Goal: Task Accomplishment & Management: Complete application form

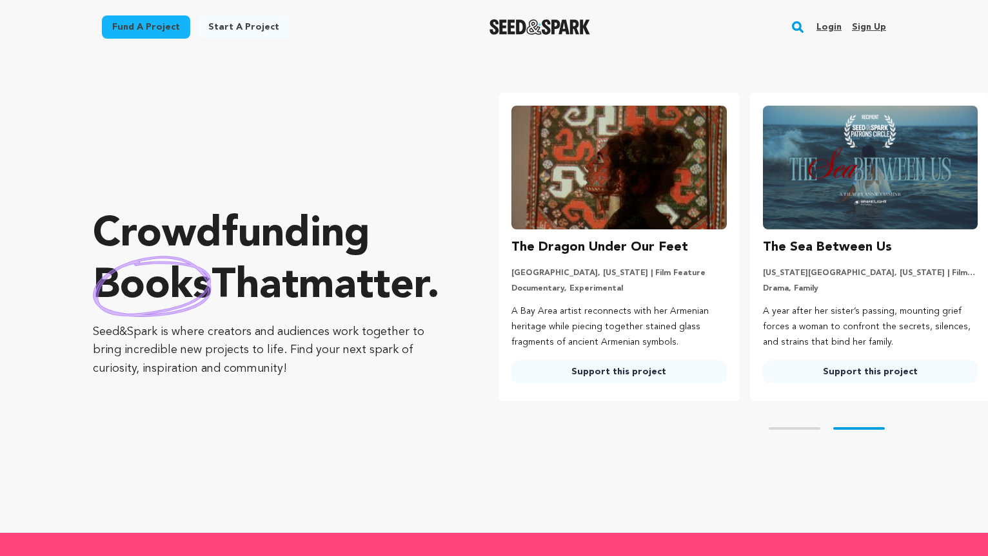
scroll to position [0, 261]
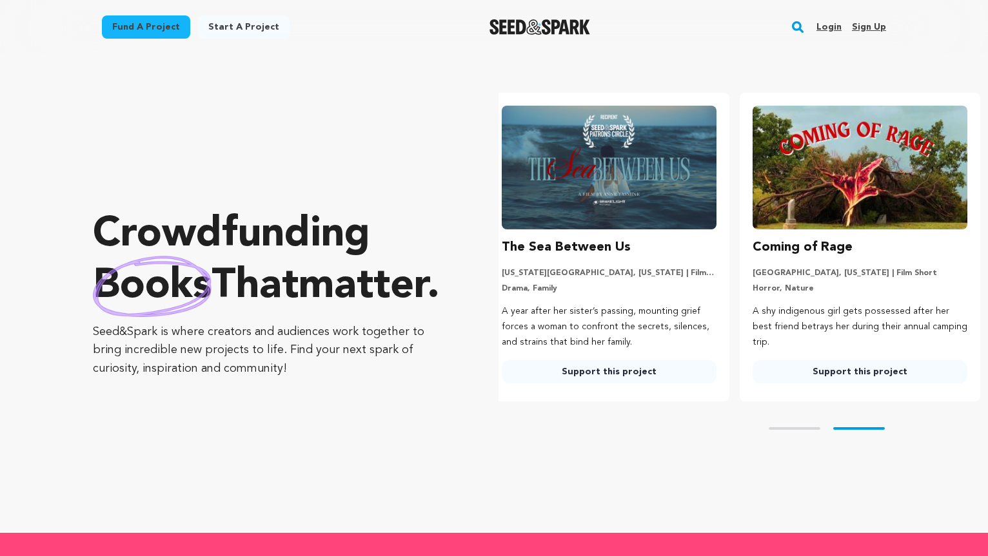
click at [861, 25] on link "Sign up" at bounding box center [869, 27] width 34 height 21
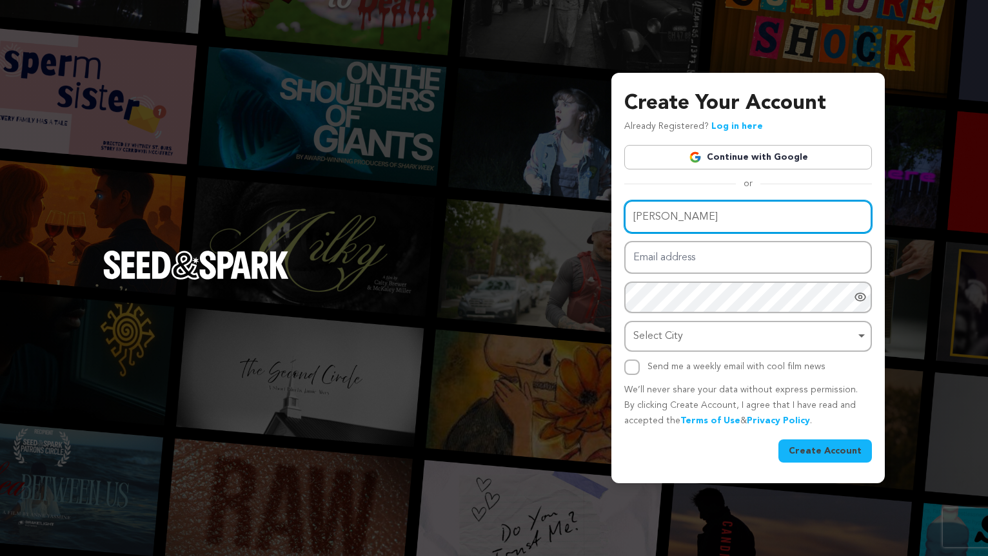
type input "Callum Adams"
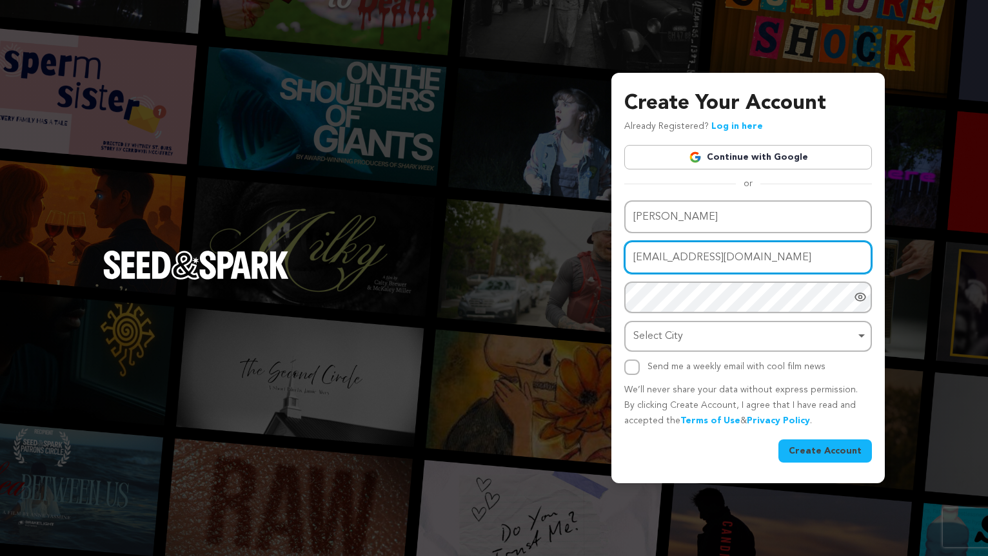
type input "[EMAIL_ADDRESS][DOMAIN_NAME]"
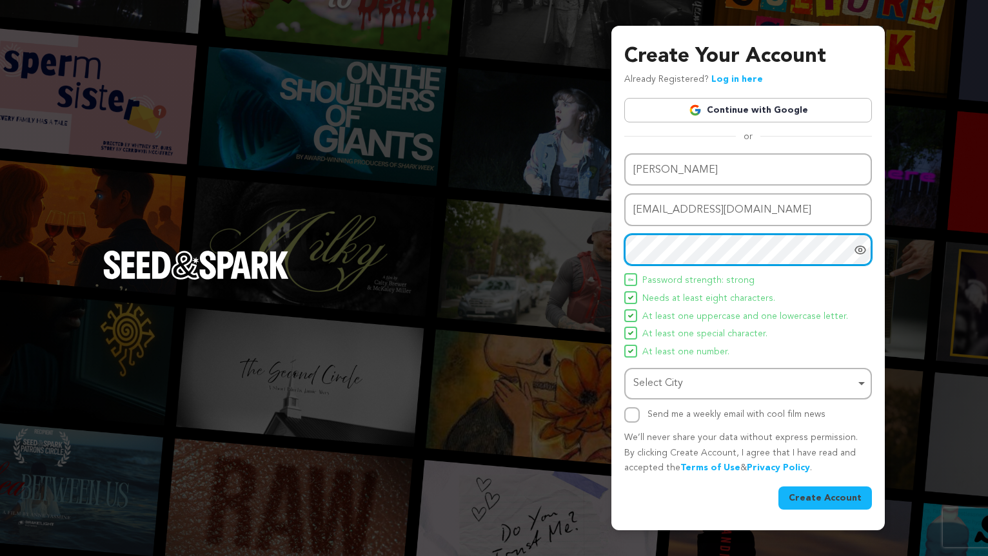
click at [756, 380] on div "Select City Remove item" at bounding box center [744, 384] width 222 height 19
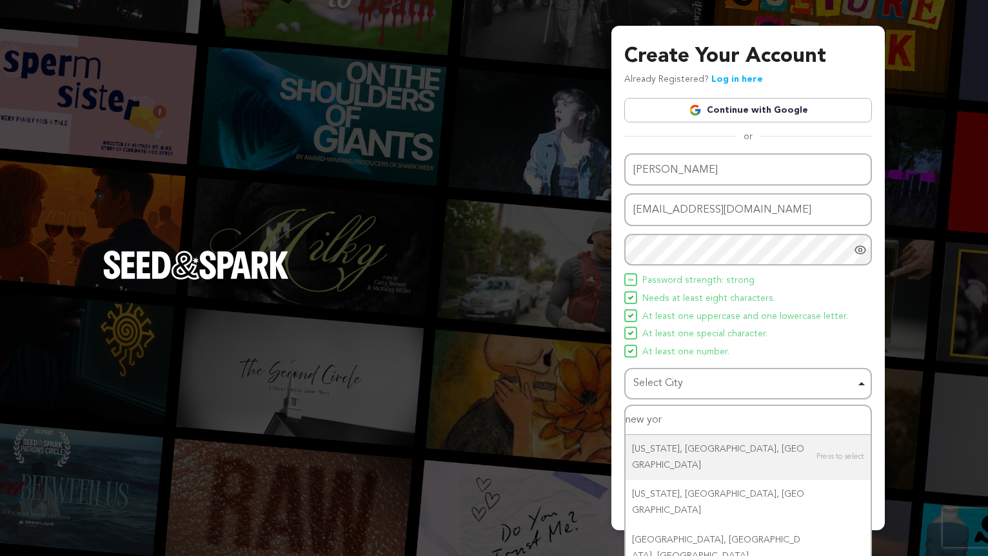
type input "new york"
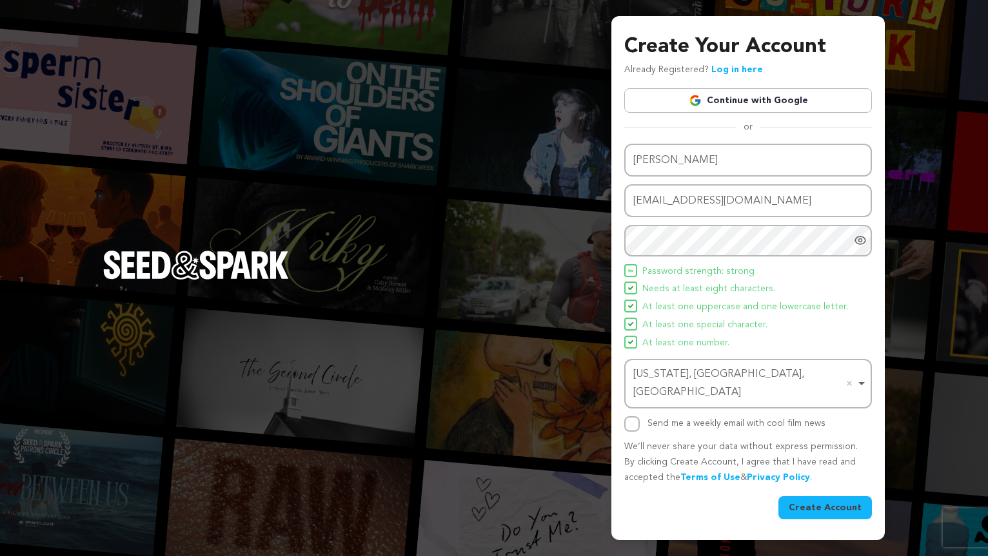
click at [826, 496] on button "Create Account" at bounding box center [824, 507] width 93 height 23
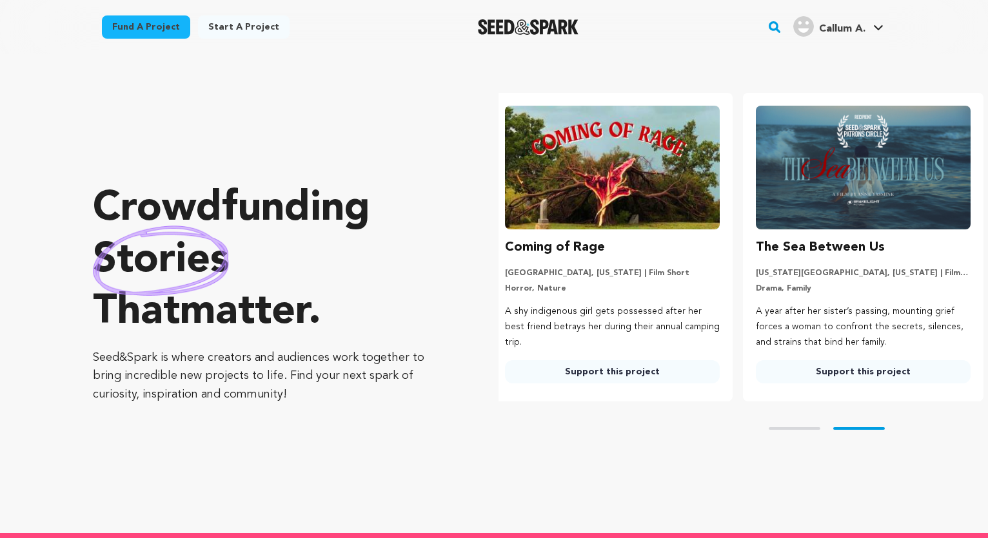
scroll to position [0, 261]
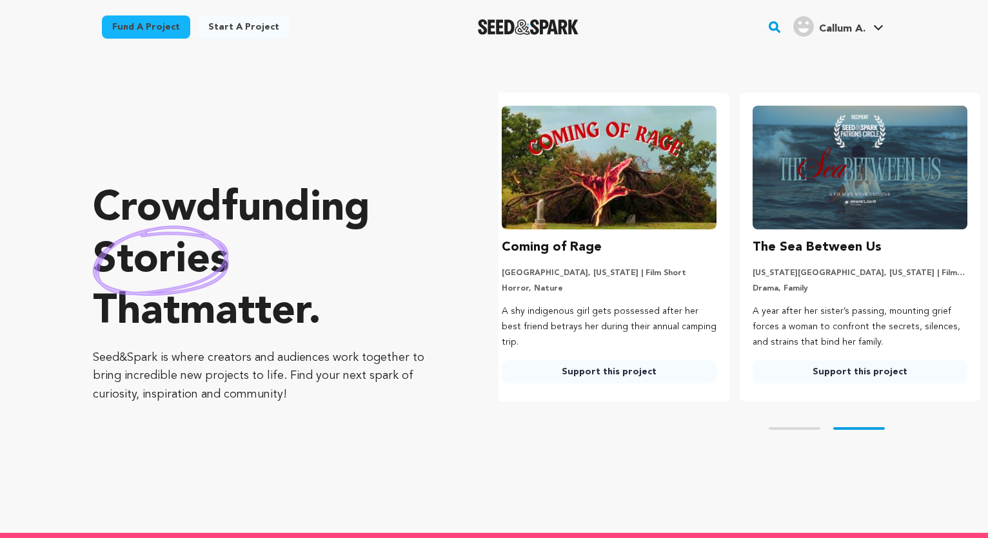
click at [227, 21] on link "Start a project" at bounding box center [244, 26] width 92 height 23
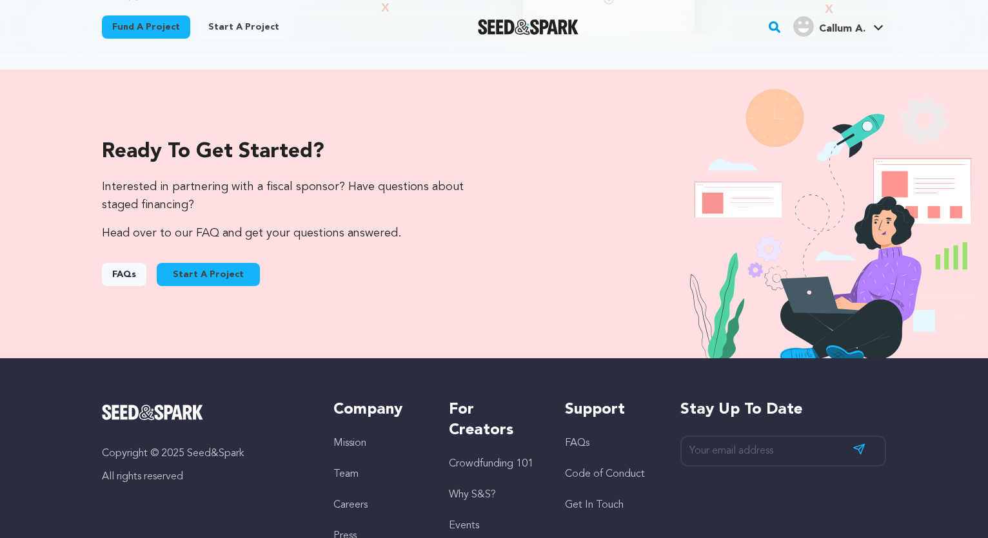
scroll to position [1271, 0]
click at [209, 275] on button "Start A Project" at bounding box center [208, 274] width 103 height 23
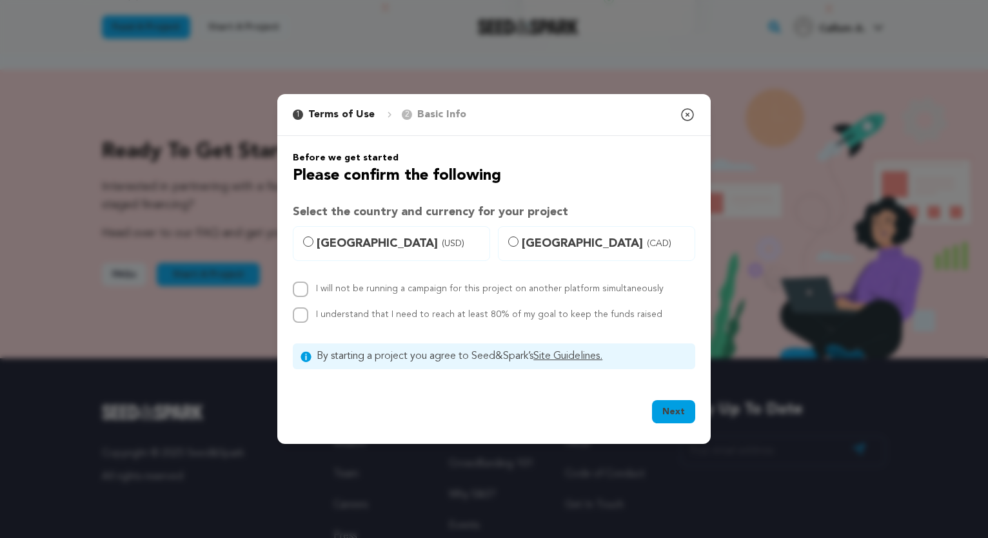
click at [347, 243] on span "United States (USD)" at bounding box center [398, 244] width 165 height 18
click at [313, 243] on input "United States (USD)" at bounding box center [308, 242] width 10 height 10
radio input "true"
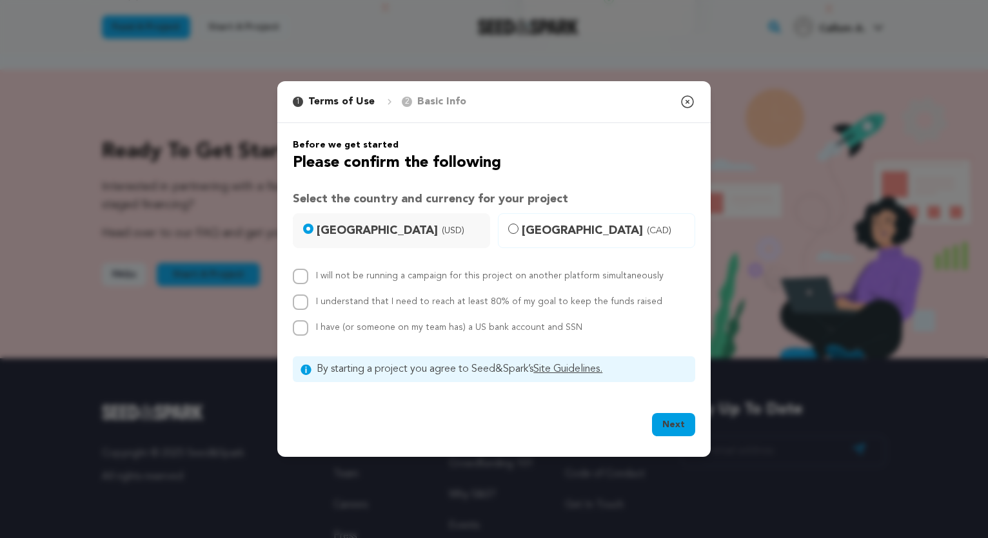
click at [301, 278] on input "I will not be running a campaign for this project on another platform simultane…" at bounding box center [300, 276] width 15 height 15
checkbox input "true"
click at [298, 305] on input "I understand that I need to reach at least 80% of my goal to keep the funds rai…" at bounding box center [300, 302] width 15 height 15
checkbox input "true"
click at [302, 330] on input "I have (or someone on my team has) a US bank account and SSN" at bounding box center [300, 327] width 15 height 15
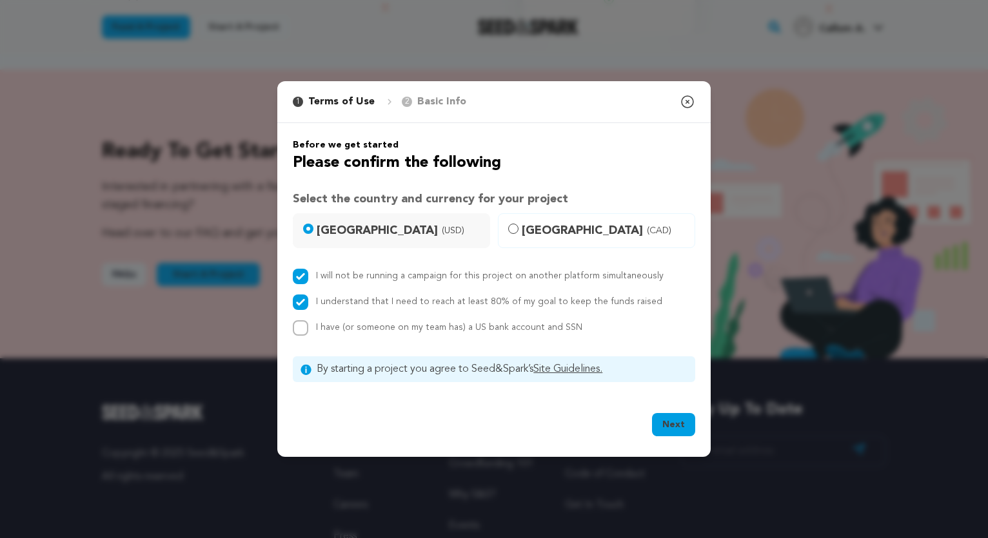
checkbox input "true"
click at [685, 426] on button "Next" at bounding box center [673, 424] width 43 height 23
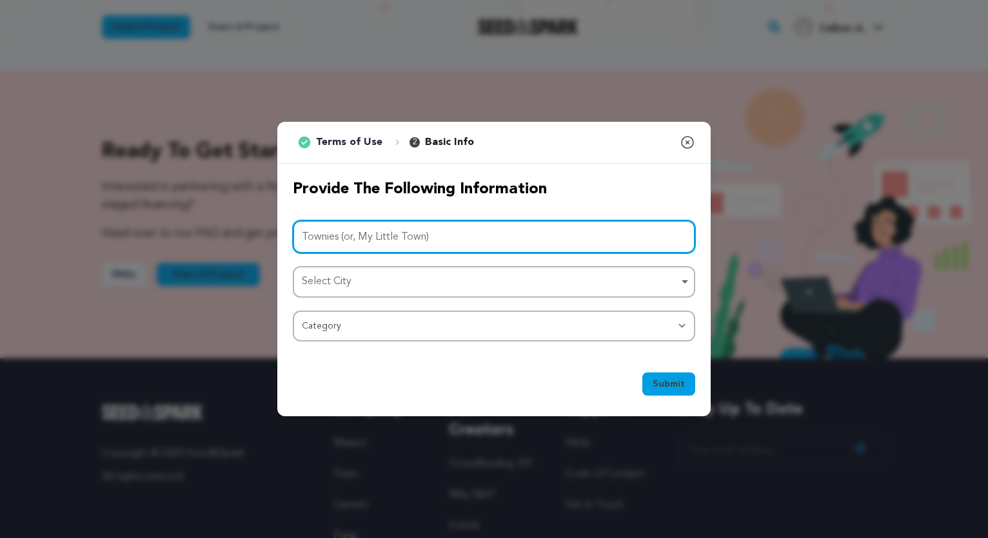
click at [364, 291] on div "Select City Remove item" at bounding box center [490, 282] width 376 height 19
type input "Townies (or, My Little Town)"
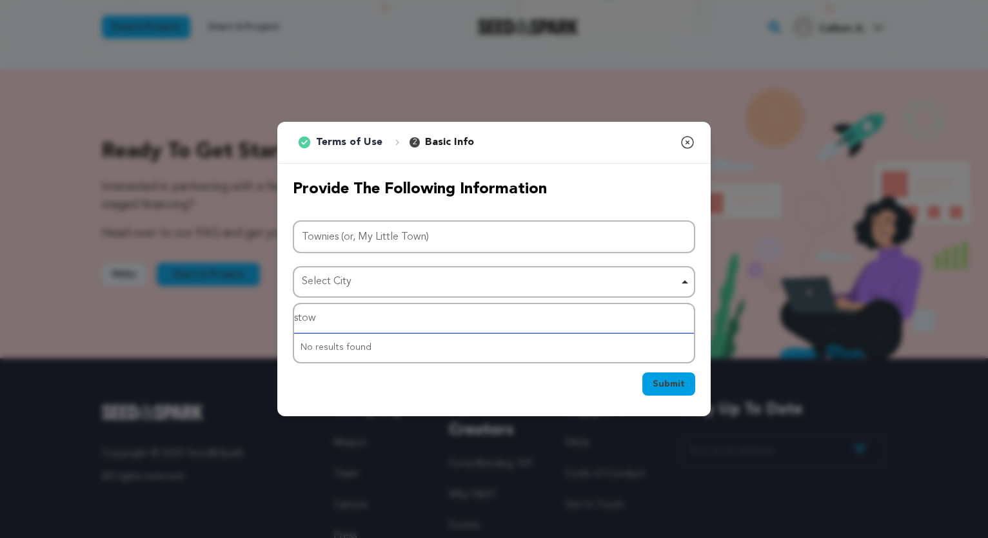
type input "stowe"
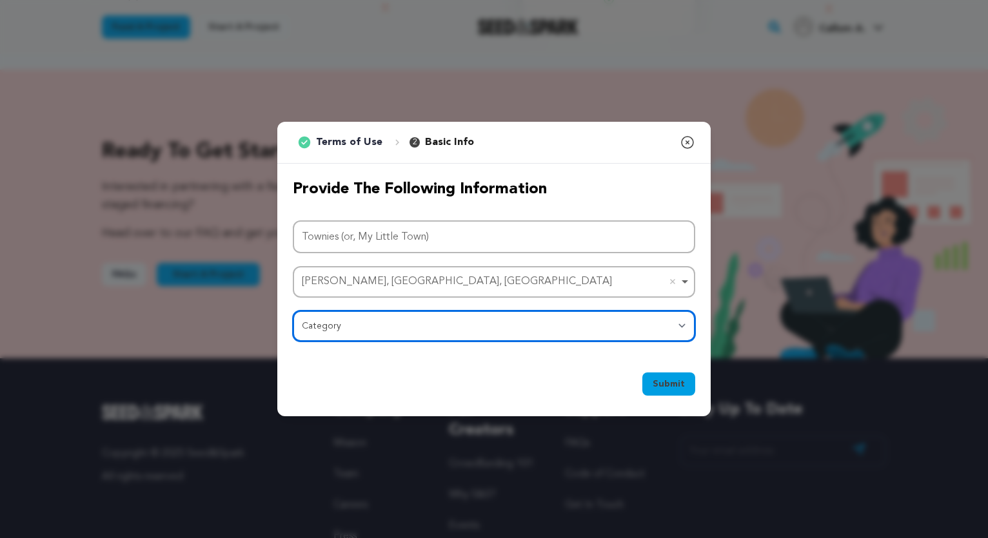
select select "383"
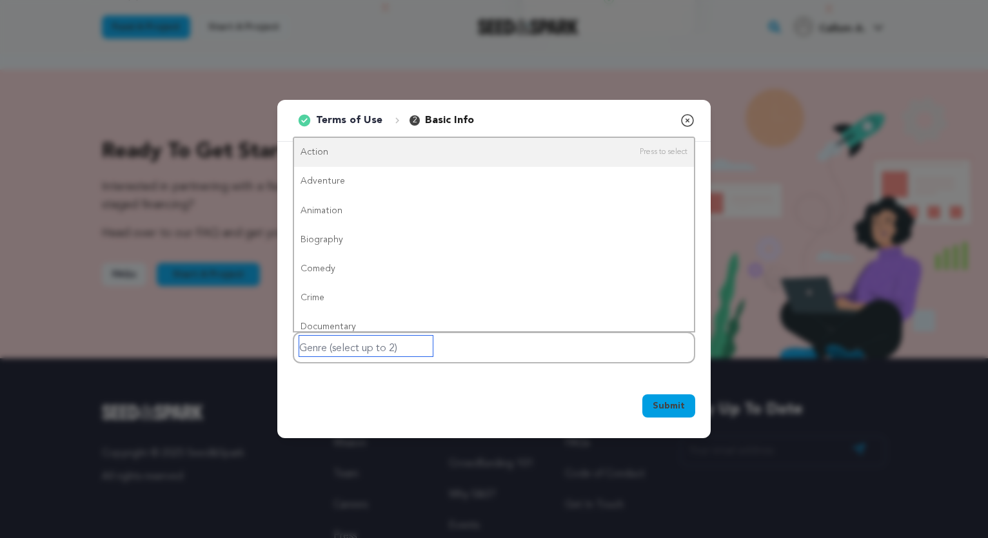
click at [370, 344] on input "Genre (select up to 2)" at bounding box center [365, 346] width 133 height 21
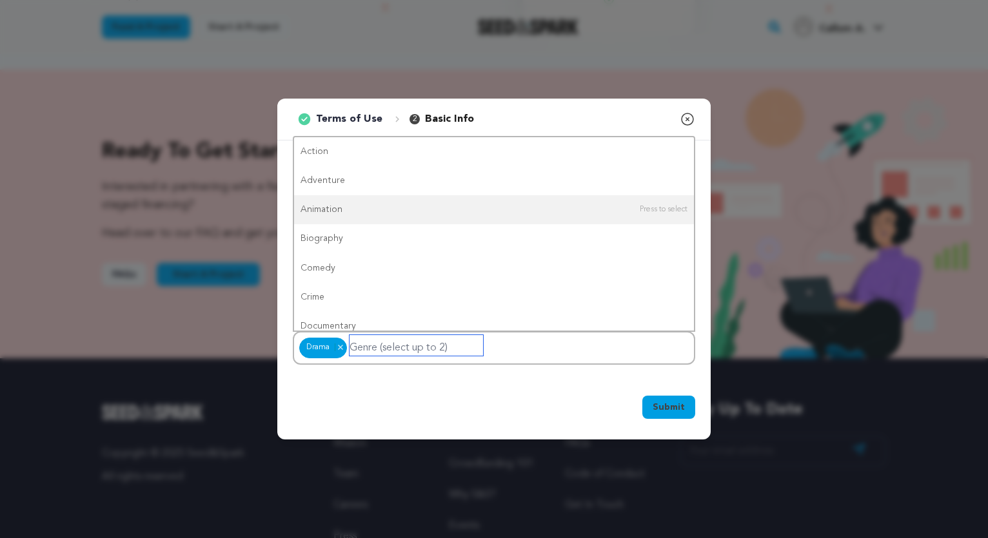
scroll to position [0, 0]
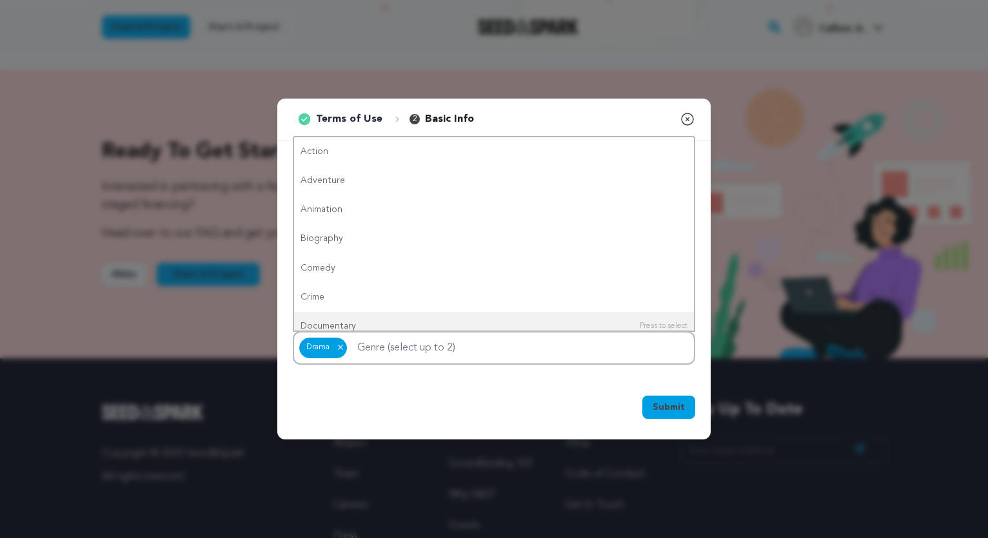
click at [657, 405] on span "Submit" at bounding box center [668, 407] width 32 height 13
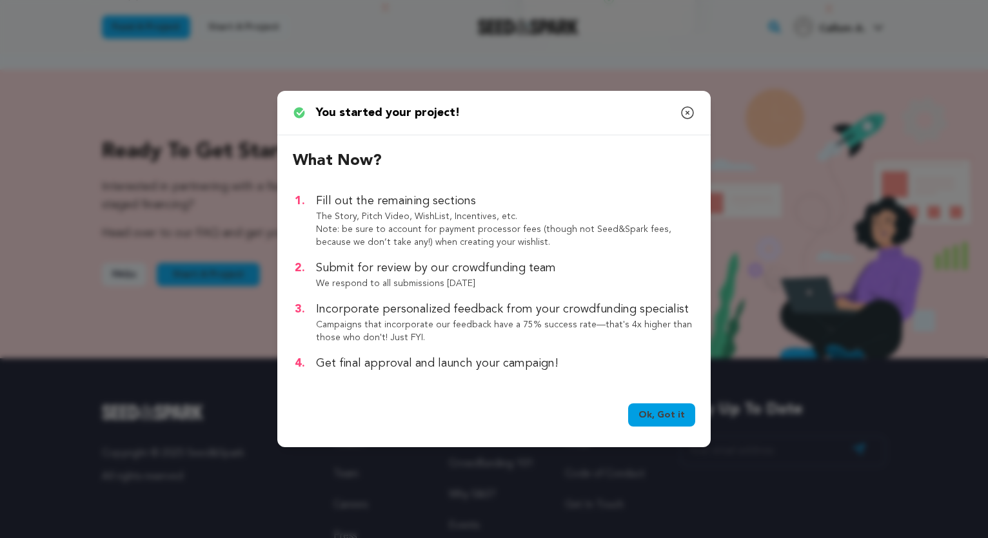
click at [657, 420] on link "Ok, Got it" at bounding box center [661, 415] width 67 height 23
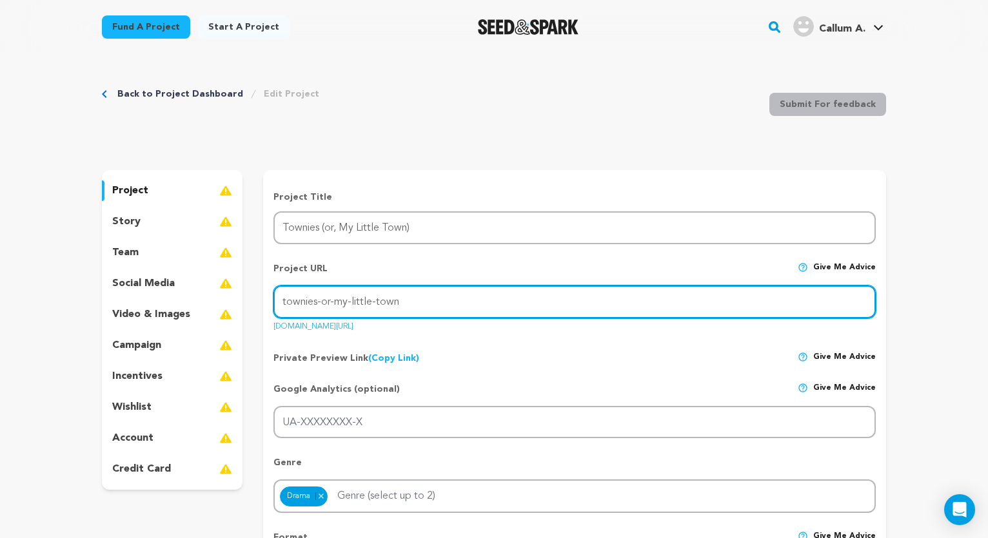
drag, startPoint x: 428, startPoint y: 306, endPoint x: 314, endPoint y: 307, distance: 114.1
click at [314, 307] on input "townies-or-my-little-town" at bounding box center [574, 302] width 602 height 33
type input "townies"
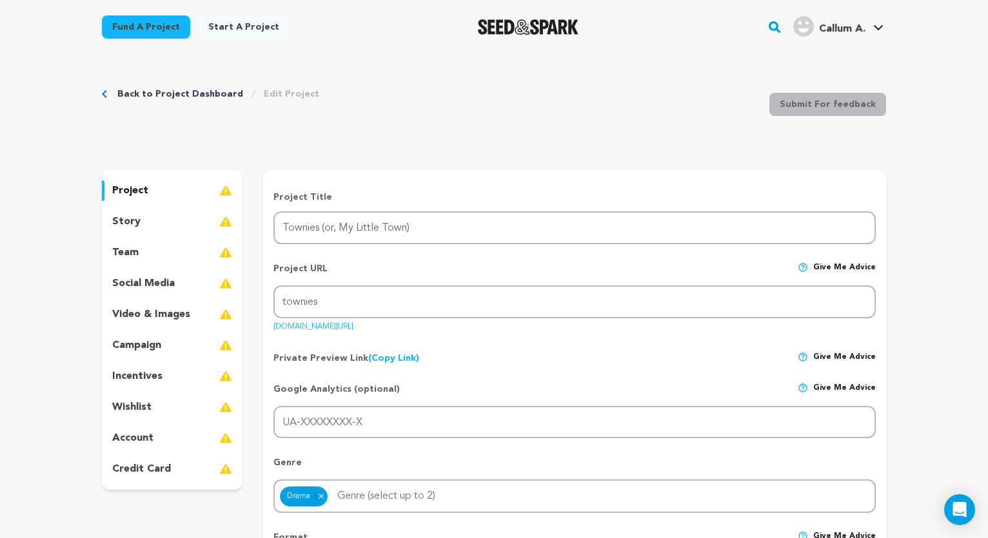
click at [141, 225] on div "story" at bounding box center [172, 221] width 141 height 21
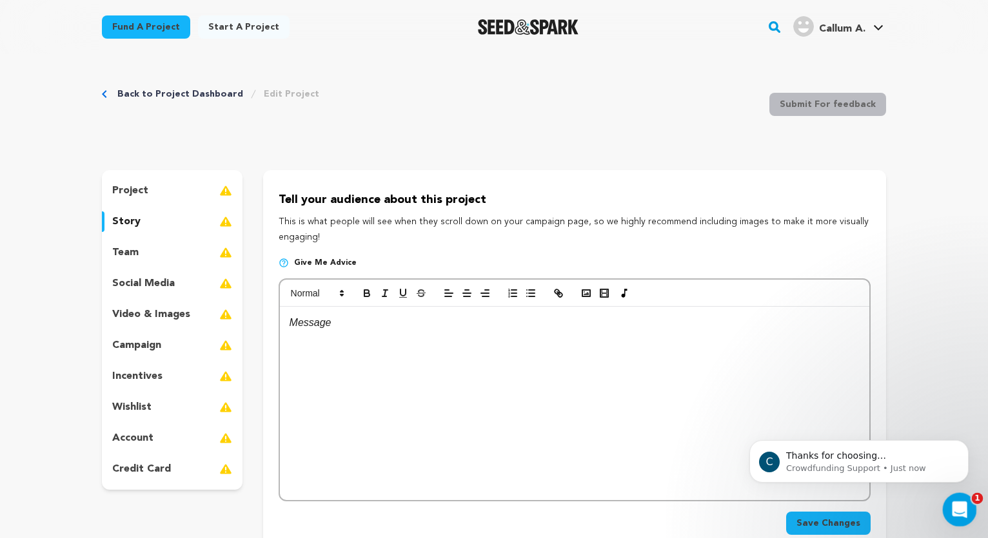
click at [946, 507] on div "Open Intercom Messenger" at bounding box center [957, 508] width 43 height 43
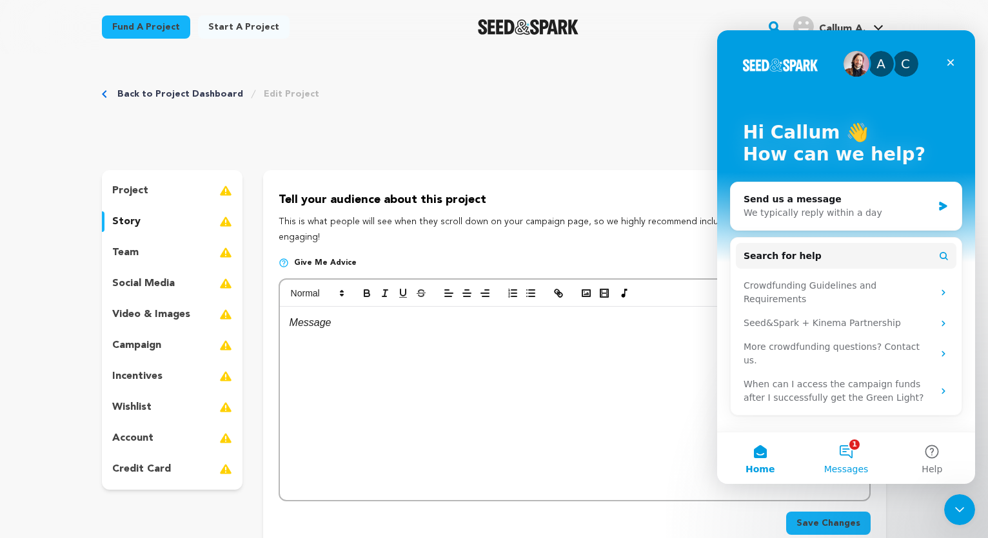
click at [850, 465] on span "Messages" at bounding box center [846, 469] width 44 height 9
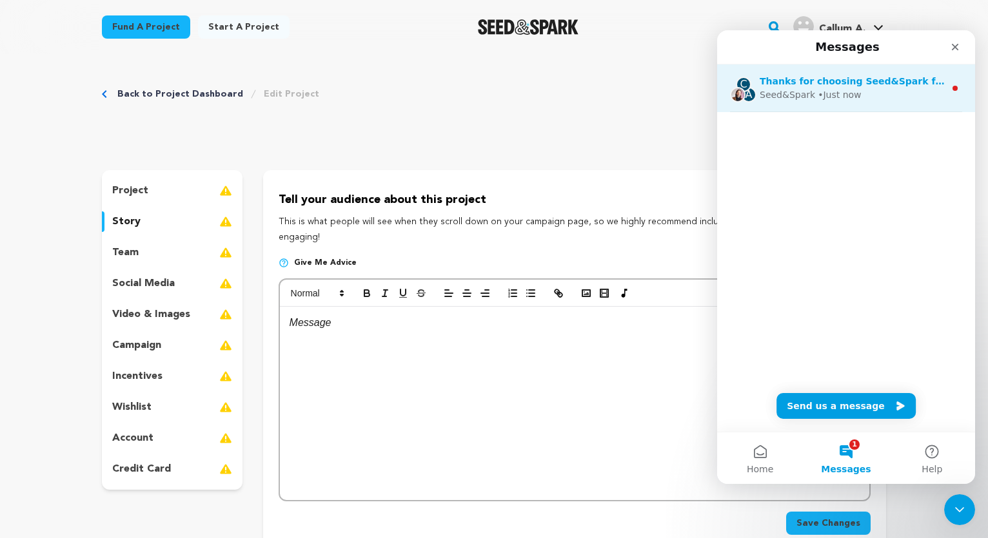
click at [871, 88] on div "Thanks for choosing Seed&Spark for your project! If you have any questions as y…" at bounding box center [851, 82] width 185 height 14
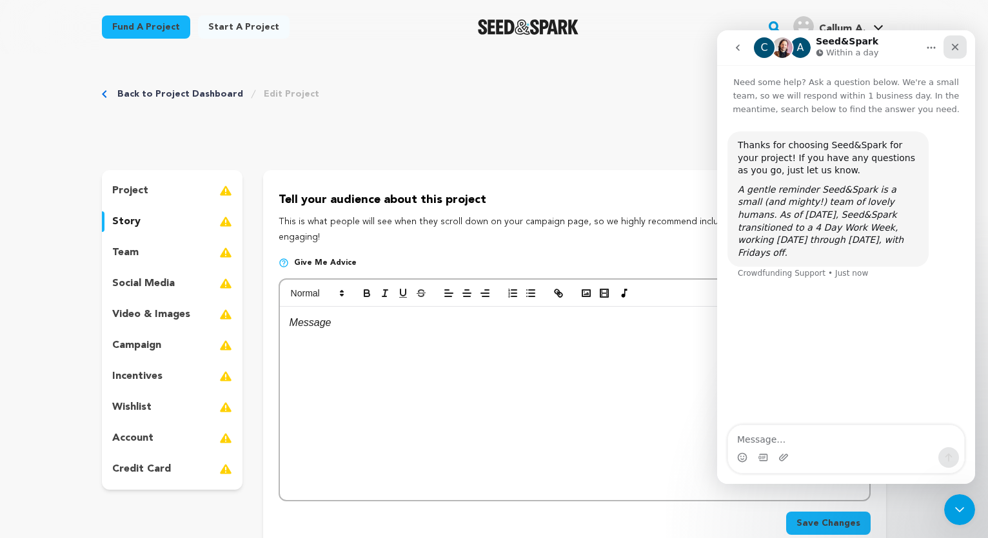
click at [951, 45] on icon "Close" at bounding box center [954, 47] width 10 height 10
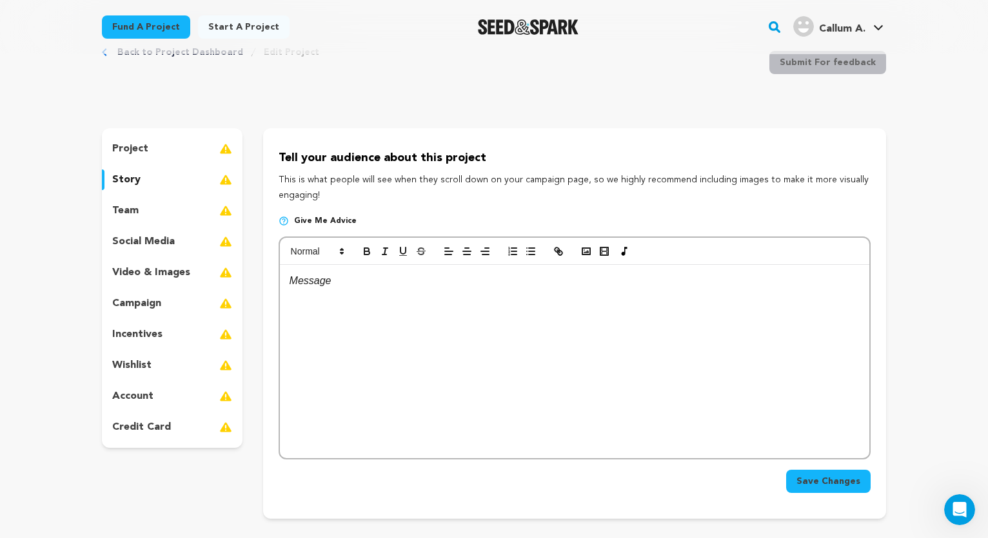
scroll to position [42, 0]
click at [153, 215] on div "team" at bounding box center [172, 210] width 141 height 21
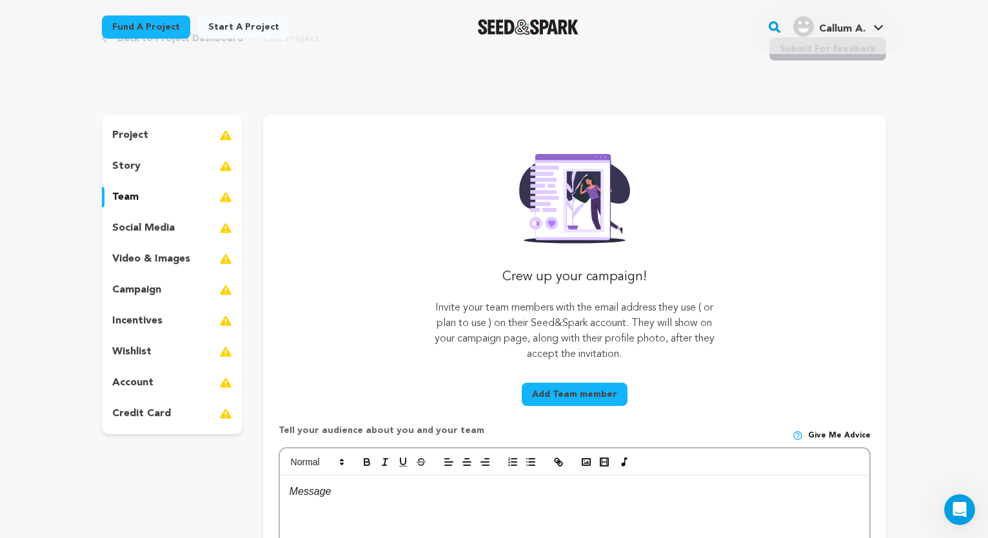
scroll to position [54, 0]
click at [123, 227] on p "social media" at bounding box center [143, 229] width 63 height 15
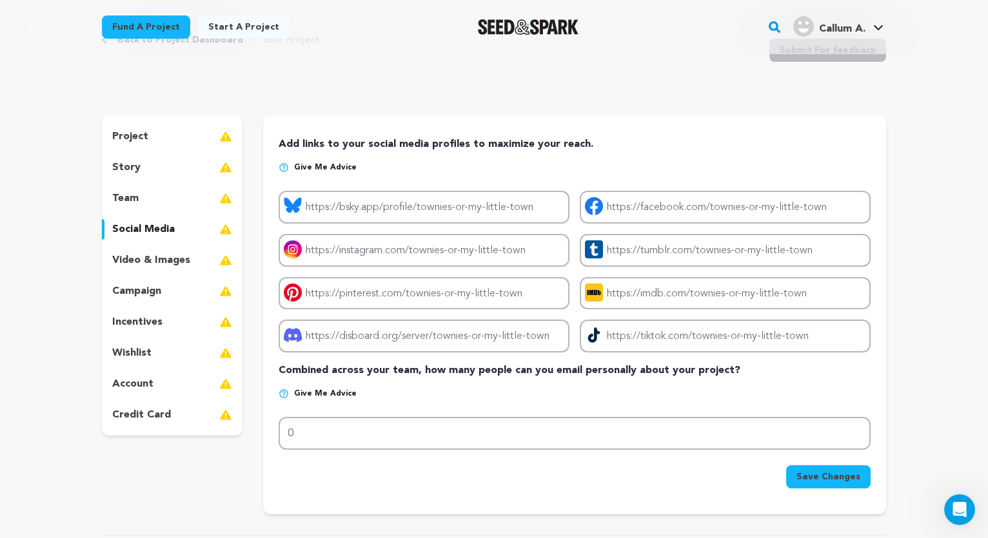
click at [139, 260] on p "video & images" at bounding box center [151, 260] width 78 height 15
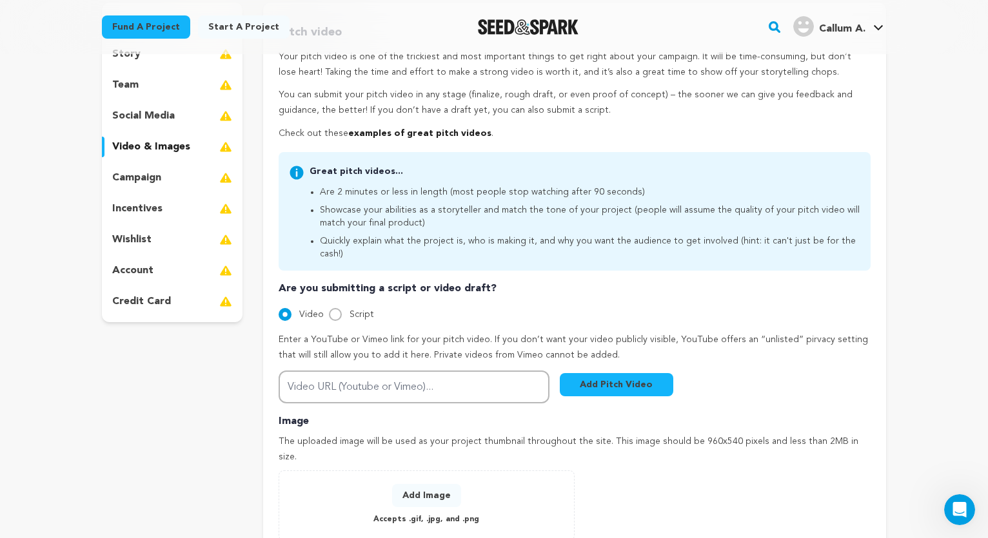
scroll to position [165, 0]
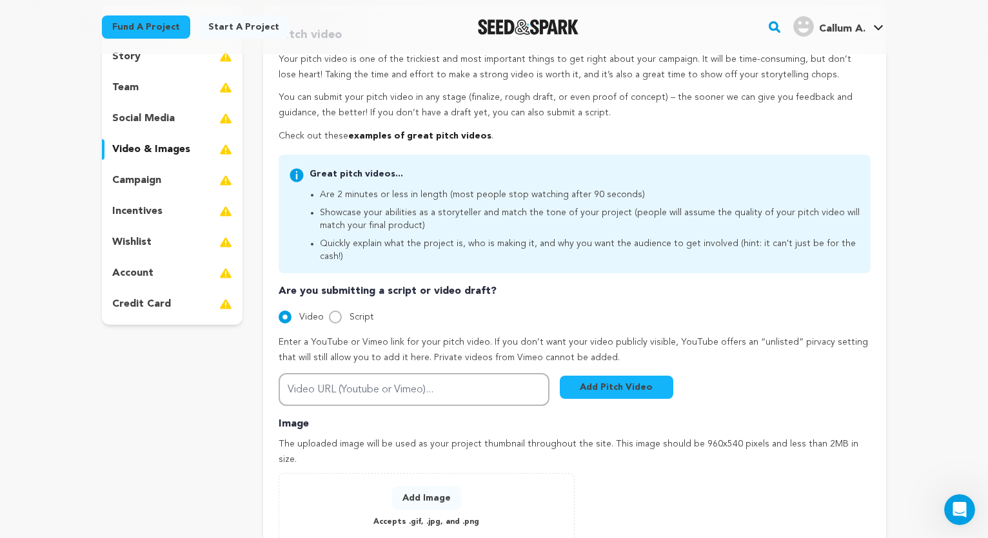
click at [142, 186] on p "campaign" at bounding box center [136, 180] width 49 height 15
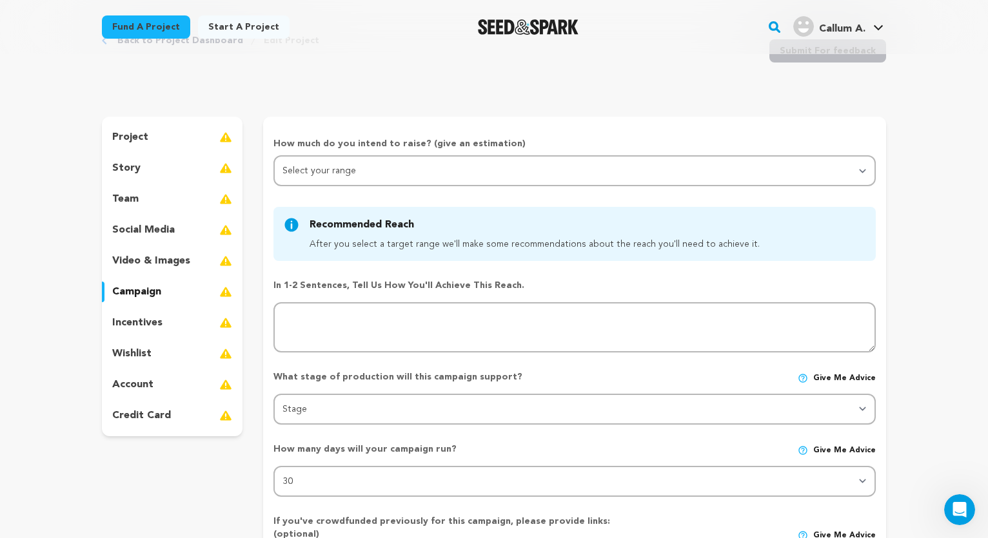
scroll to position [37, 0]
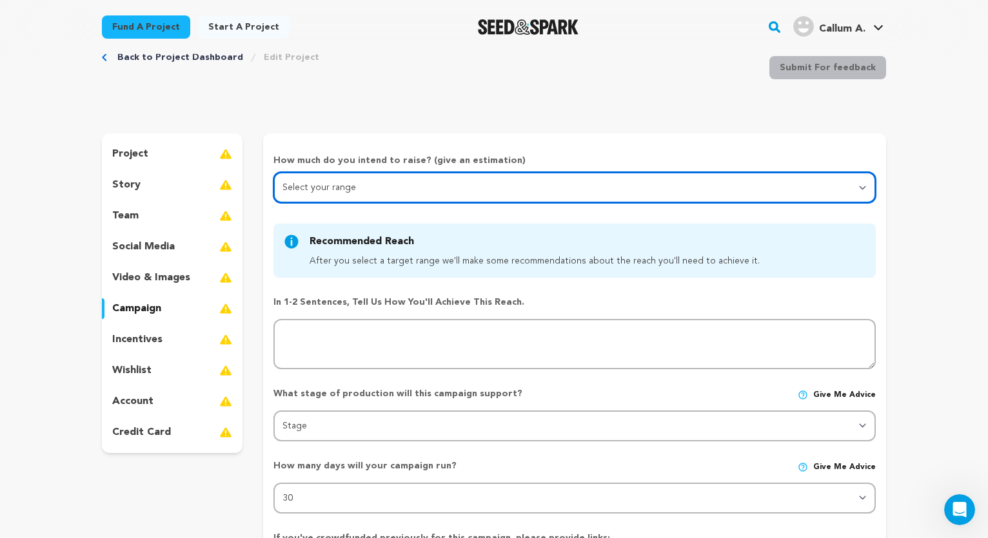
select select "4"
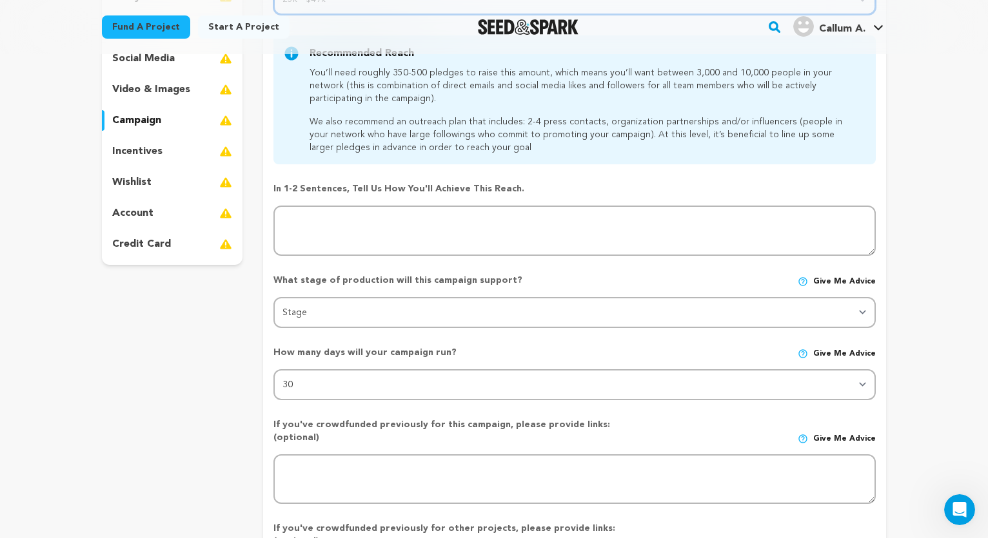
scroll to position [260, 0]
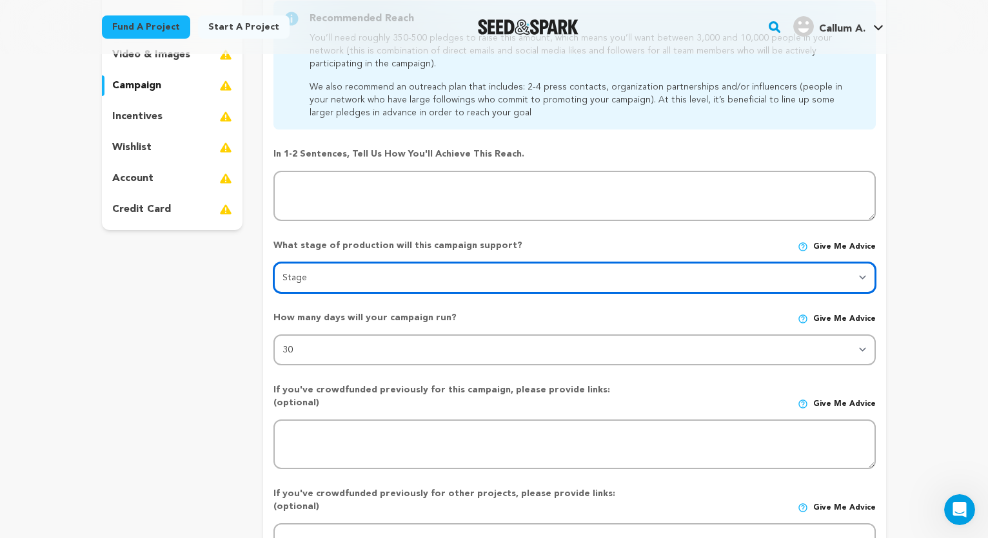
select select "1403"
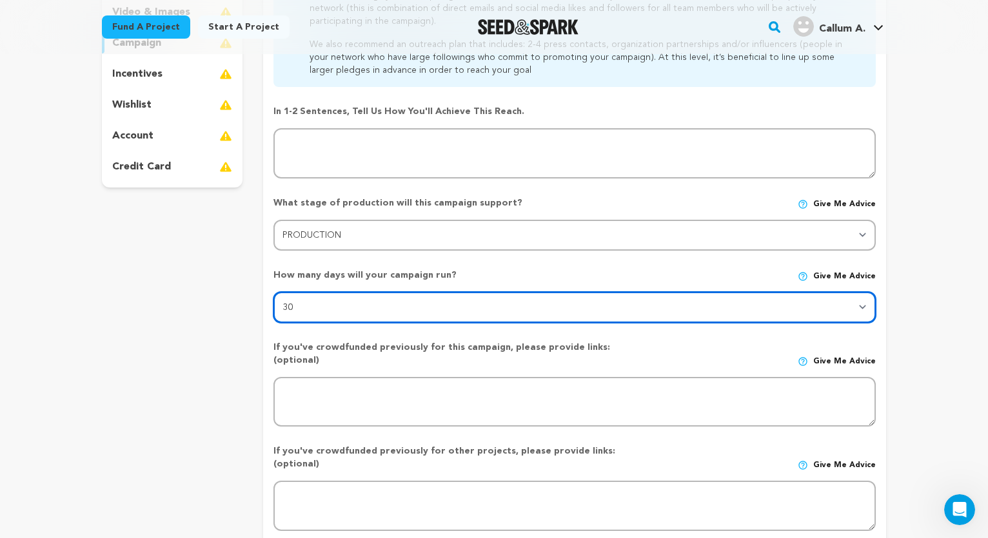
scroll to position [382, 0]
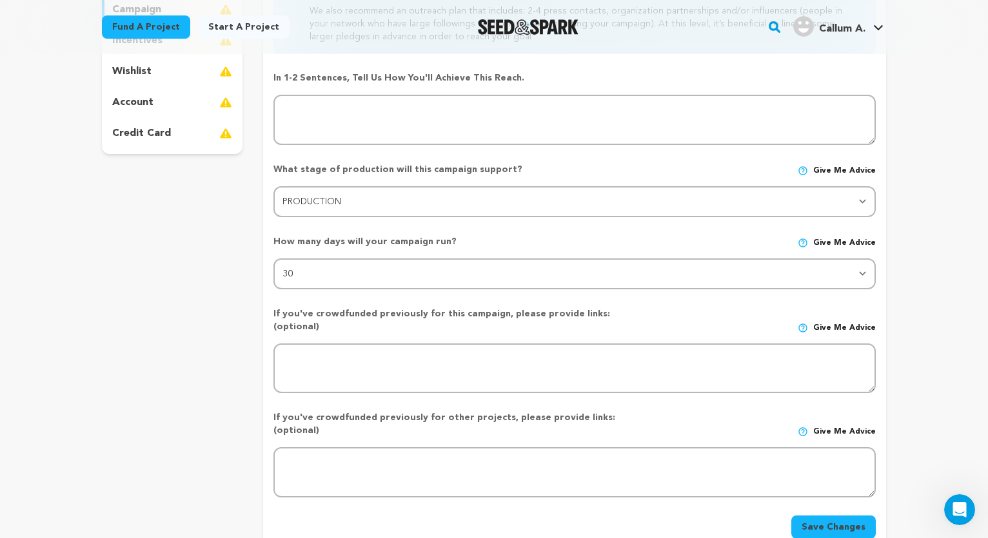
click at [207, 367] on div "project story team social media video & images campaign incentives wishlist" at bounding box center [172, 195] width 141 height 723
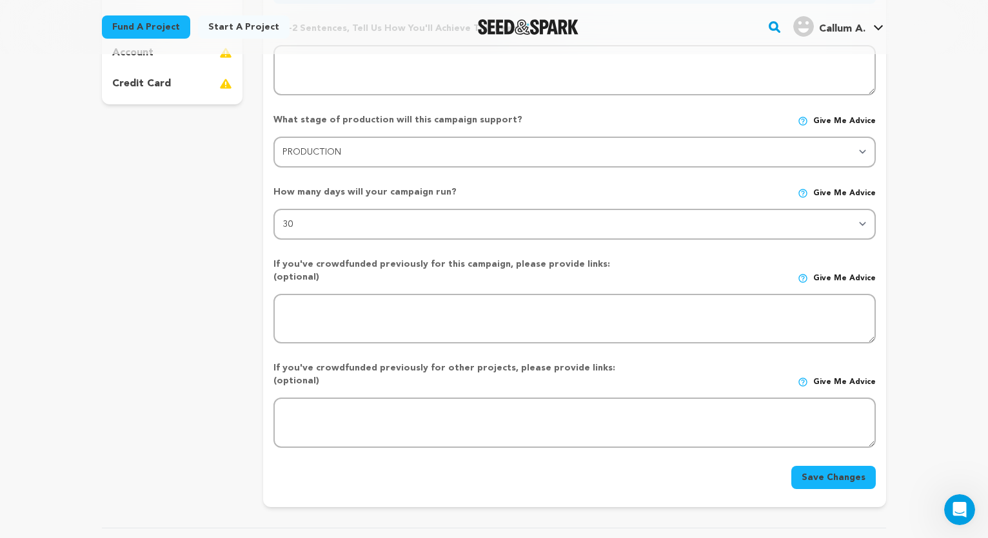
scroll to position [385, 0]
click at [851, 466] on button "Save Changes" at bounding box center [833, 477] width 84 height 23
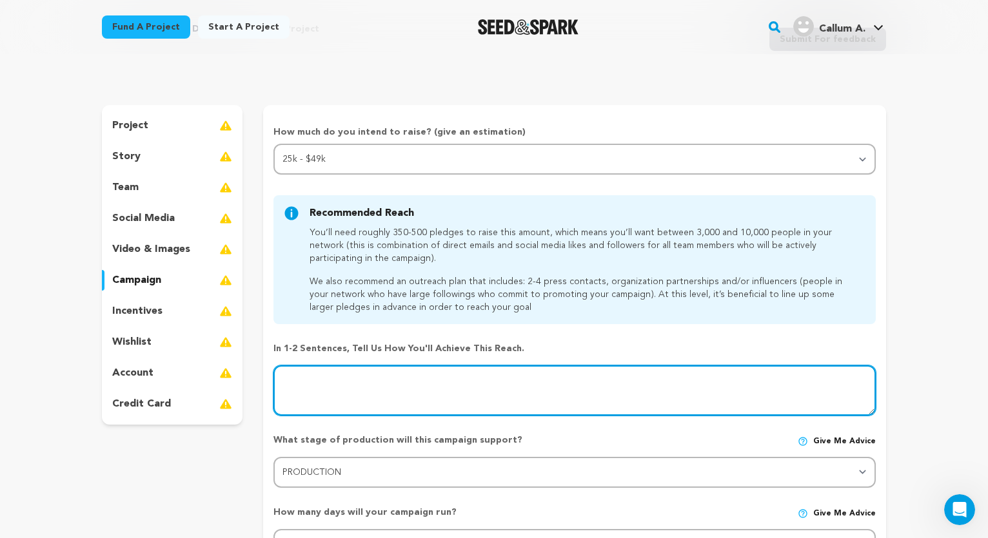
scroll to position [64, 0]
click at [466, 381] on textarea at bounding box center [574, 391] width 602 height 50
click at [492, 404] on textarea at bounding box center [574, 391] width 602 height 50
click at [562, 381] on textarea at bounding box center [574, 391] width 602 height 50
click at [323, 381] on textarea at bounding box center [574, 391] width 602 height 50
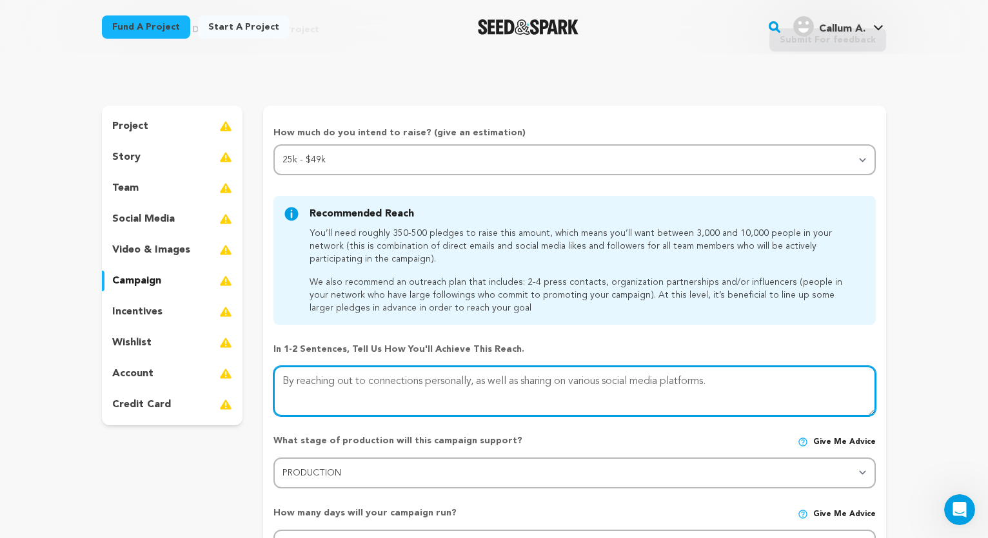
click at [323, 381] on textarea at bounding box center [574, 391] width 602 height 50
click at [509, 384] on textarea at bounding box center [574, 391] width 602 height 50
click at [737, 384] on textarea at bounding box center [574, 391] width 602 height 50
drag, startPoint x: 434, startPoint y: 399, endPoint x: 790, endPoint y: 383, distance: 355.5
click at [790, 383] on textarea at bounding box center [574, 391] width 602 height 50
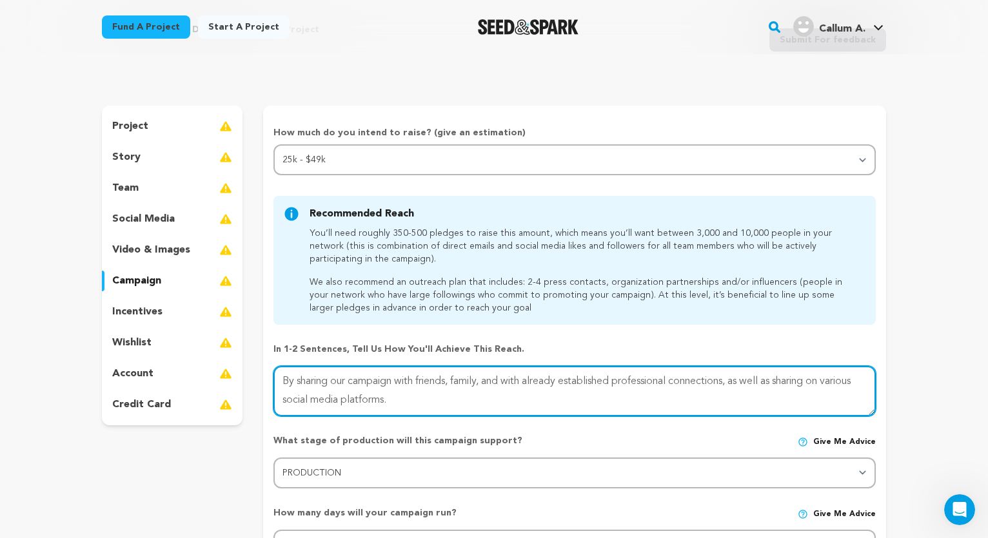
click at [807, 381] on textarea at bounding box center [574, 391] width 602 height 50
click at [563, 396] on textarea at bounding box center [574, 391] width 602 height 50
click at [553, 383] on textarea at bounding box center [574, 391] width 602 height 50
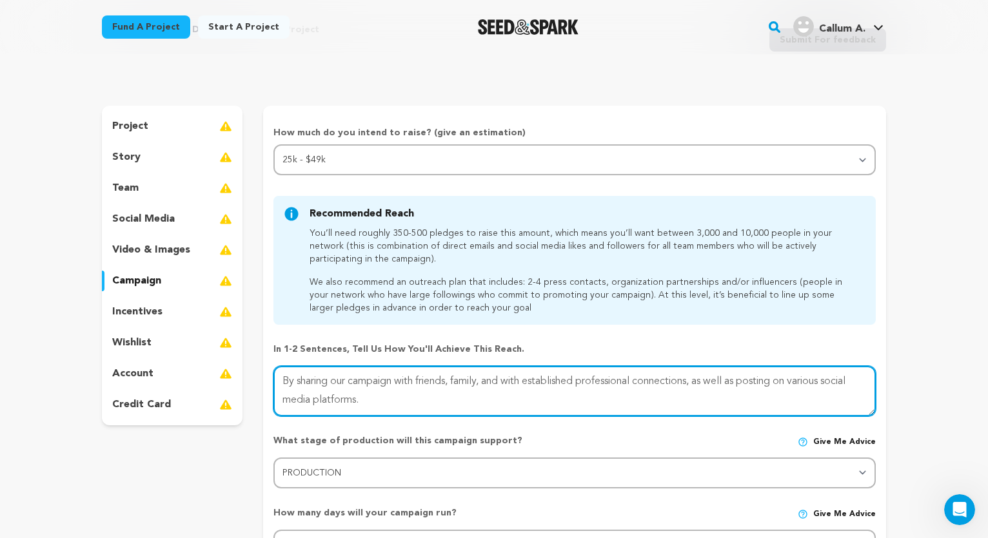
click at [565, 396] on textarea at bounding box center [574, 391] width 602 height 50
click at [560, 379] on textarea at bounding box center [574, 391] width 602 height 50
click at [503, 404] on textarea at bounding box center [574, 391] width 602 height 50
click at [516, 385] on textarea at bounding box center [574, 391] width 602 height 50
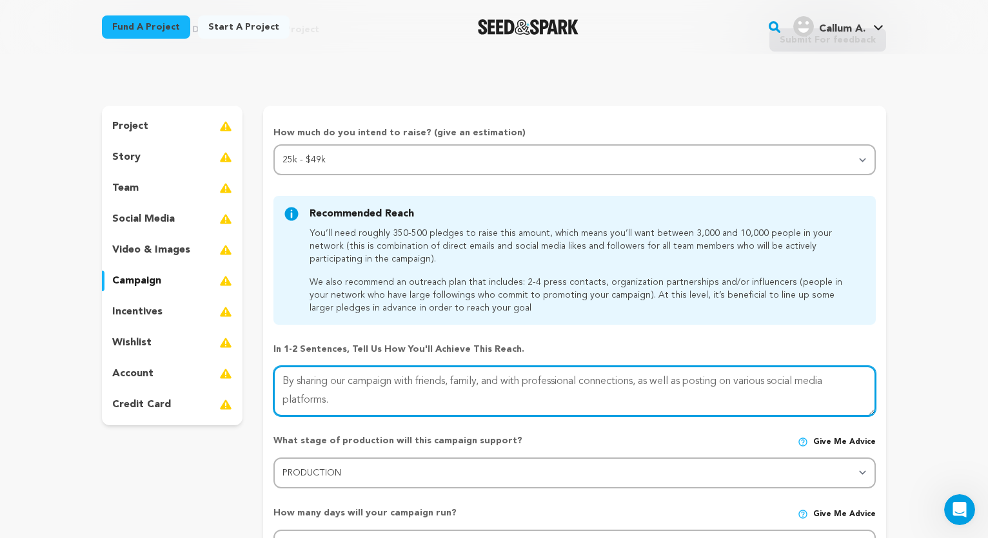
click at [516, 385] on textarea at bounding box center [574, 391] width 602 height 50
click at [385, 388] on textarea at bounding box center [574, 391] width 602 height 50
click at [631, 385] on textarea at bounding box center [574, 391] width 602 height 50
drag, startPoint x: 550, startPoint y: 398, endPoint x: 505, endPoint y: 400, distance: 45.2
click at [505, 400] on textarea at bounding box center [574, 391] width 602 height 50
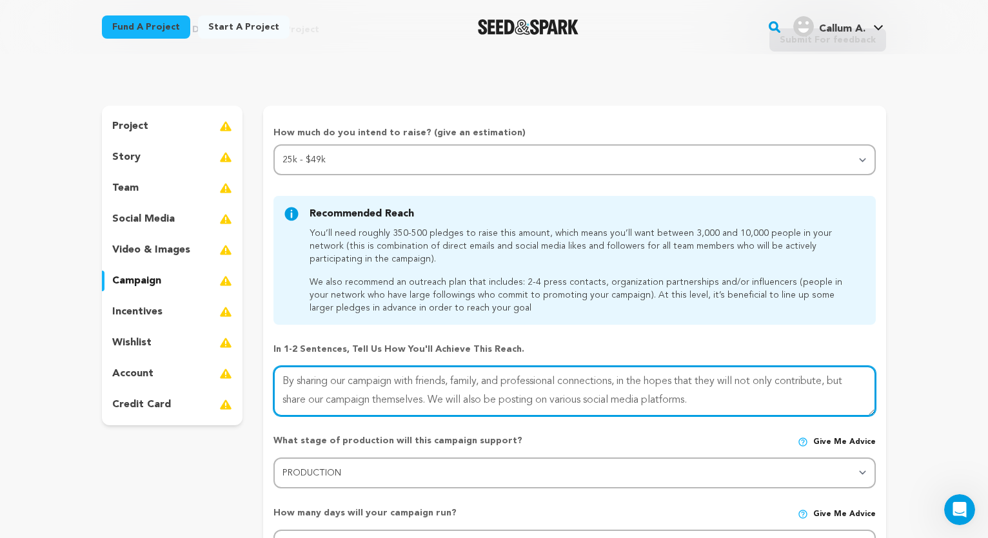
type textarea "By sharing our campaign with friends, family, and professional connections, in …"
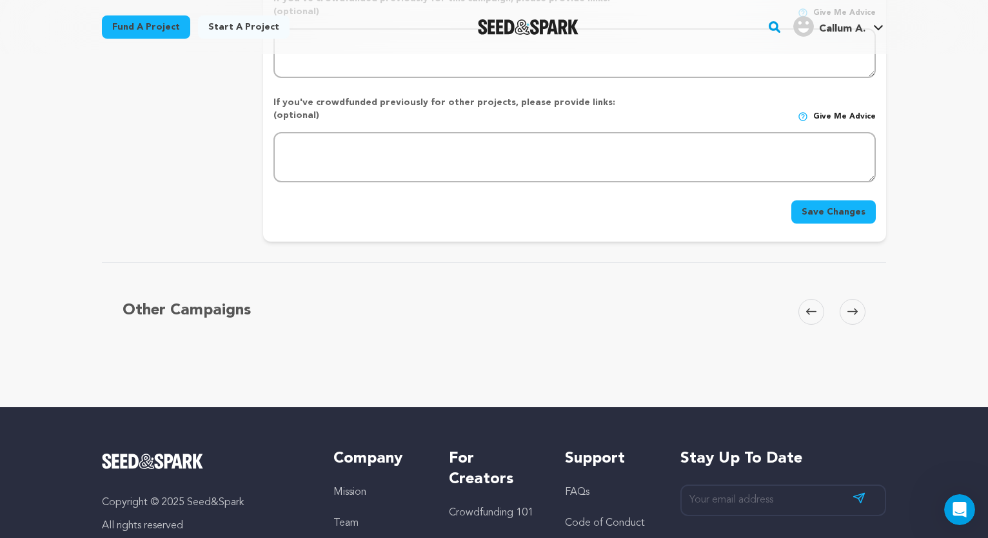
scroll to position [644, 0]
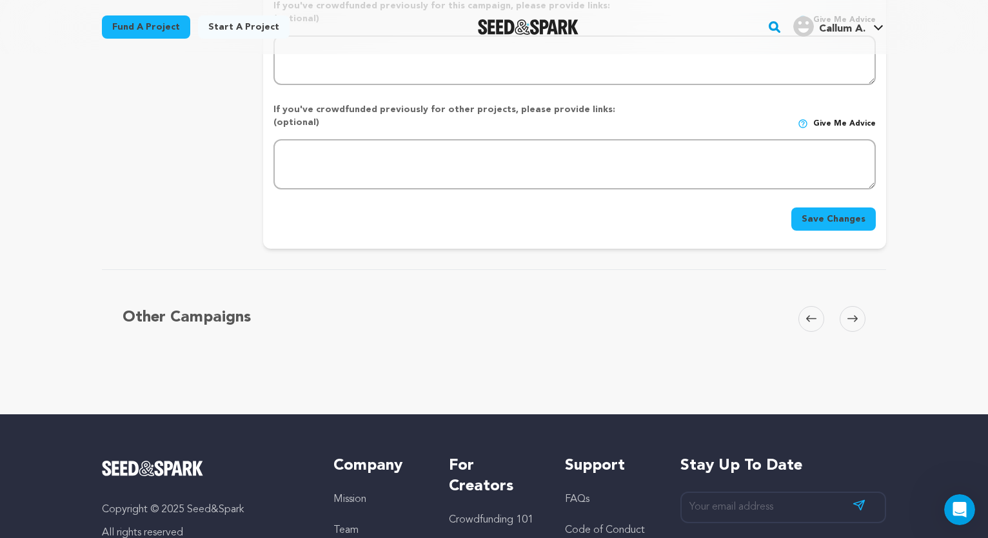
click at [839, 208] on button "Save Changes" at bounding box center [833, 219] width 84 height 23
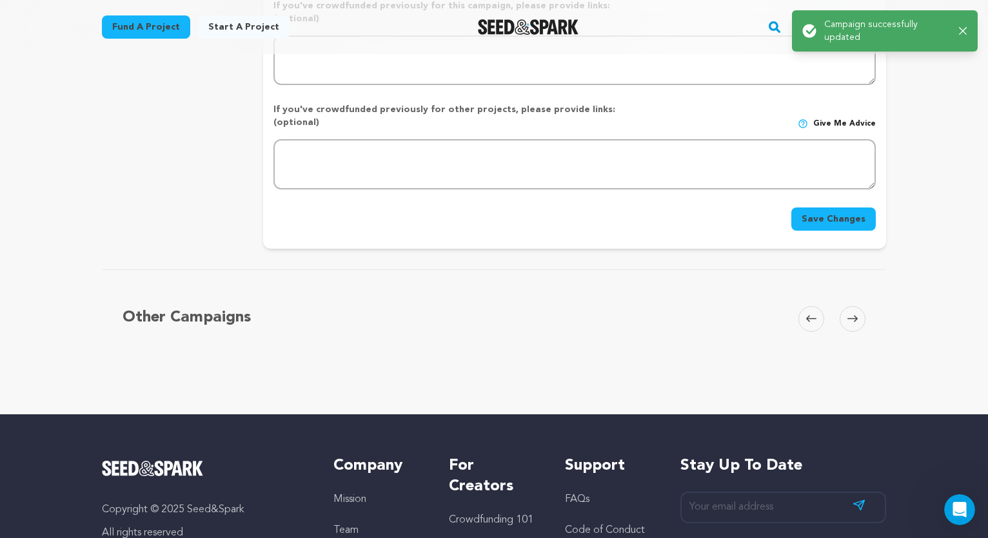
scroll to position [0, 0]
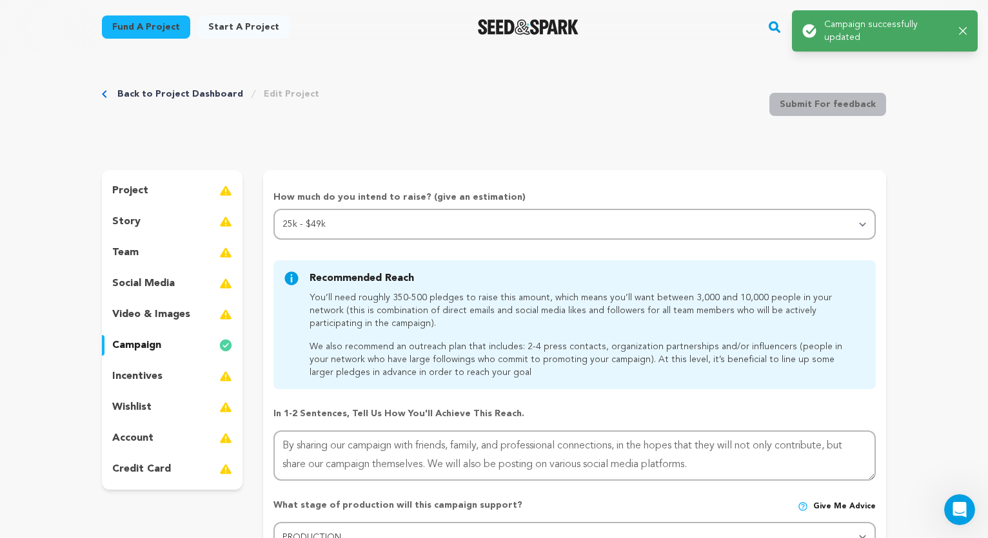
click at [130, 377] on p "incentives" at bounding box center [137, 376] width 50 height 15
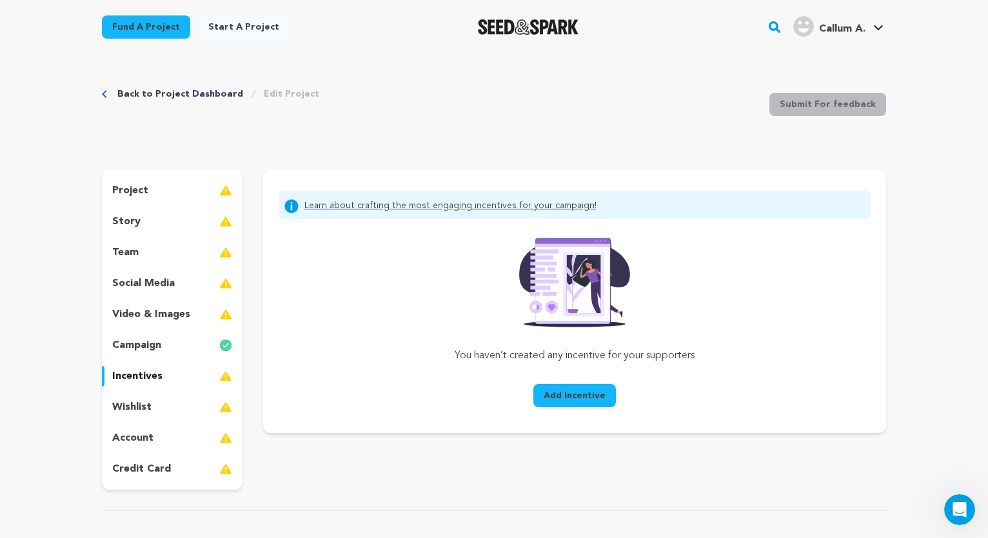
click at [133, 406] on p "wishlist" at bounding box center [131, 407] width 39 height 15
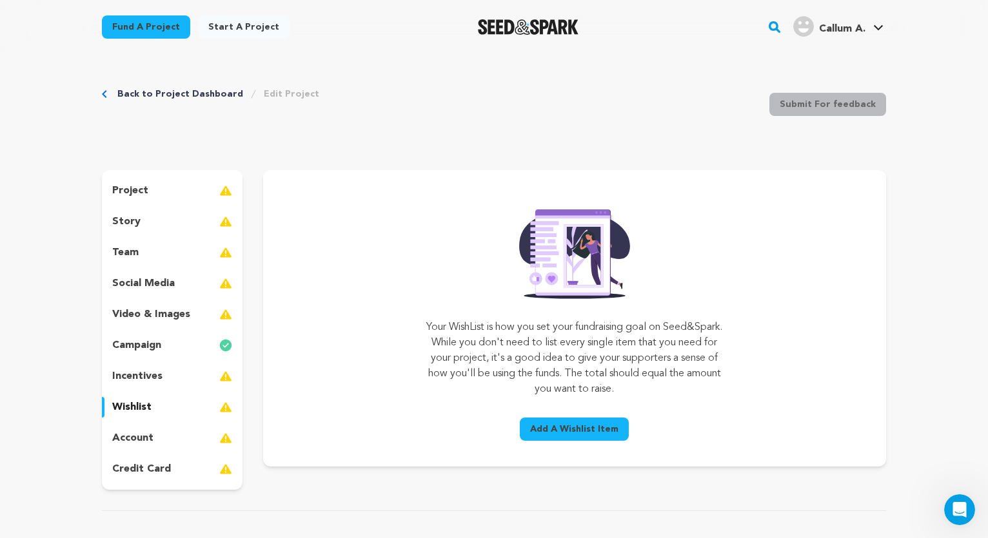
click at [134, 467] on p "credit card" at bounding box center [141, 469] width 59 height 15
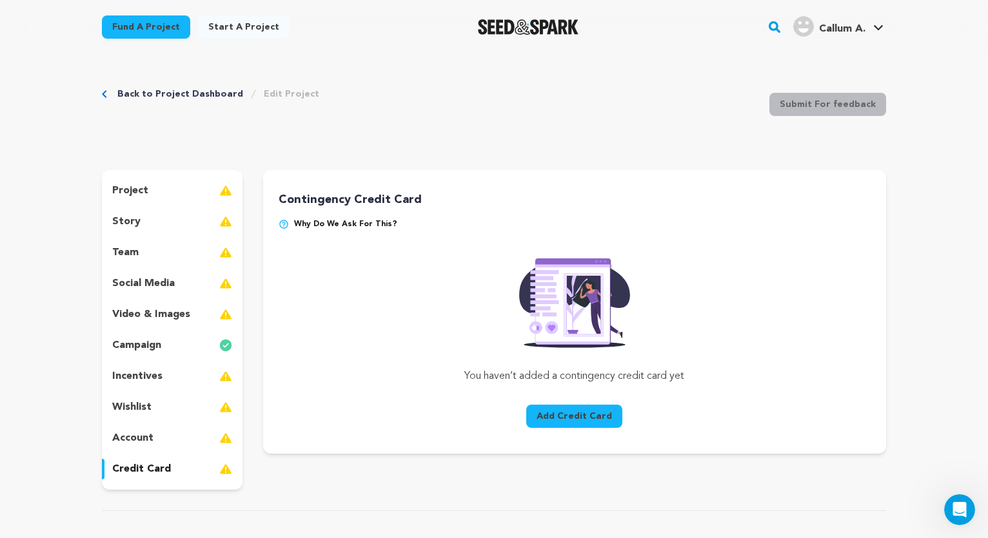
click at [141, 448] on div "account" at bounding box center [172, 438] width 141 height 21
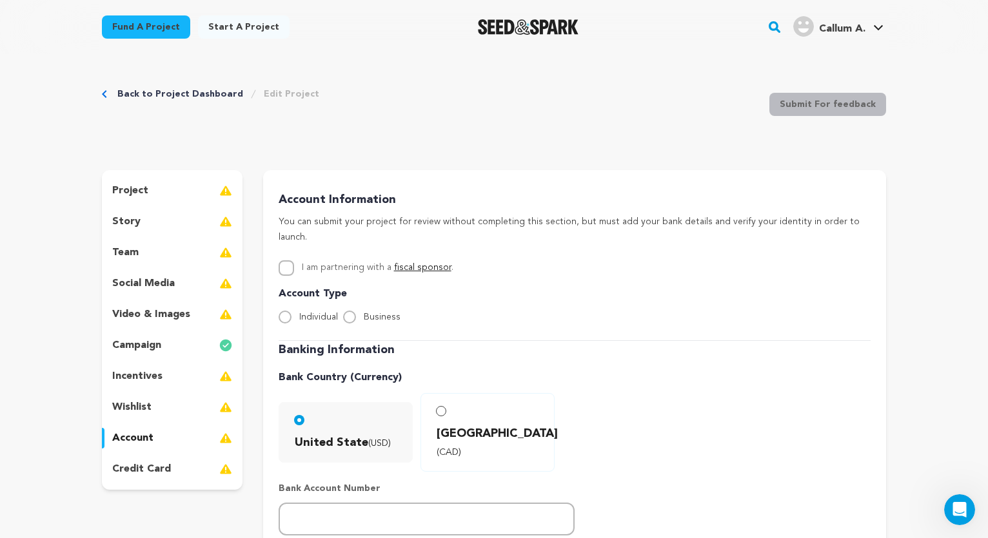
click at [159, 308] on p "video & images" at bounding box center [151, 314] width 78 height 15
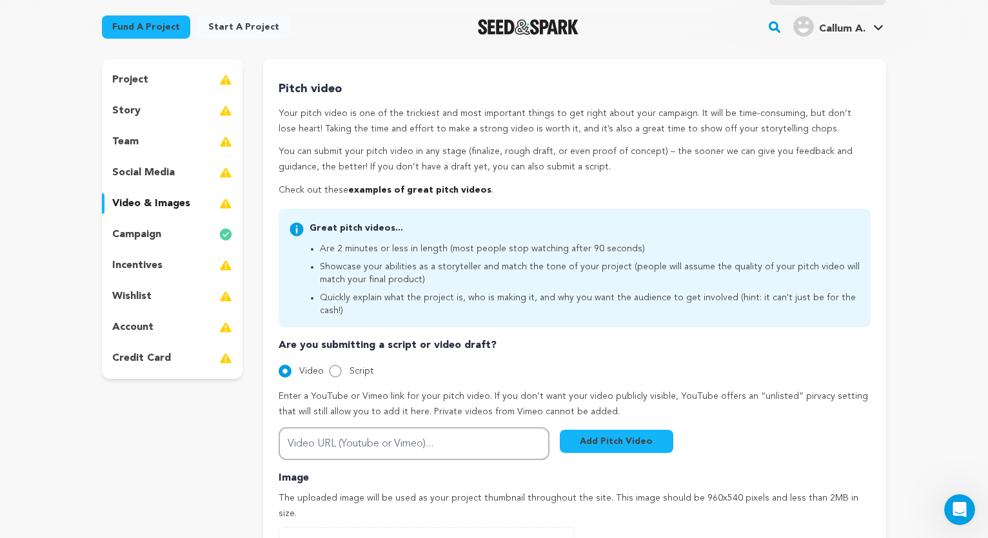
scroll to position [54, 0]
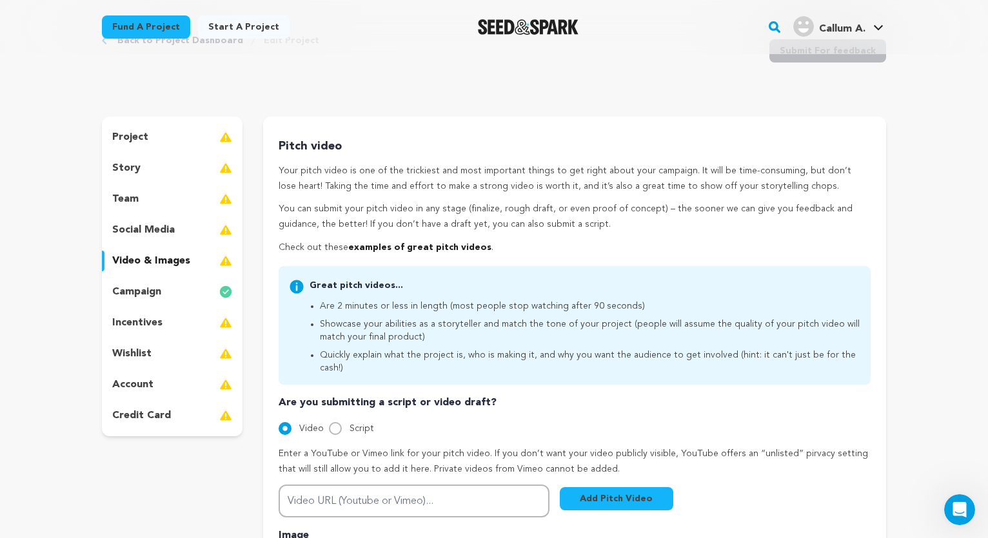
click at [165, 222] on p "social media" at bounding box center [143, 229] width 63 height 15
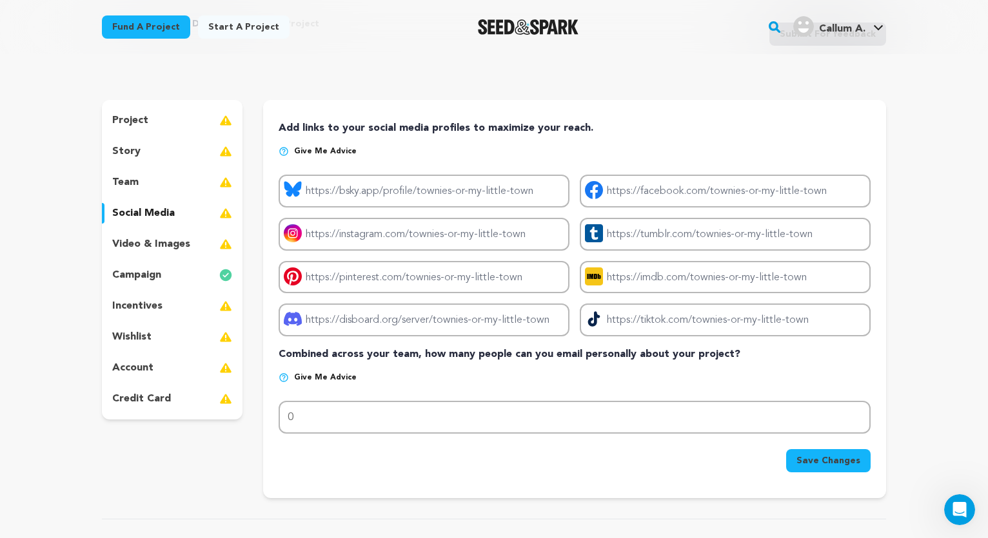
scroll to position [60, 0]
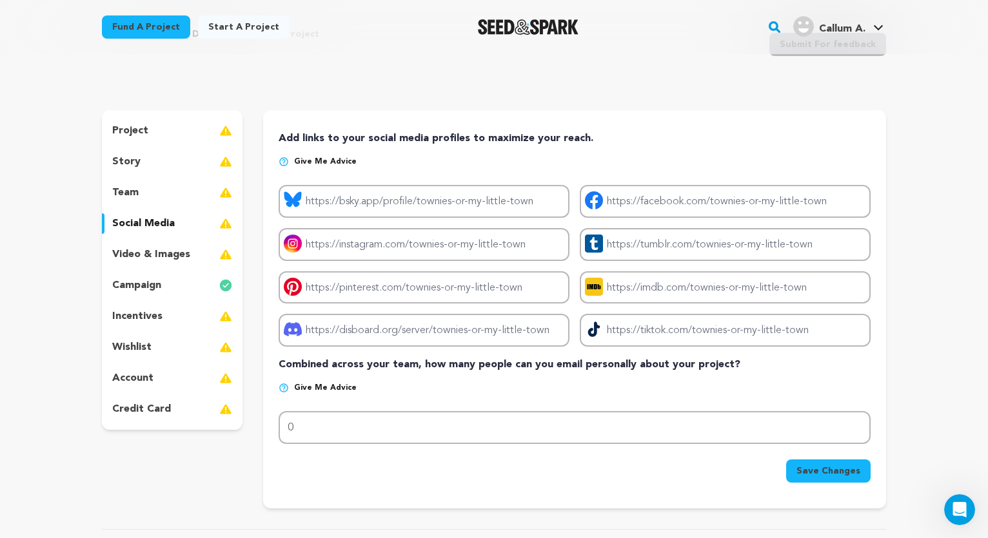
click at [146, 191] on div "team" at bounding box center [172, 192] width 141 height 21
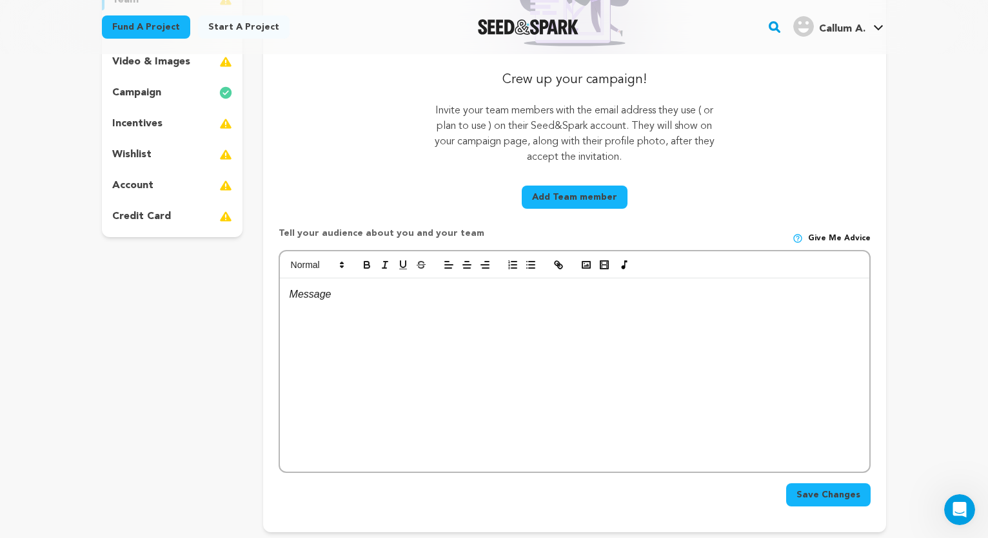
scroll to position [253, 0]
click at [350, 315] on div at bounding box center [574, 374] width 589 height 193
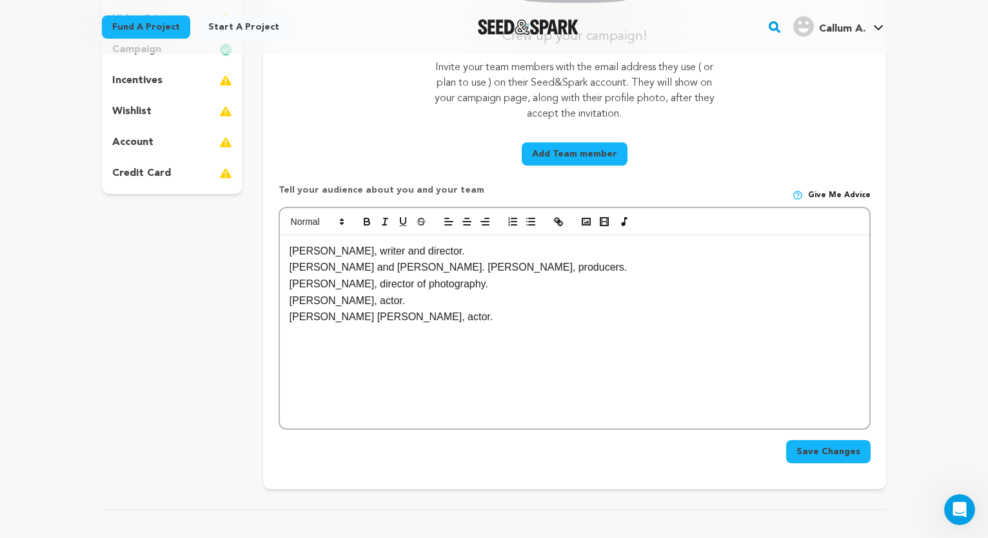
scroll to position [297, 0]
click at [844, 455] on span "Save Changes" at bounding box center [828, 450] width 64 height 13
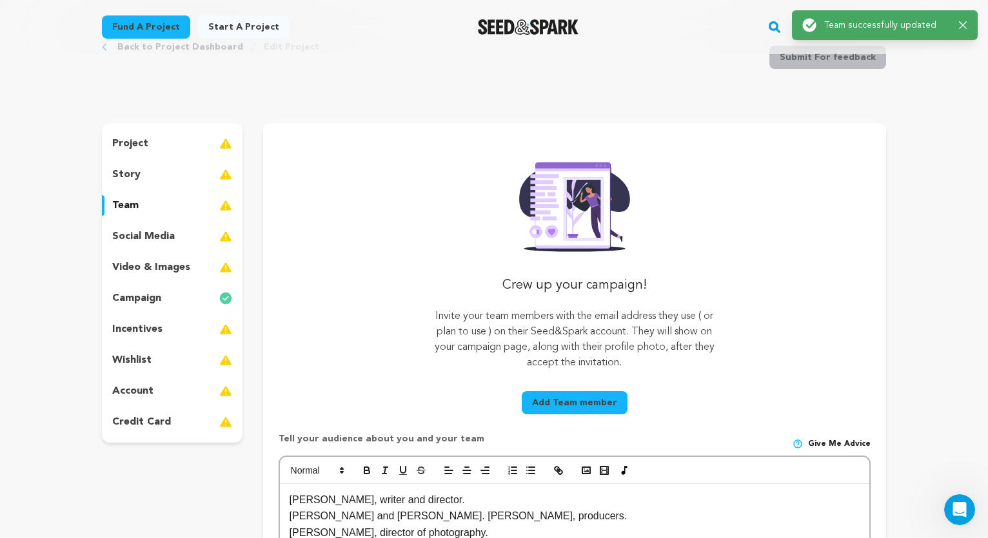
scroll to position [26, 0]
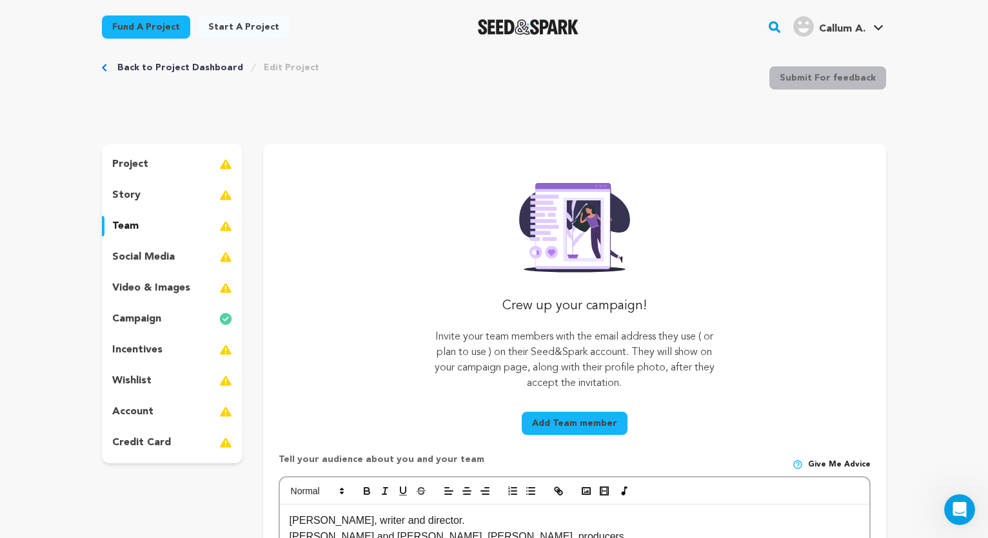
click at [164, 257] on p "social media" at bounding box center [143, 256] width 63 height 15
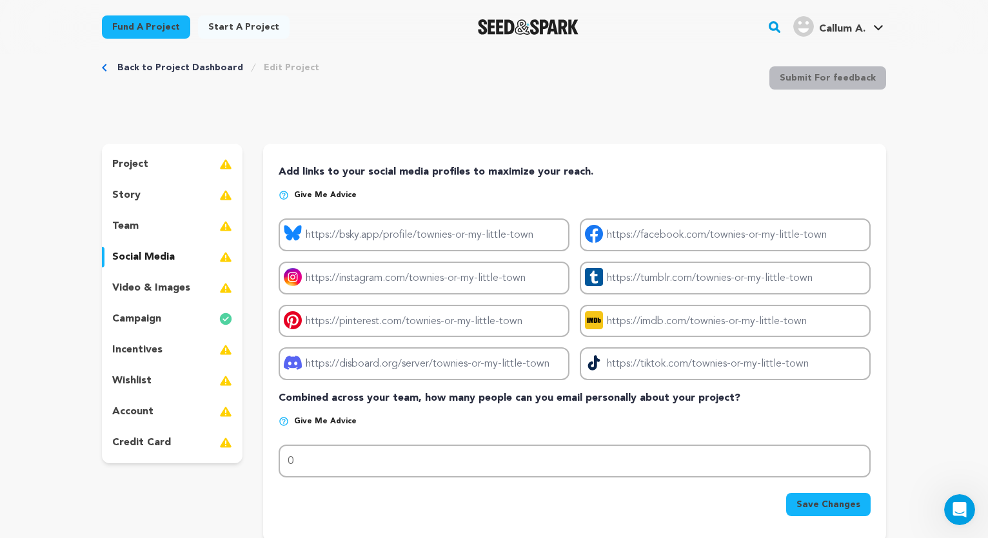
click at [124, 220] on p "team" at bounding box center [125, 226] width 26 height 15
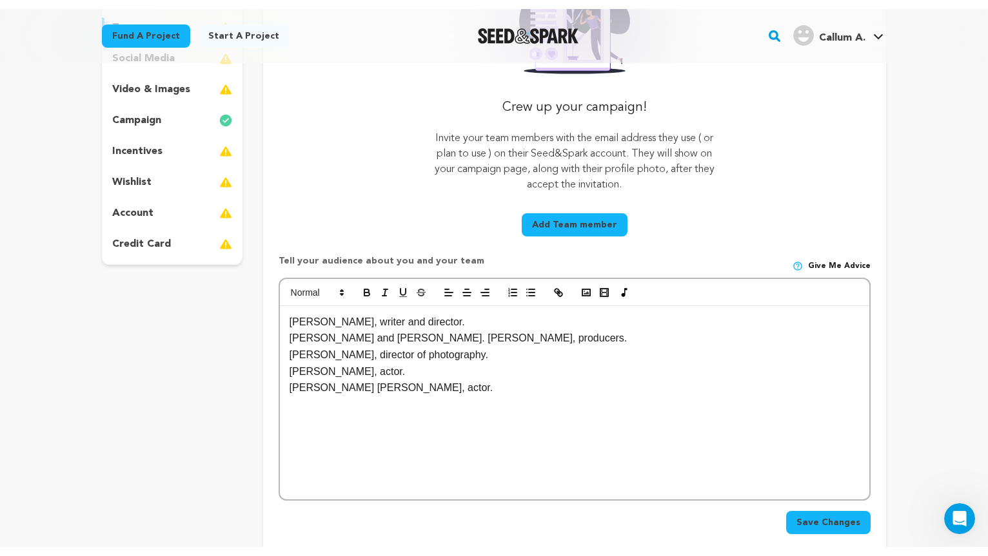
scroll to position [235, 0]
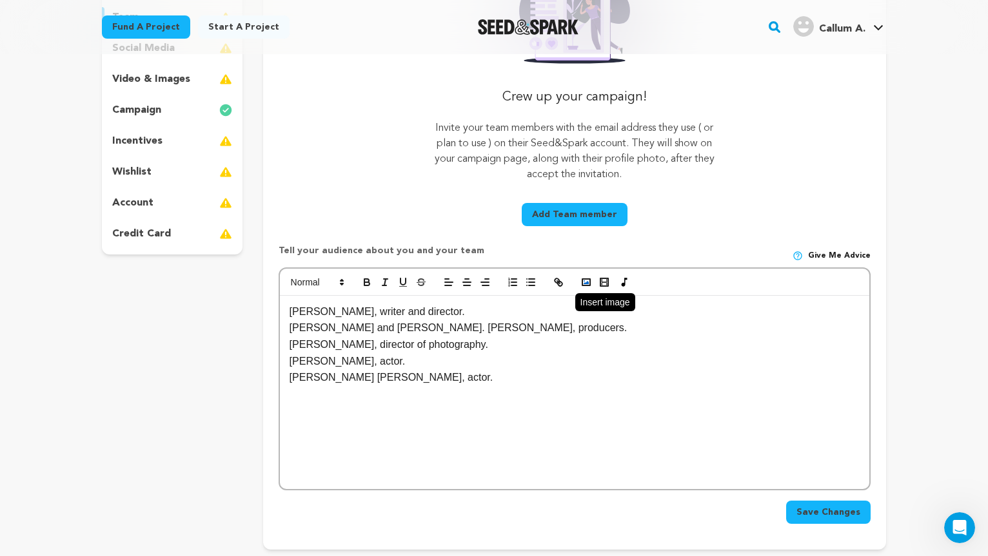
click at [584, 284] on polyline "button" at bounding box center [585, 282] width 5 height 3
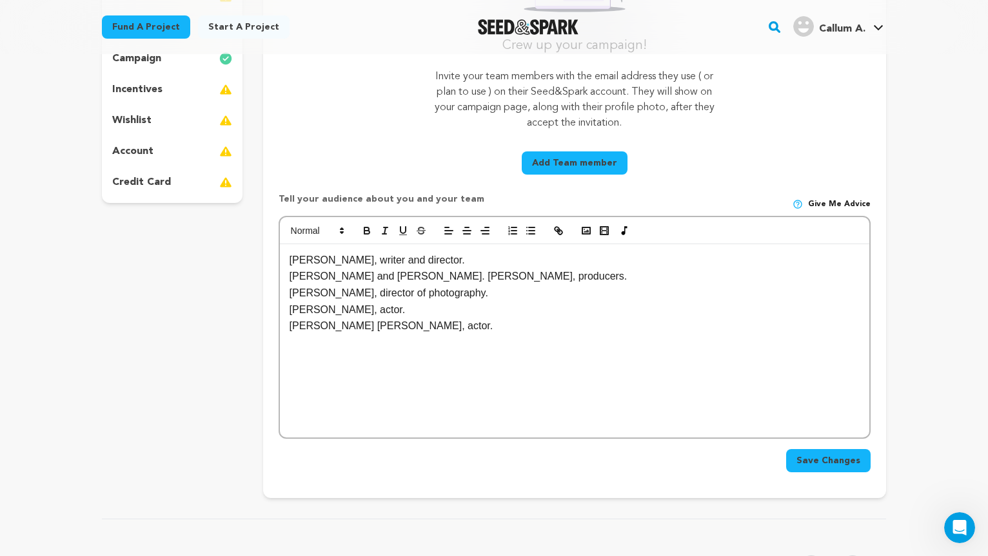
scroll to position [316, 0]
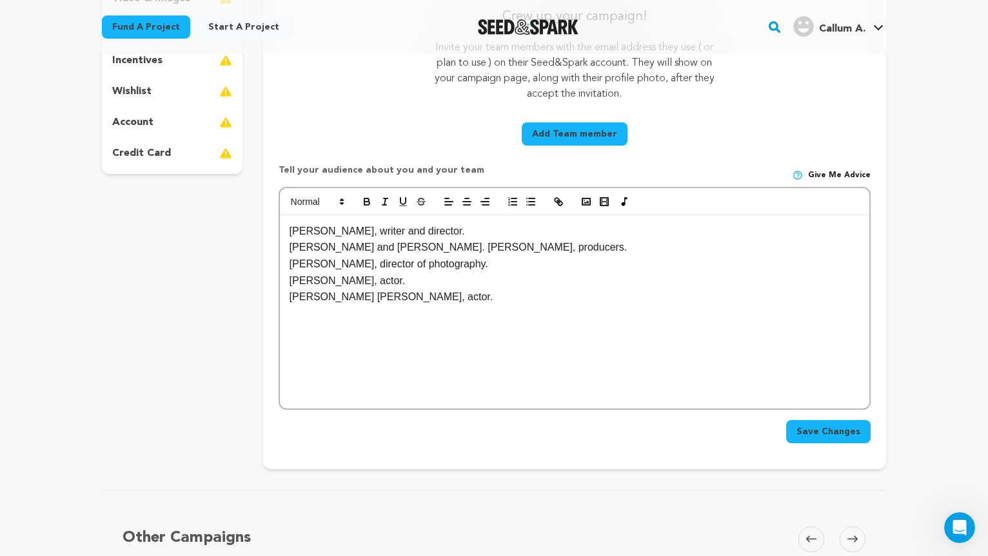
click at [836, 436] on span "Save Changes" at bounding box center [828, 431] width 64 height 13
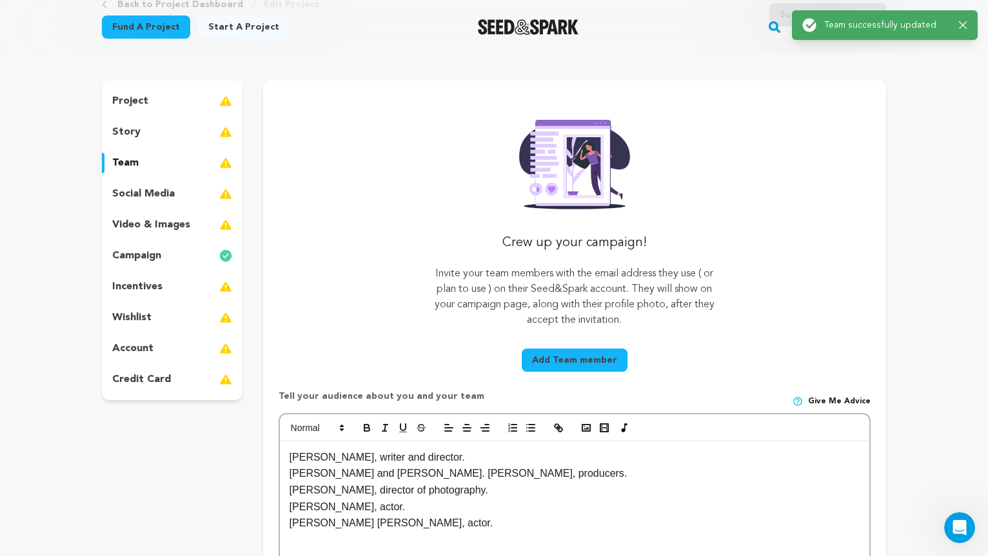
scroll to position [0, 0]
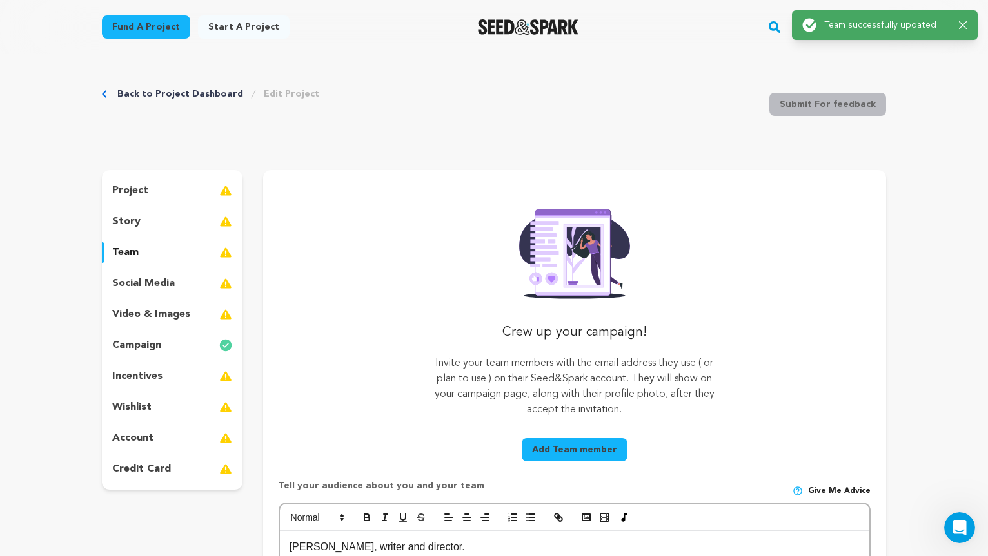
click at [147, 226] on div "story" at bounding box center [172, 221] width 141 height 21
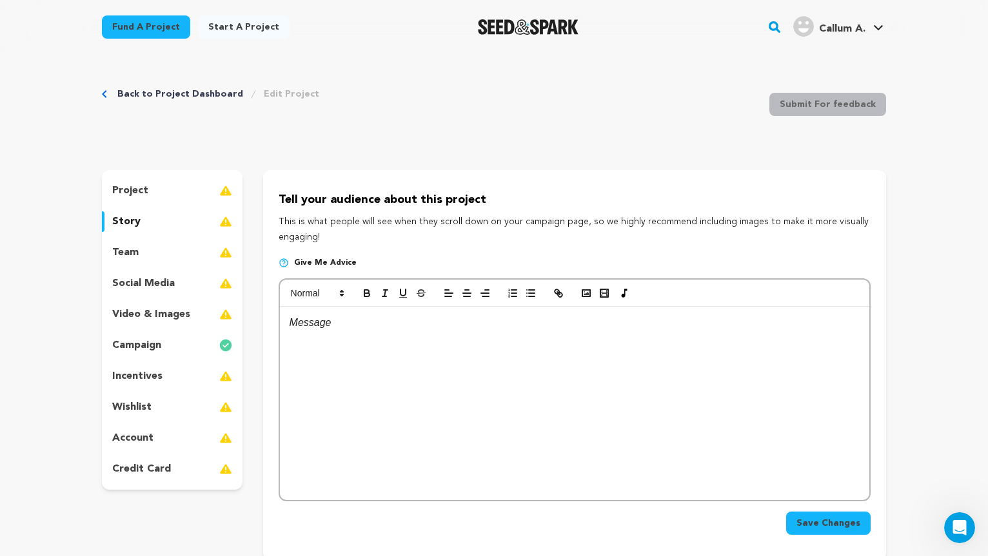
click at [157, 185] on div "project" at bounding box center [172, 190] width 141 height 21
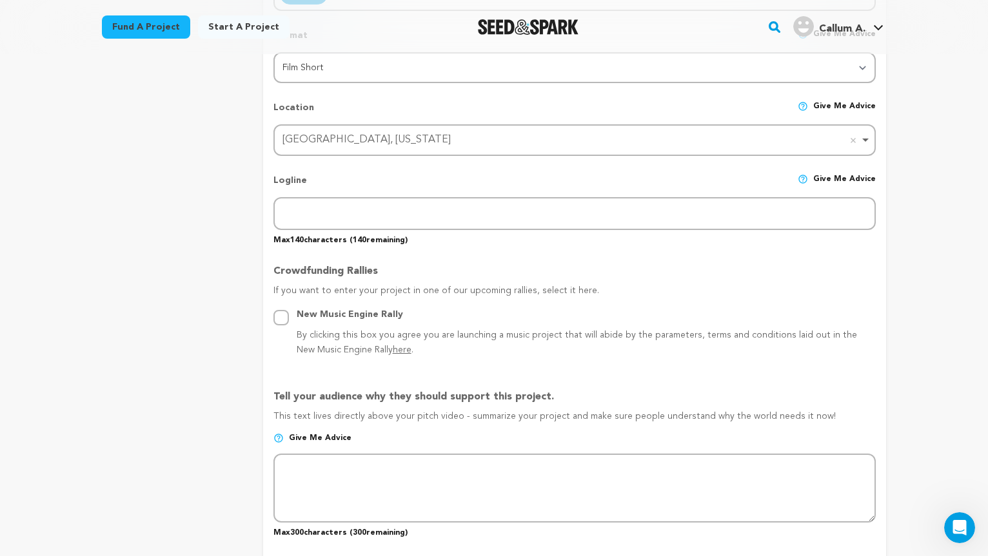
scroll to position [504, 0]
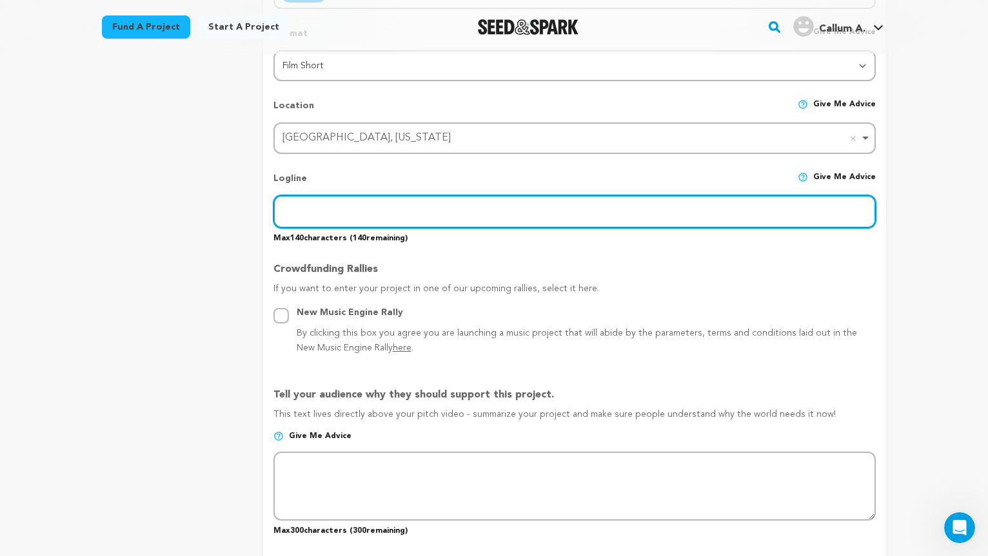
click at [365, 202] on input "text" at bounding box center [574, 211] width 602 height 33
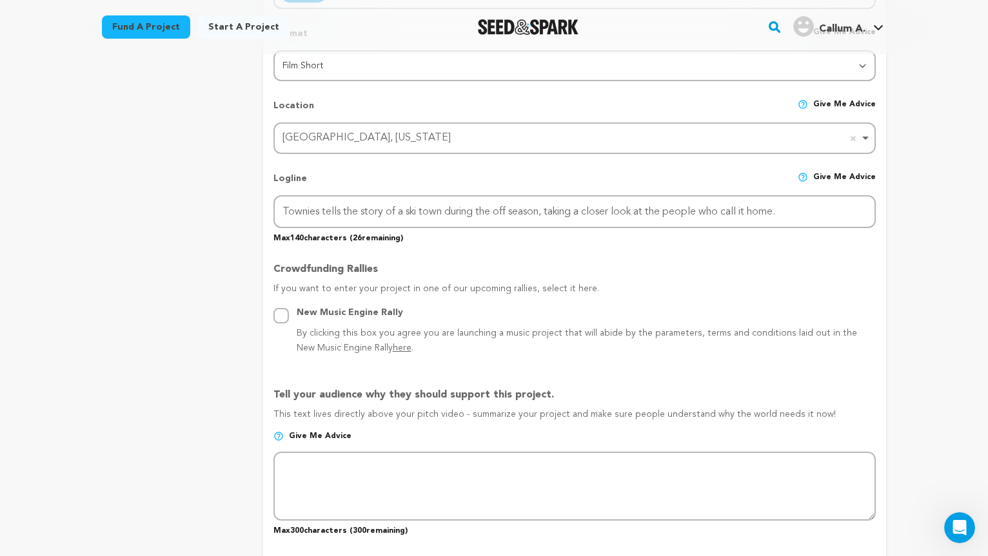
click at [137, 110] on div "project story team social media video & images campaign incentives wishlist" at bounding box center [172, 412] width 141 height 1492
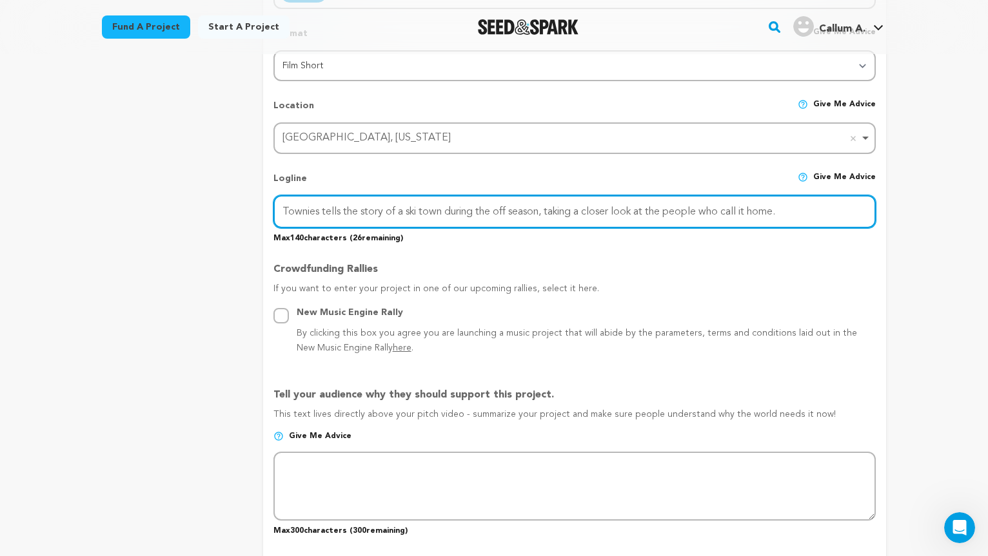
click at [809, 217] on input "Townies tells the story of a ski town during the off season, taking a closer lo…" at bounding box center [574, 211] width 602 height 33
click at [306, 210] on input "Townies tells the story of a ski town during the off season, taking a closer lo…" at bounding box center [574, 211] width 602 height 33
click at [511, 209] on input "Townies tells the story of a ski town during the off season, taking a closer lo…" at bounding box center [574, 211] width 602 height 33
click at [565, 213] on input "Townies tells the story of a ski town during the offseason, taking a closer loo…" at bounding box center [574, 211] width 602 height 33
click at [412, 210] on input "Townies tells the story of a ski town during the offseason, taking a closer loo…" at bounding box center [574, 211] width 602 height 33
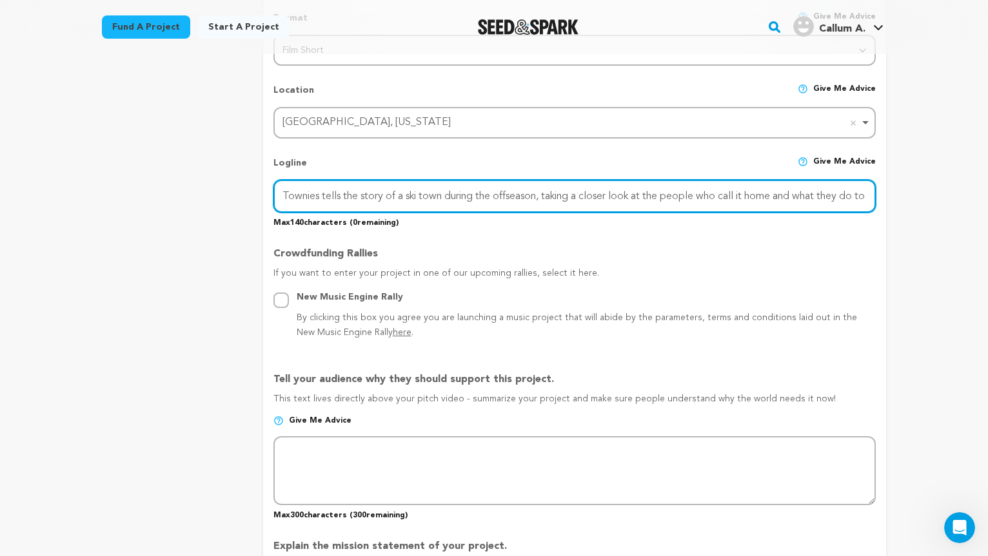
scroll to position [514, 0]
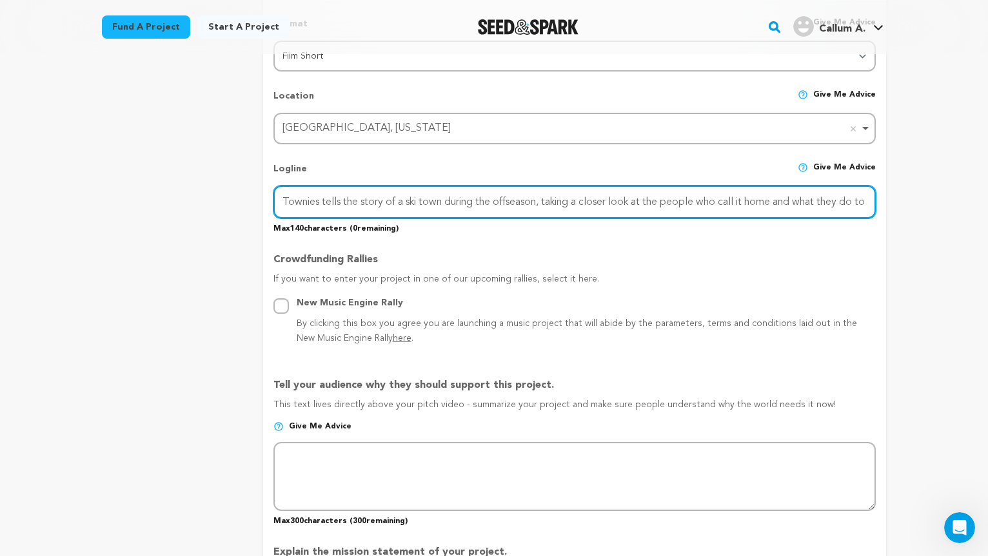
type input "Townies tells the story of a ski town during the offseason, taking a closer loo…"
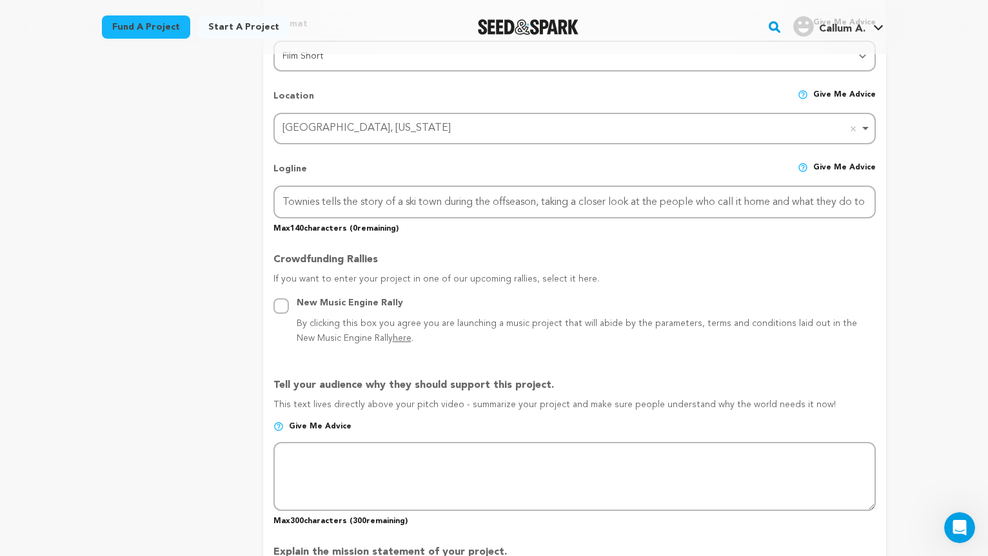
click at [239, 262] on div "project story team social media video & images campaign incentives wishlist" at bounding box center [172, 402] width 141 height 1492
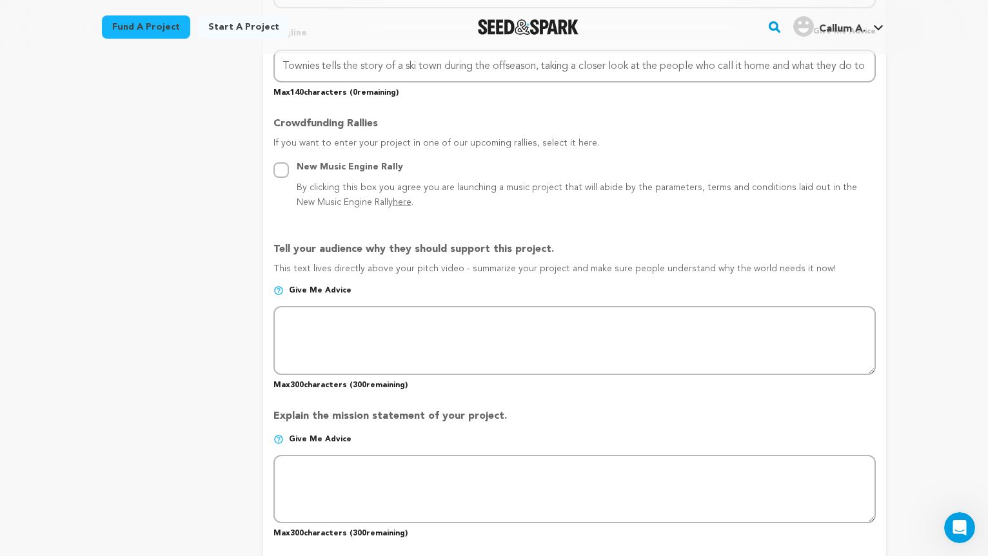
scroll to position [650, 0]
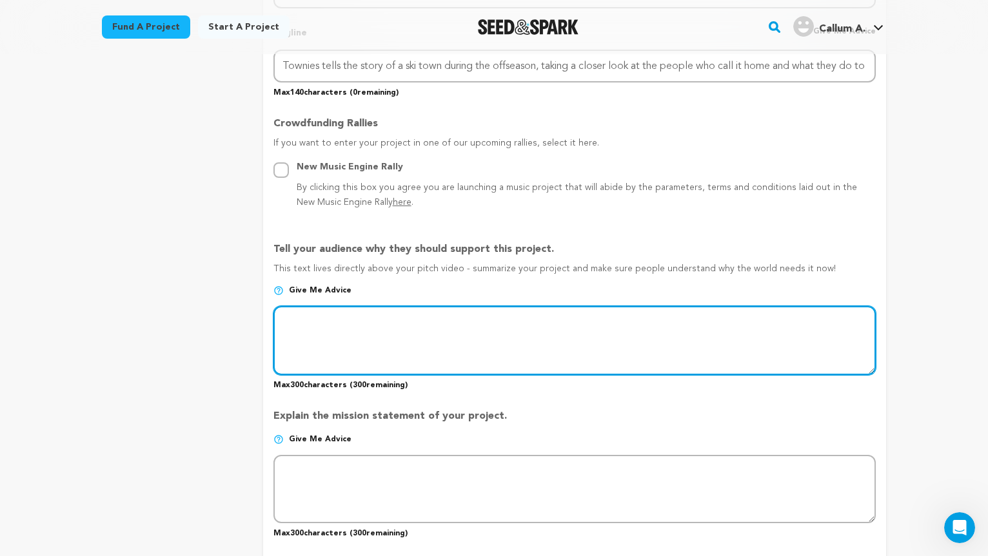
click at [342, 333] on textarea at bounding box center [574, 340] width 602 height 68
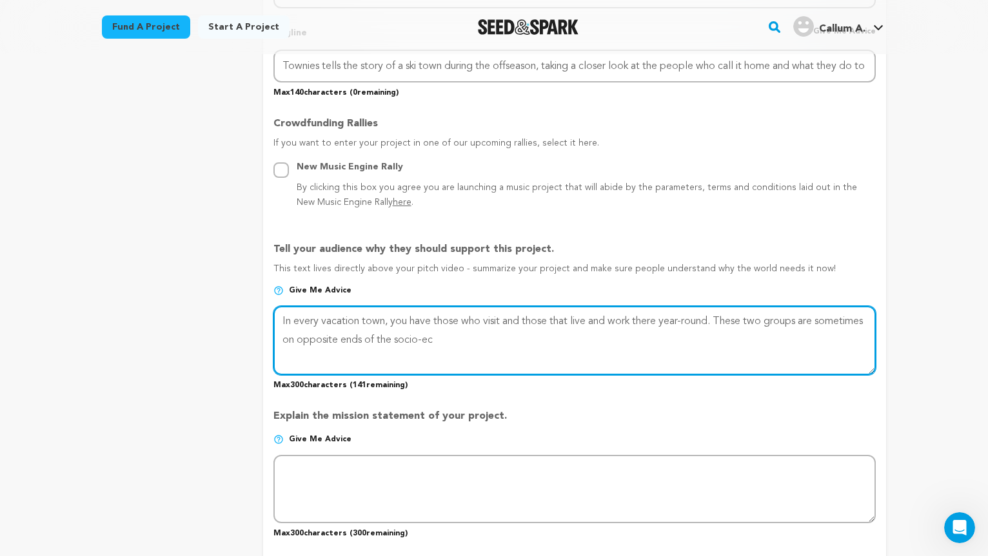
type textarea "In every vacation town, you have those who visit and those that live and work t…"
drag, startPoint x: 173, startPoint y: 297, endPoint x: 283, endPoint y: 322, distance: 113.2
click at [283, 322] on textarea at bounding box center [574, 340] width 602 height 68
drag, startPoint x: 281, startPoint y: 319, endPoint x: 678, endPoint y: 377, distance: 401.3
click at [678, 377] on div "Tell your audience why they should support this project. This text lives direct…" at bounding box center [574, 310] width 602 height 159
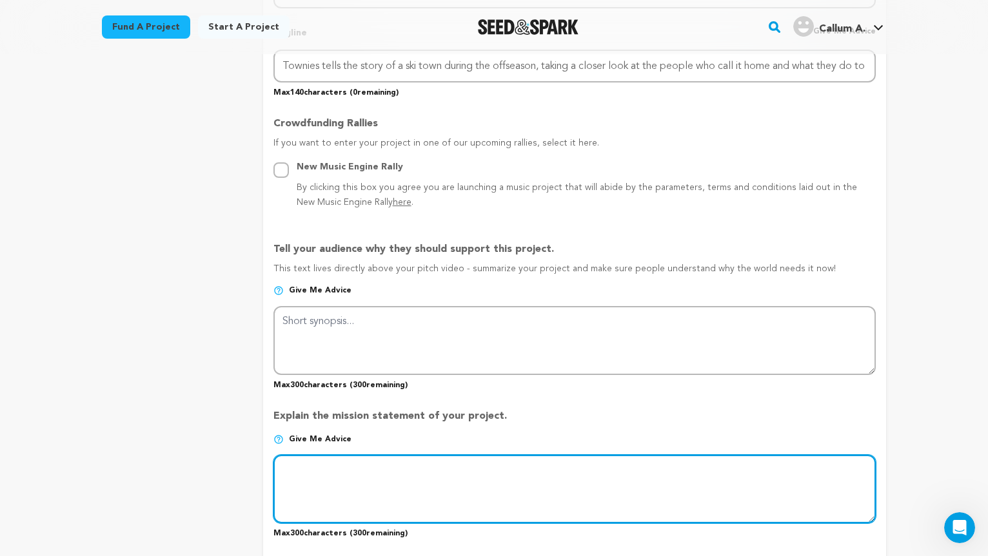
click at [503, 479] on textarea at bounding box center [574, 489] width 602 height 68
paste textarea "In every vacation town, you have those who visit and those that live and work t…"
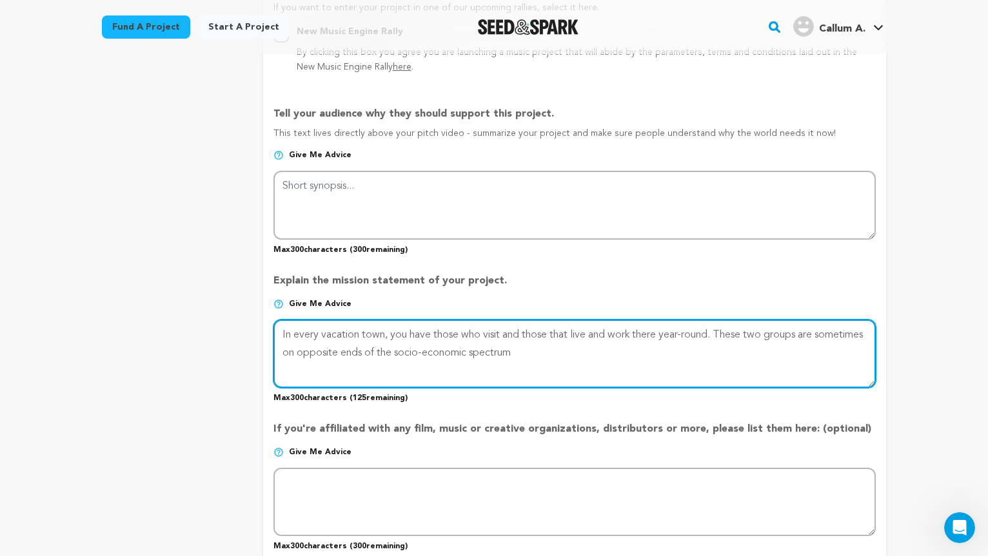
scroll to position [786, 0]
click at [309, 350] on textarea at bounding box center [574, 352] width 602 height 68
click at [855, 349] on textarea at bounding box center [574, 352] width 602 height 68
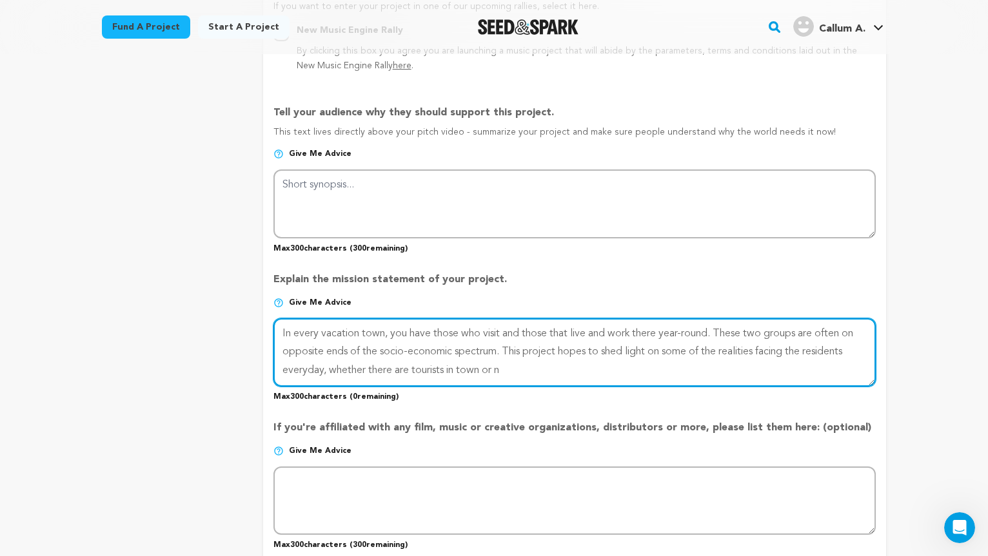
click at [309, 370] on textarea at bounding box center [574, 352] width 602 height 68
click at [487, 362] on textarea at bounding box center [574, 352] width 602 height 68
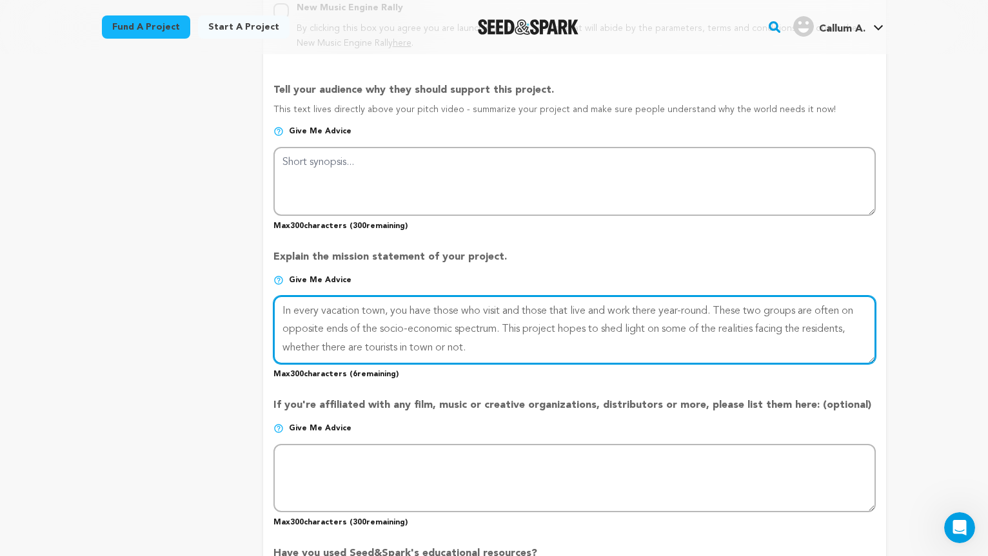
scroll to position [813, 0]
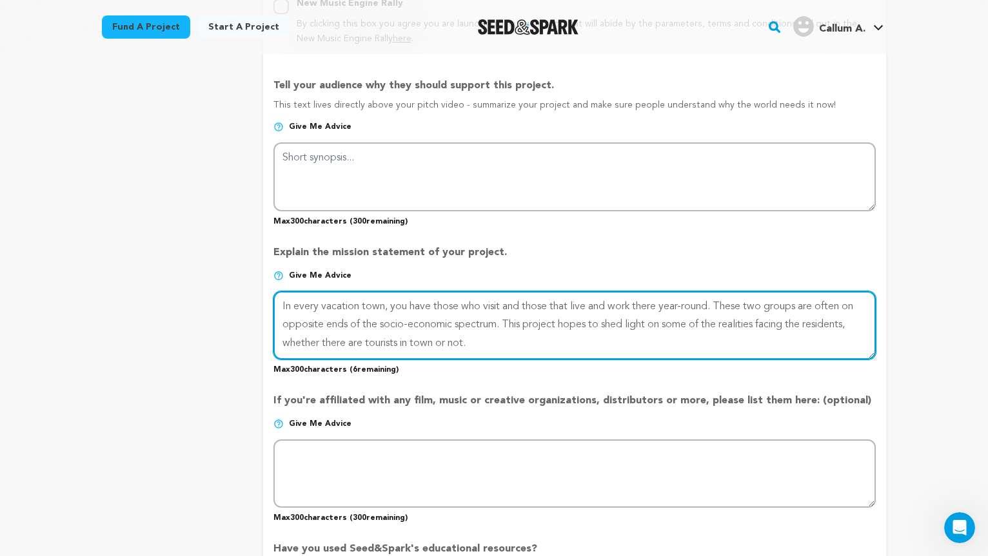
type textarea "In every vacation town, you have those who visit and those that live and work t…"
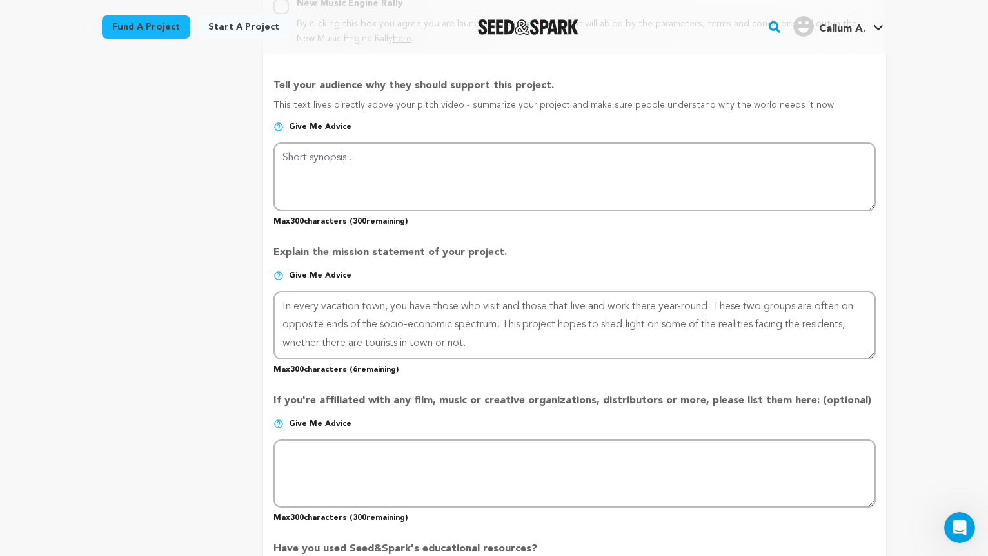
click at [203, 382] on div "project story team social media video & images campaign incentives wishlist" at bounding box center [172, 103] width 141 height 1492
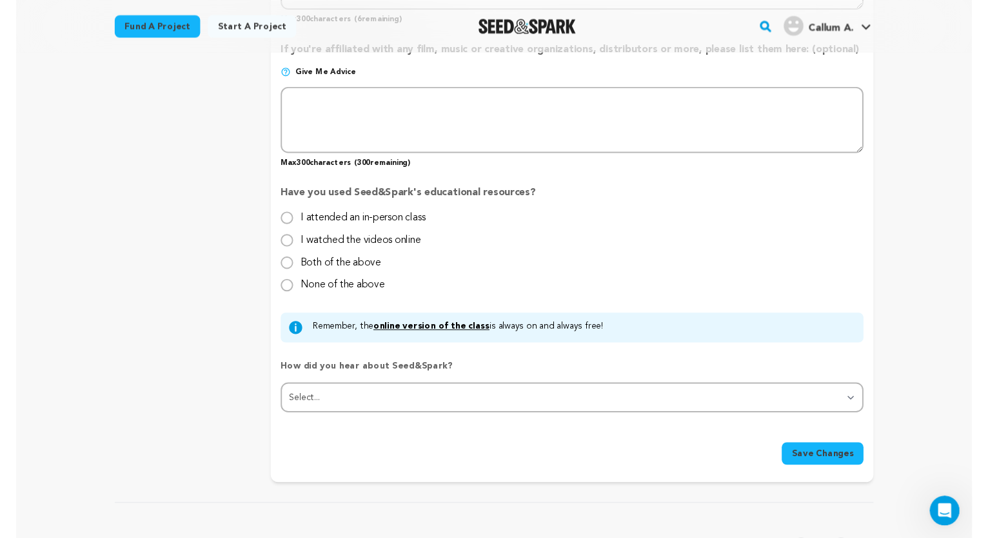
scroll to position [1177, 0]
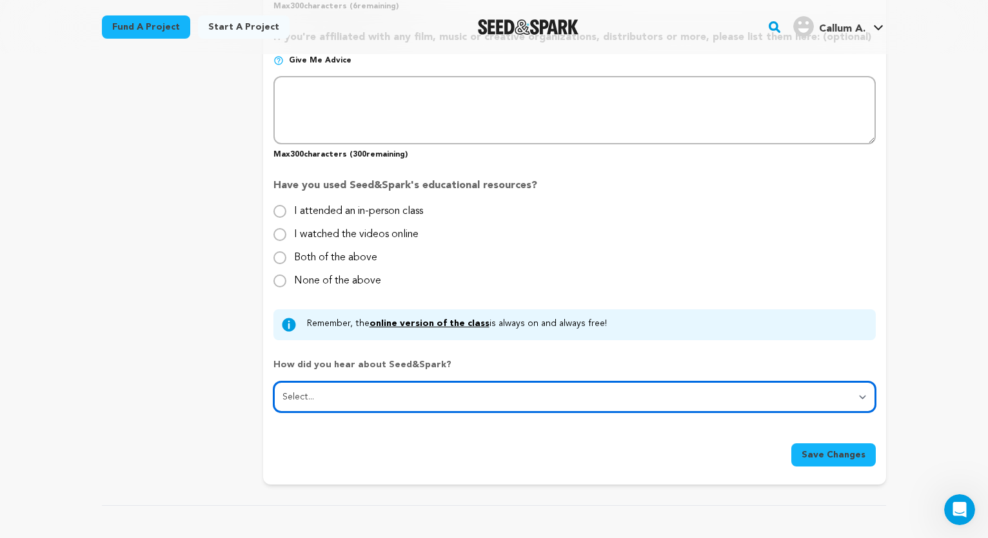
select select "1"
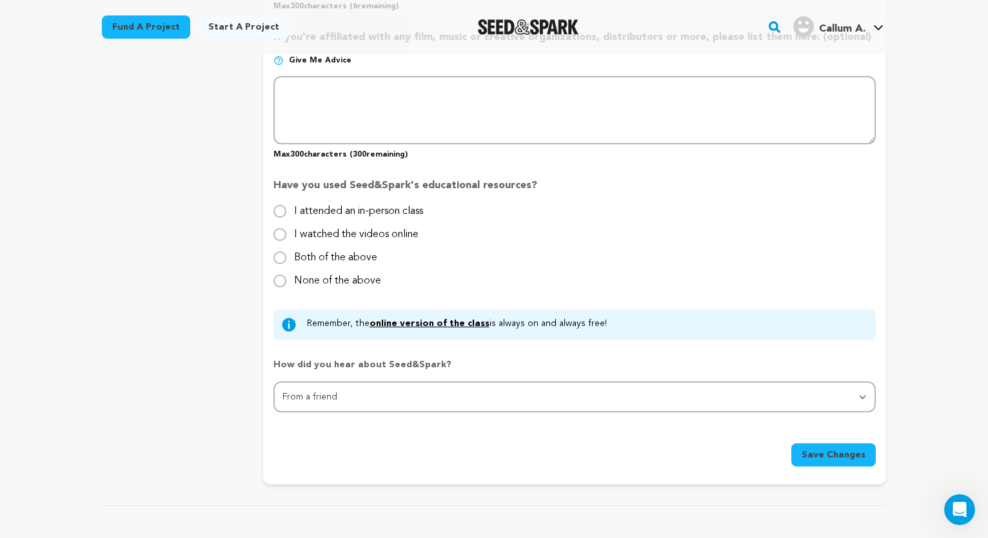
click at [826, 456] on span "Save Changes" at bounding box center [833, 455] width 64 height 13
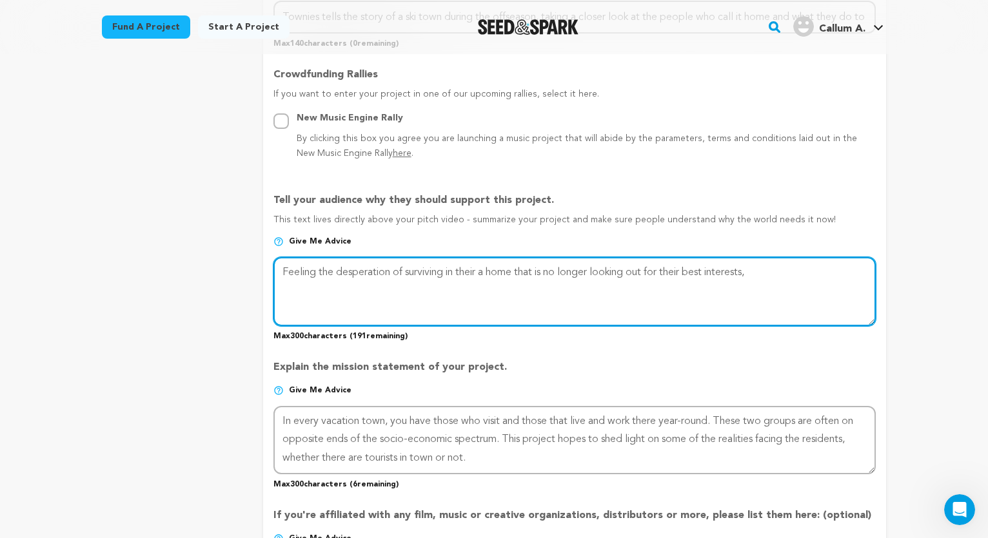
click at [472, 269] on textarea at bounding box center [574, 291] width 602 height 68
click at [486, 271] on textarea at bounding box center [574, 291] width 602 height 68
click at [743, 269] on textarea at bounding box center [574, 291] width 602 height 68
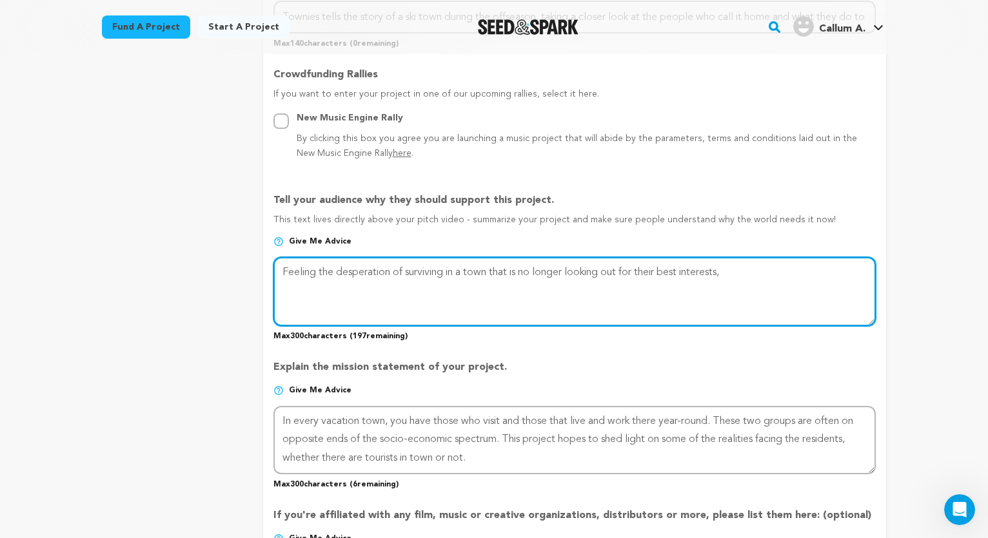
drag, startPoint x: 736, startPoint y: 271, endPoint x: 573, endPoint y: 268, distance: 163.1
click at [573, 268] on textarea at bounding box center [574, 291] width 602 height 68
click at [769, 275] on textarea at bounding box center [574, 291] width 602 height 68
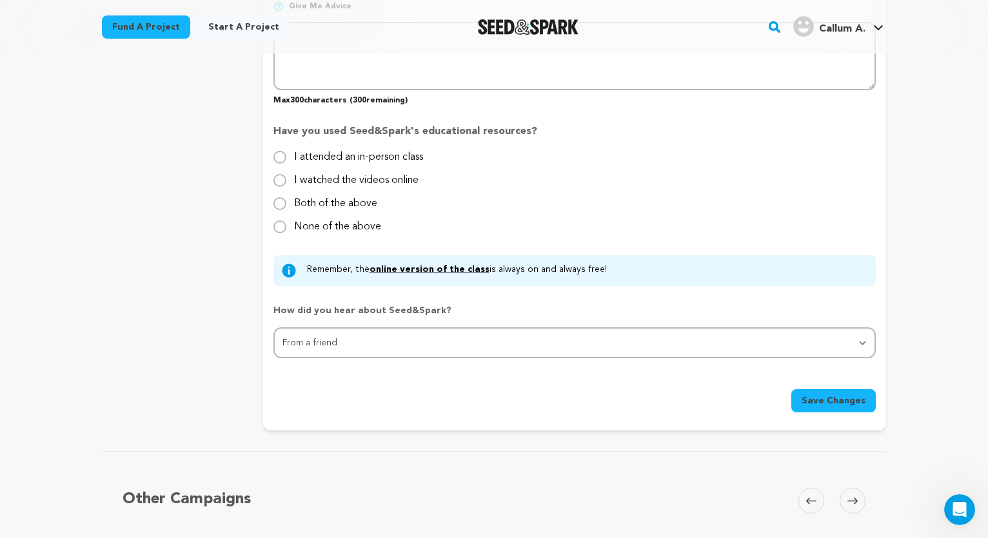
scroll to position [1247, 0]
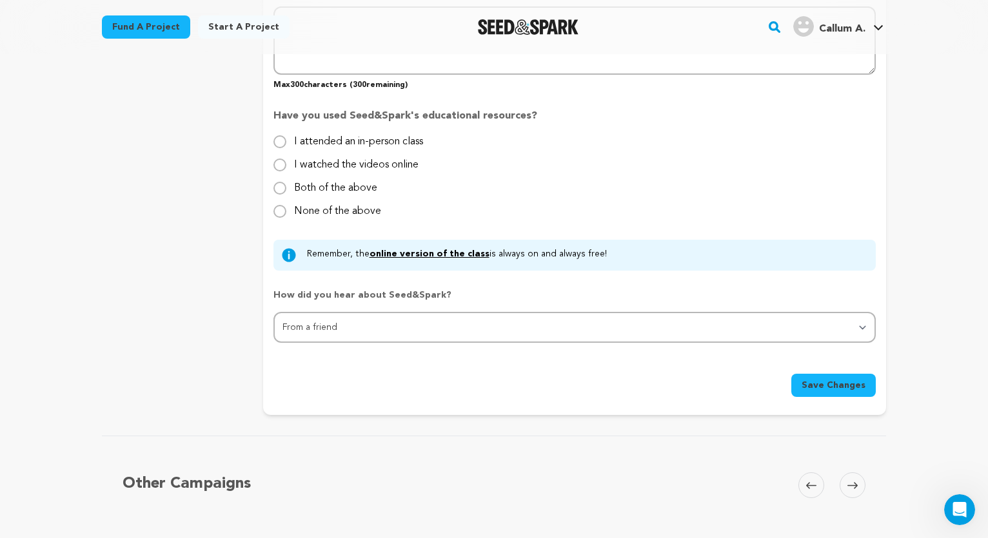
type textarea "Feeling the desperation of surviving in a town that is no longer looking out fo…"
click at [815, 379] on span "Save Changes" at bounding box center [833, 385] width 64 height 13
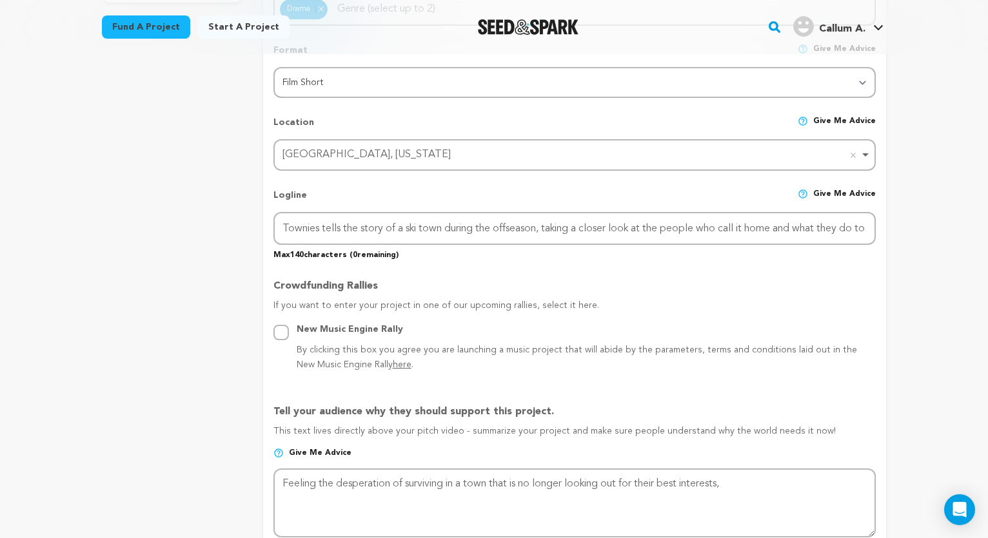
scroll to position [488, 0]
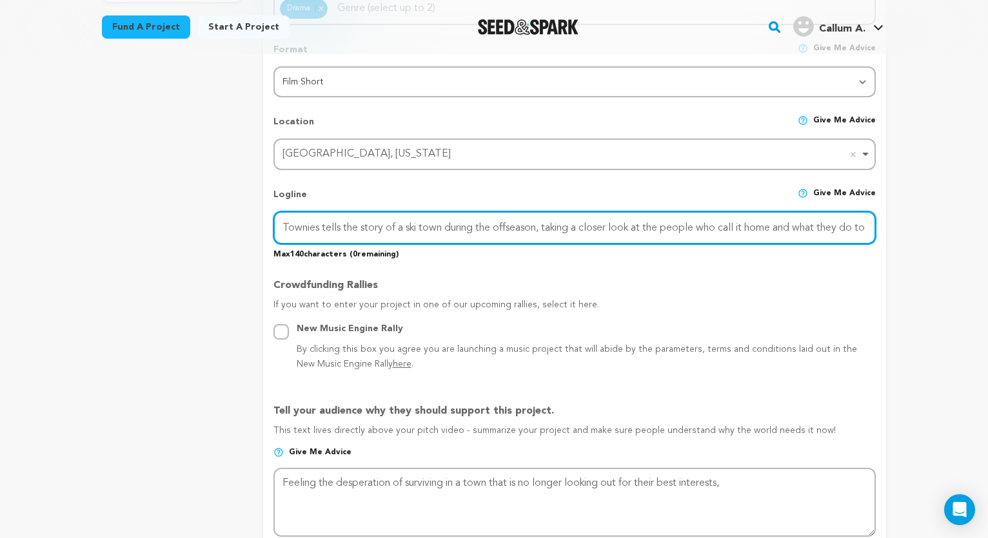
click at [846, 229] on input "Townies tells the story of a ski town during the offseason, taking a closer loo…" at bounding box center [574, 227] width 602 height 33
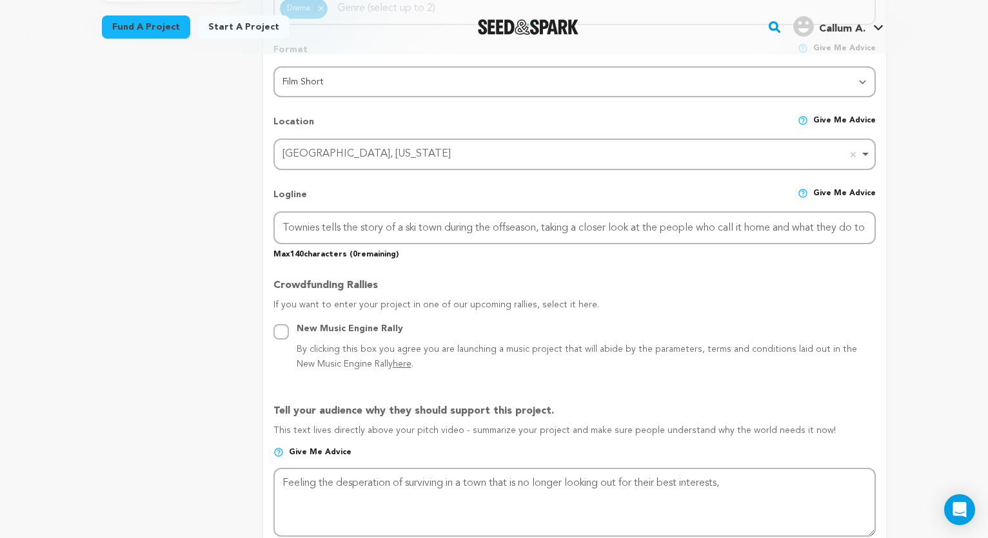
click at [180, 295] on div "project story team social media video & images campaign incentives wishlist" at bounding box center [172, 428] width 141 height 1492
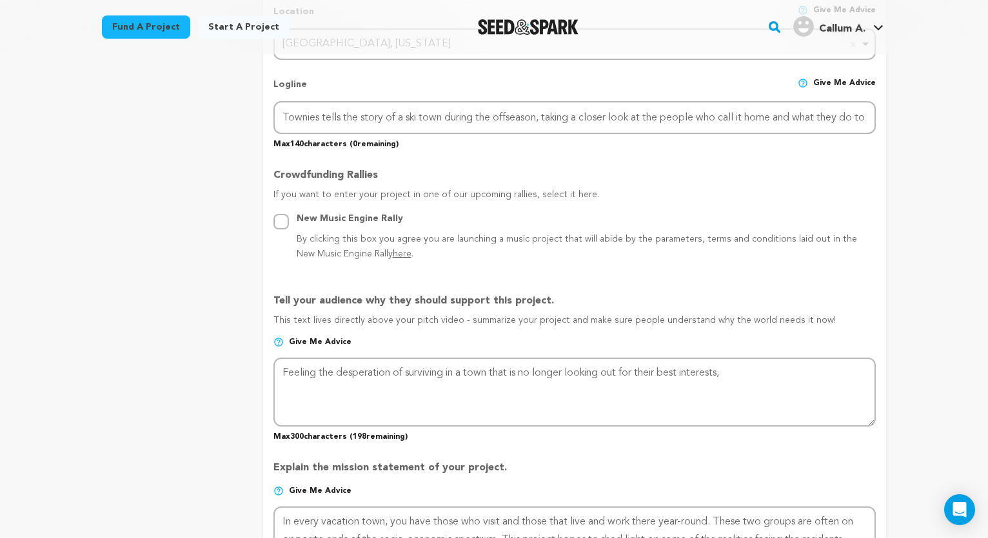
scroll to position [602, 0]
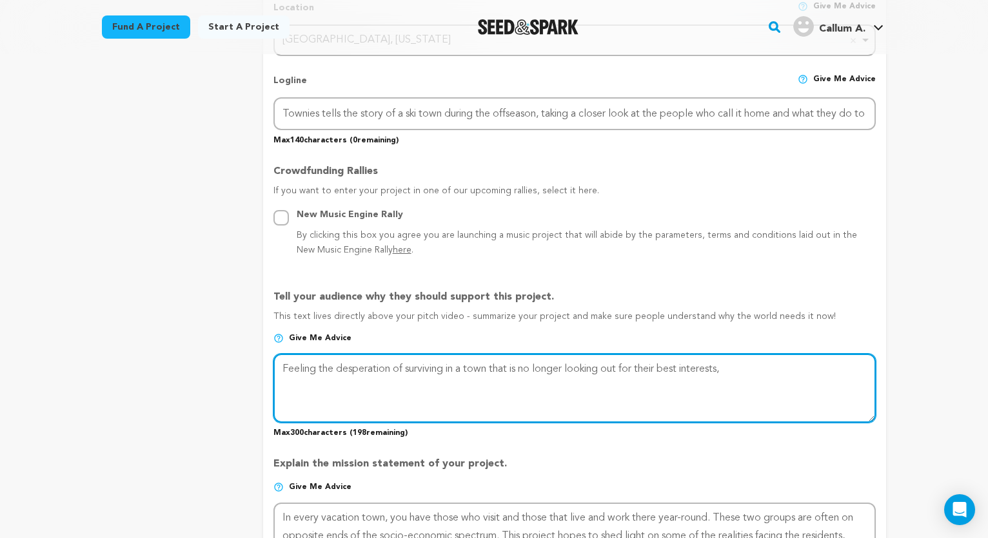
drag, startPoint x: 739, startPoint y: 366, endPoint x: 293, endPoint y: 347, distance: 447.1
click at [293, 347] on div "Tell your audience why they should support this project. This text lives direct…" at bounding box center [574, 358] width 602 height 159
click at [759, 367] on textarea at bounding box center [574, 388] width 602 height 68
click at [548, 380] on textarea at bounding box center [574, 388] width 602 height 68
click at [362, 387] on textarea at bounding box center [574, 388] width 602 height 68
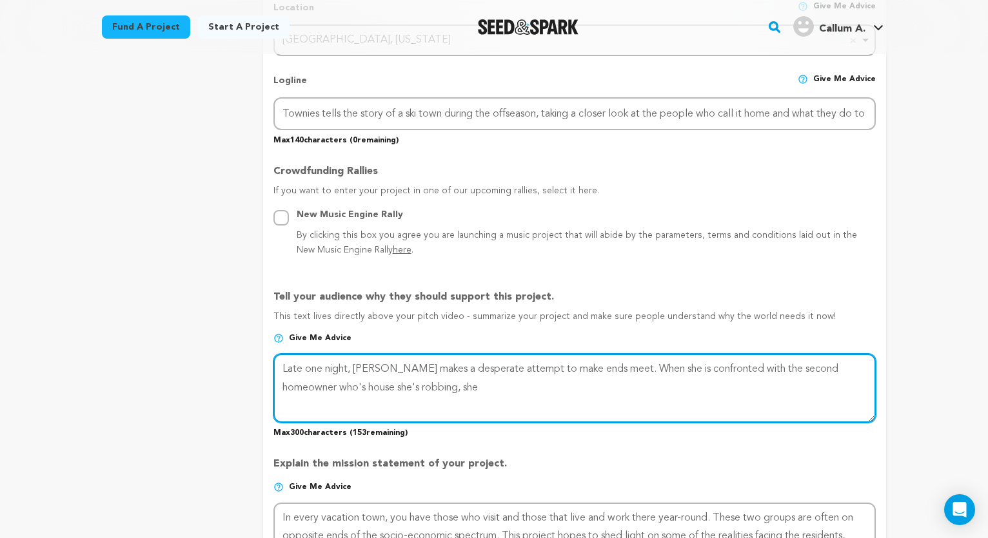
click at [453, 382] on textarea at bounding box center [574, 388] width 602 height 68
click at [600, 369] on textarea at bounding box center [574, 388] width 602 height 68
click at [747, 386] on textarea at bounding box center [574, 388] width 602 height 68
click at [394, 367] on textarea at bounding box center [574, 388] width 602 height 68
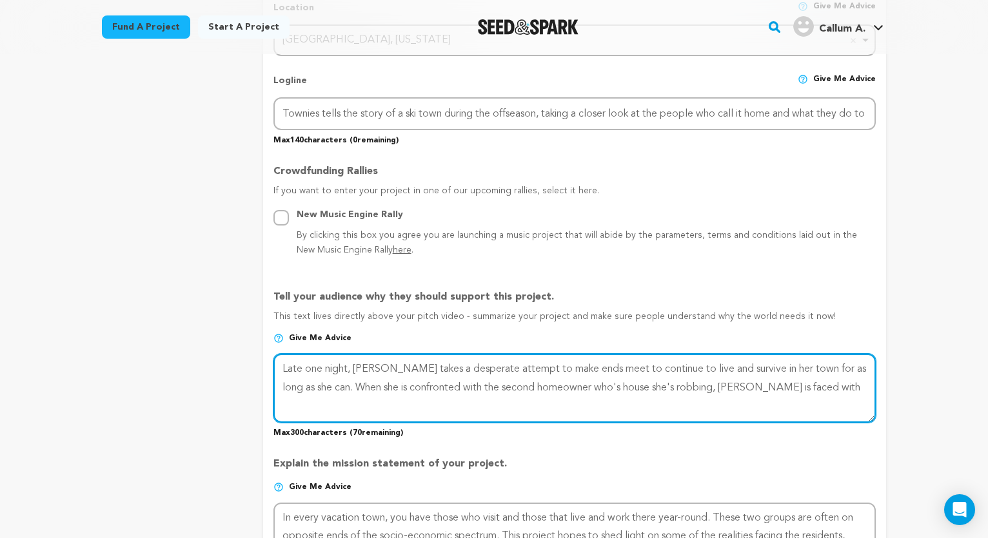
click at [373, 387] on textarea at bounding box center [574, 388] width 602 height 68
type textarea "Late one night, [PERSON_NAME] takes a desperate attempt to make ends meet to co…"
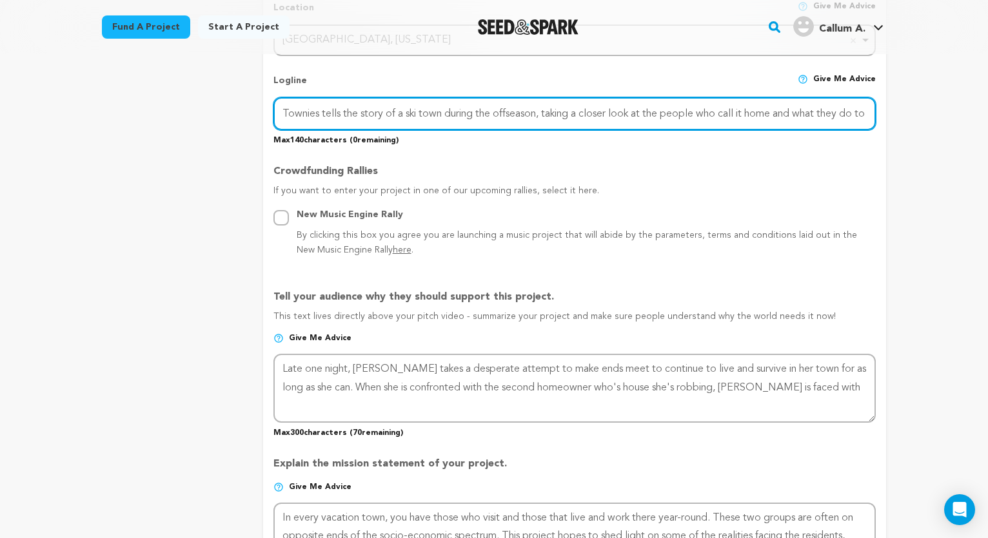
click at [828, 115] on input "Townies tells the story of a ski town during the offseason, taking a closer loo…" at bounding box center [574, 113] width 602 height 33
click at [555, 111] on input "Townies tells the story of a ski town during the offseason, taking a closer loo…" at bounding box center [574, 113] width 602 height 33
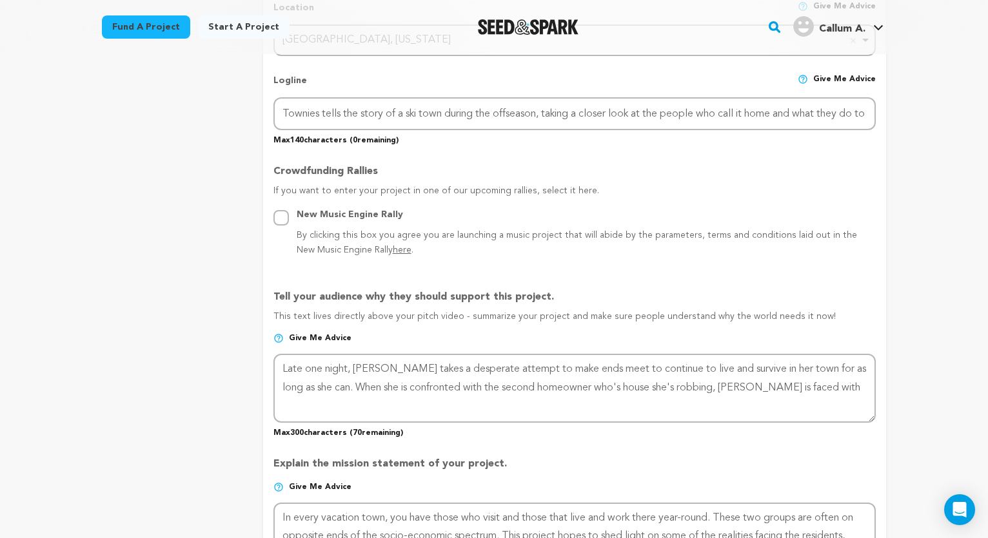
click at [229, 300] on div "project story team social media video & images campaign incentives wishlist" at bounding box center [172, 314] width 141 height 1492
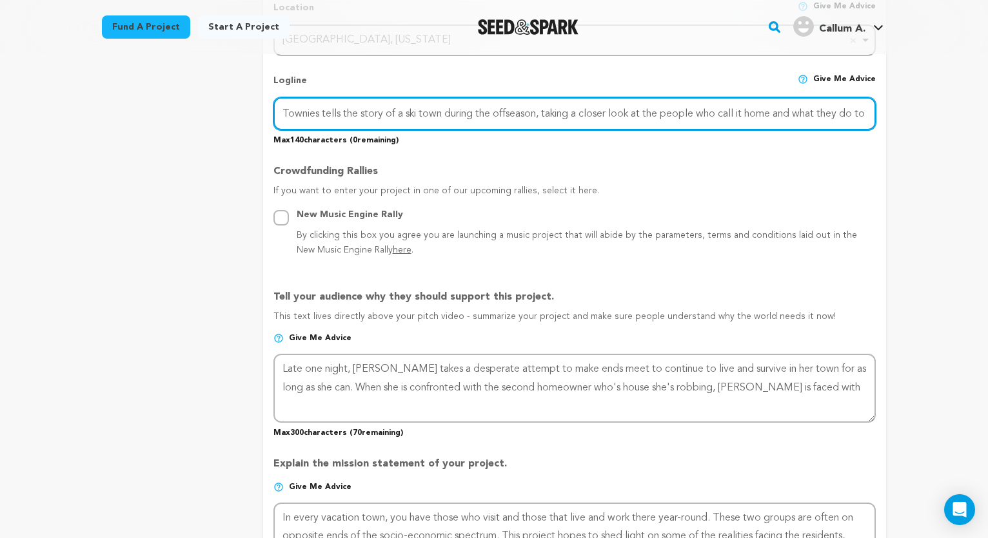
click at [845, 121] on input "Townies tells the story of a ski town during the offseason, taking a closer loo…" at bounding box center [574, 113] width 602 height 33
click at [853, 108] on input "Townies tells the story of a ski town during the offseason, taking a closer loo…" at bounding box center [574, 113] width 602 height 33
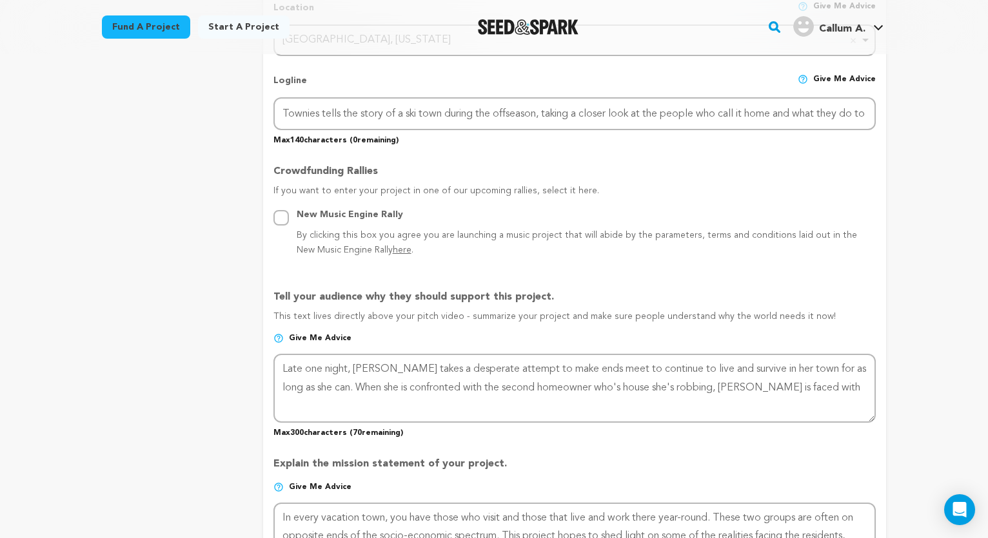
click at [253, 277] on div "project story team social media video & images campaign incentives wishlist" at bounding box center [494, 314] width 784 height 1492
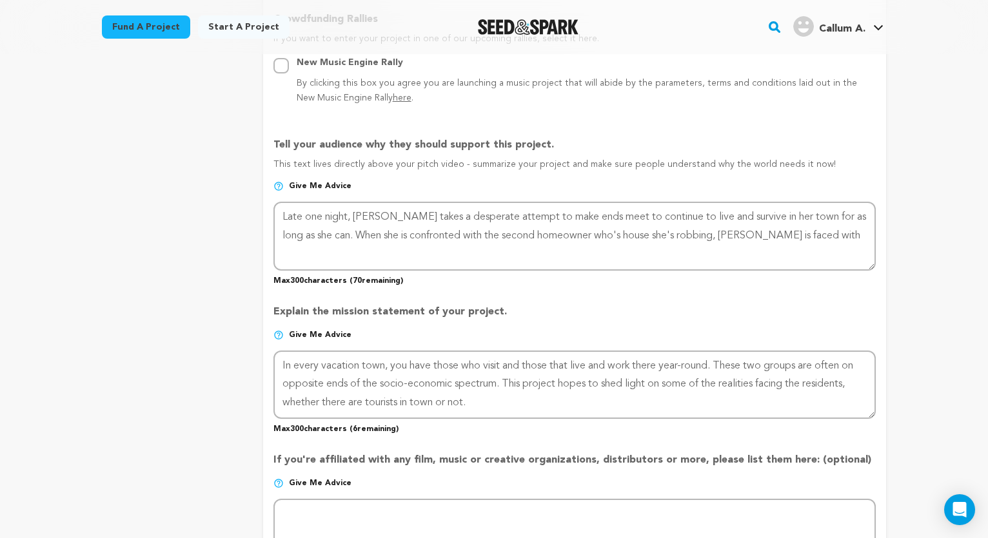
scroll to position [779, 0]
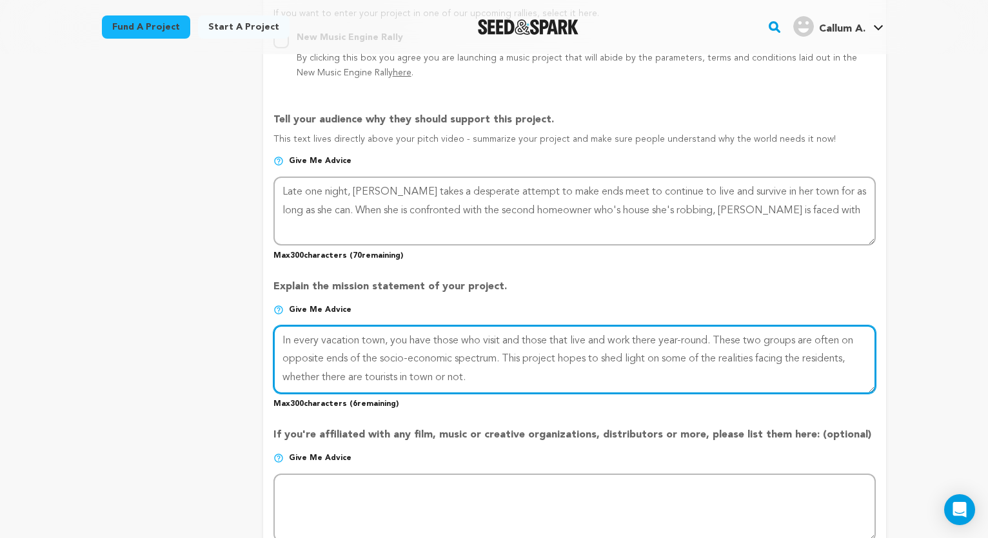
click at [858, 356] on textarea at bounding box center [574, 360] width 602 height 68
click at [797, 357] on textarea at bounding box center [574, 360] width 602 height 68
click at [835, 356] on textarea at bounding box center [574, 360] width 602 height 68
type textarea "In every vacation town, you have those who visit and those that live and work t…"
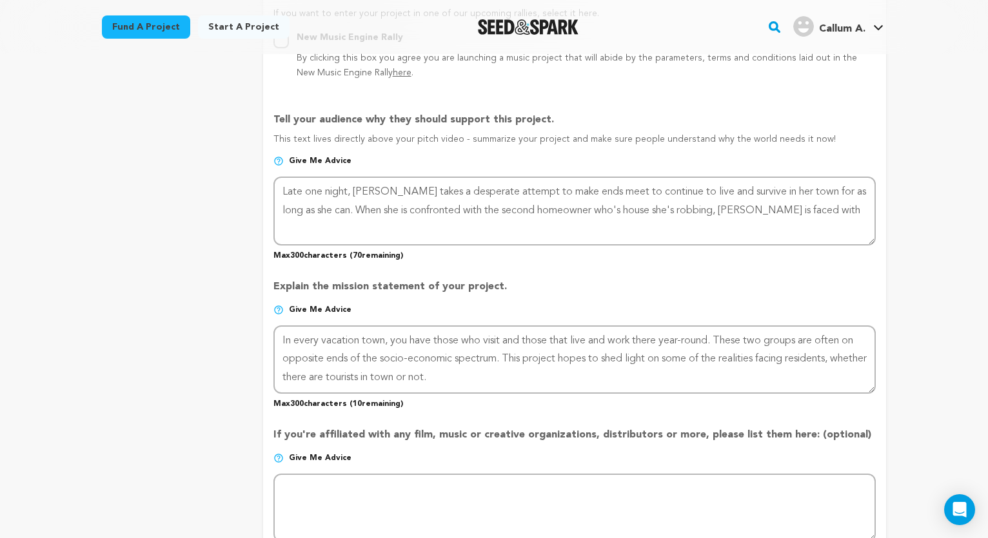
click at [980, 370] on div "Back to Project Dashboard Edit Project Submit For feedback Submit For feedback …" at bounding box center [494, 327] width 988 height 2104
click at [148, 319] on div "project story team social media video & images campaign incentives wishlist" at bounding box center [172, 137] width 141 height 1492
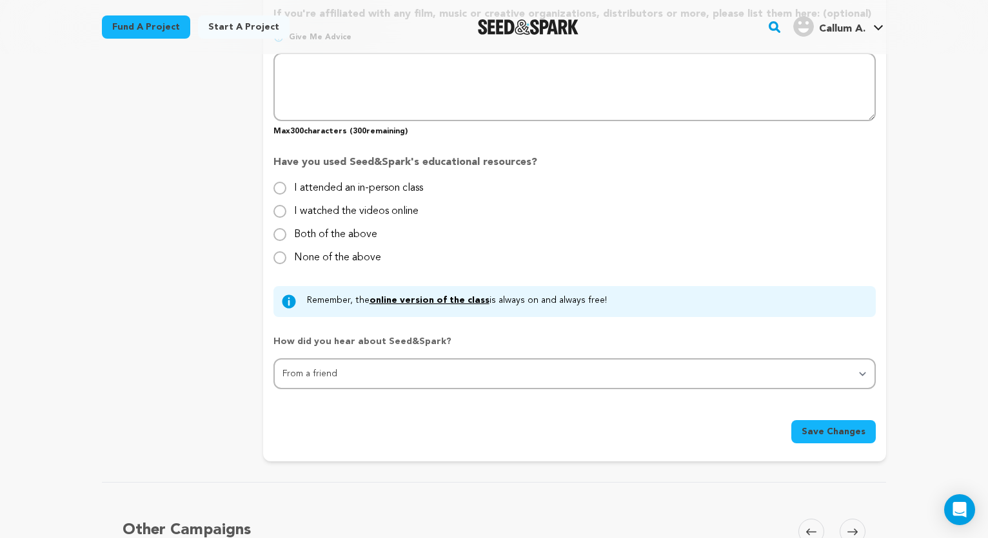
scroll to position [1201, 0]
click at [817, 434] on button "Save Changes" at bounding box center [833, 431] width 84 height 23
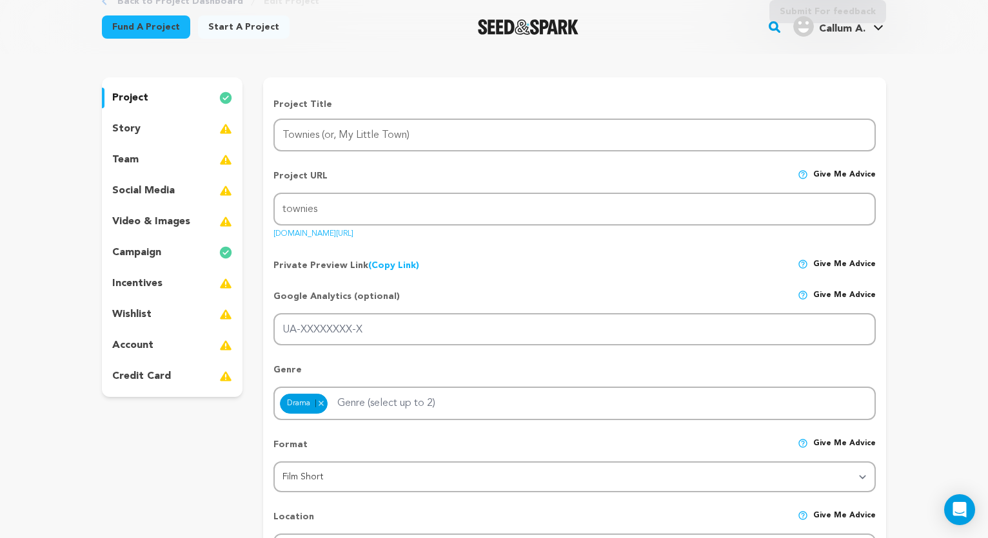
scroll to position [89, 0]
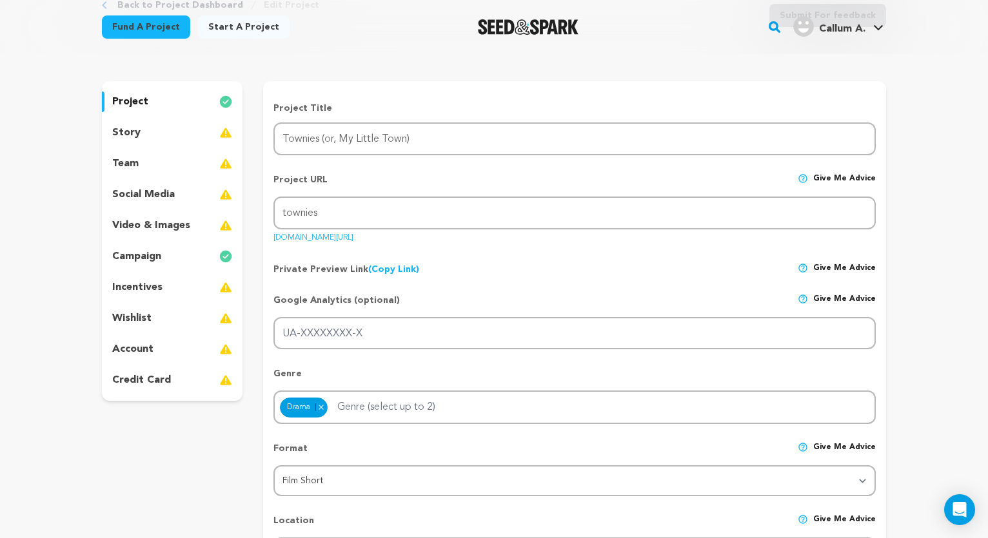
click at [171, 139] on div "story" at bounding box center [172, 132] width 141 height 21
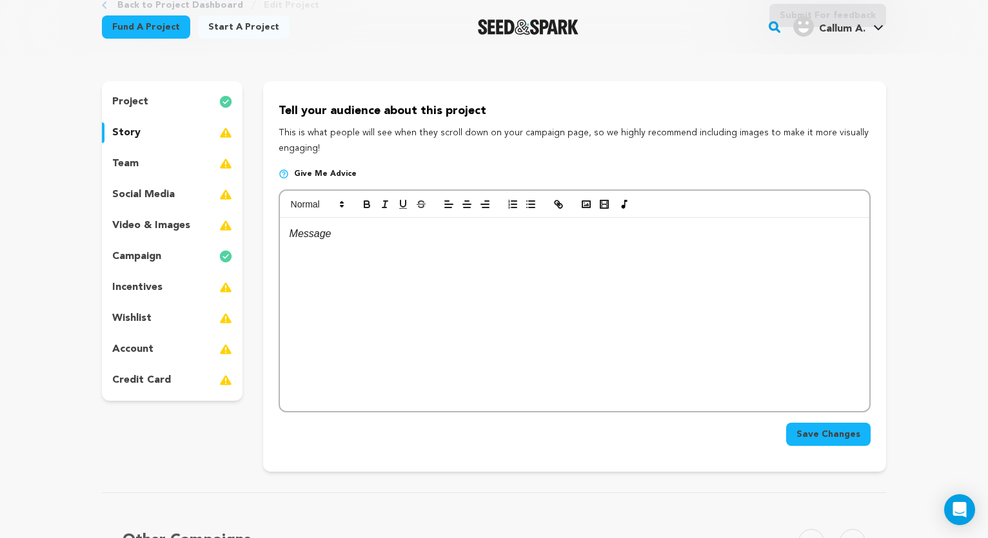
click at [464, 229] on p at bounding box center [574, 234] width 570 height 17
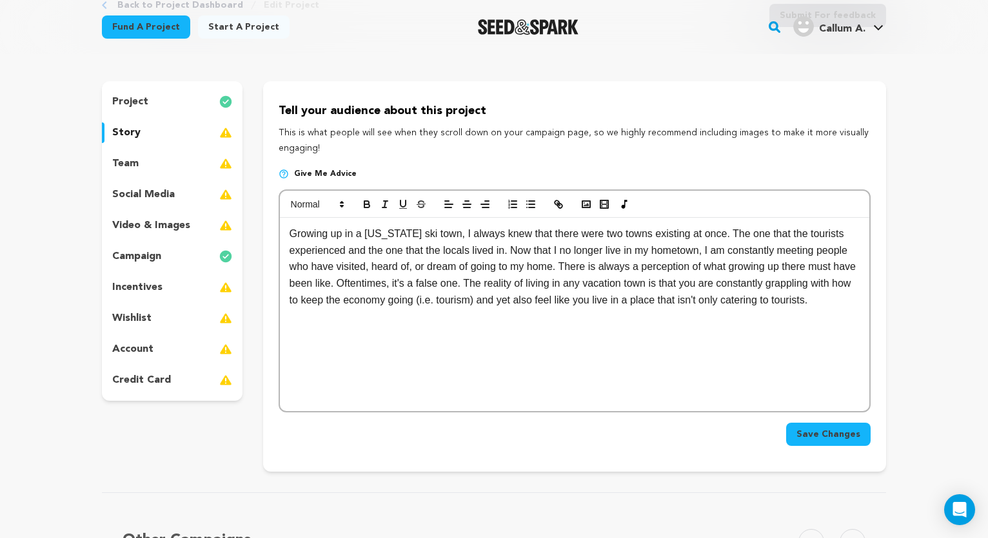
click at [817, 231] on p "Growing up in a [US_STATE] ski town, I always knew that there were two towns ex…" at bounding box center [574, 267] width 570 height 83
click at [757, 304] on p "Growing up in a [US_STATE] ski town, I always knew that there were two towns ex…" at bounding box center [574, 267] width 570 height 83
click at [522, 300] on p "Growing up in a [US_STATE] ski town, I always knew that there were two towns ex…" at bounding box center [574, 267] width 570 height 83
click at [524, 335] on div "Growing up in a [US_STATE] ski town, I always knew that there were two towns ex…" at bounding box center [574, 314] width 589 height 193
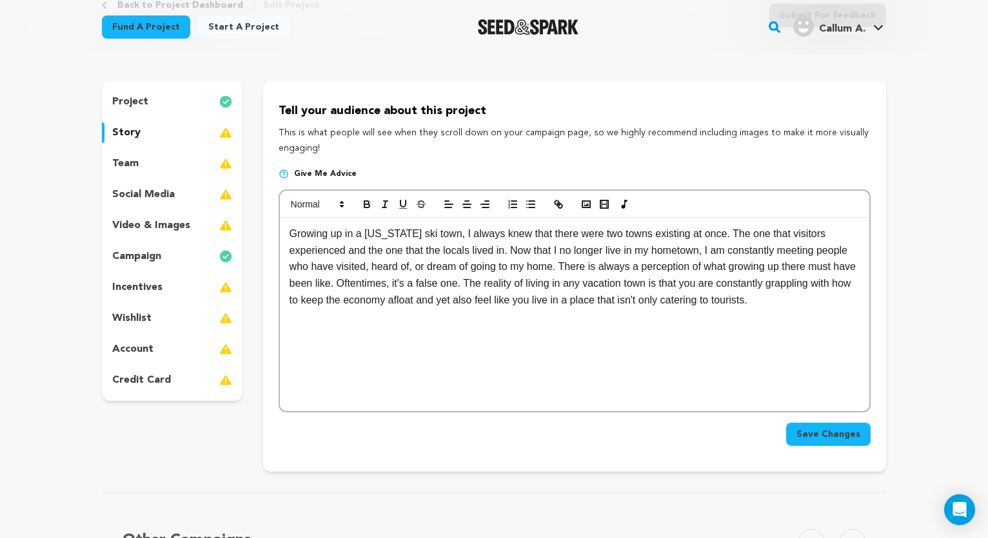
click at [521, 298] on p "Growing up in a [US_STATE] ski town, I always knew that there were two towns ex…" at bounding box center [574, 267] width 570 height 83
click at [491, 298] on p "Growing up in a [US_STATE] ski town, I always knew that there were two towns ex…" at bounding box center [574, 267] width 570 height 83
click at [797, 297] on p "Growing up in a [US_STATE] ski town, I always knew that there were two towns ex…" at bounding box center [574, 267] width 570 height 83
click at [746, 300] on p "Growing up in a [US_STATE] ski town, I always knew that there were two towns ex…" at bounding box center [574, 267] width 570 height 83
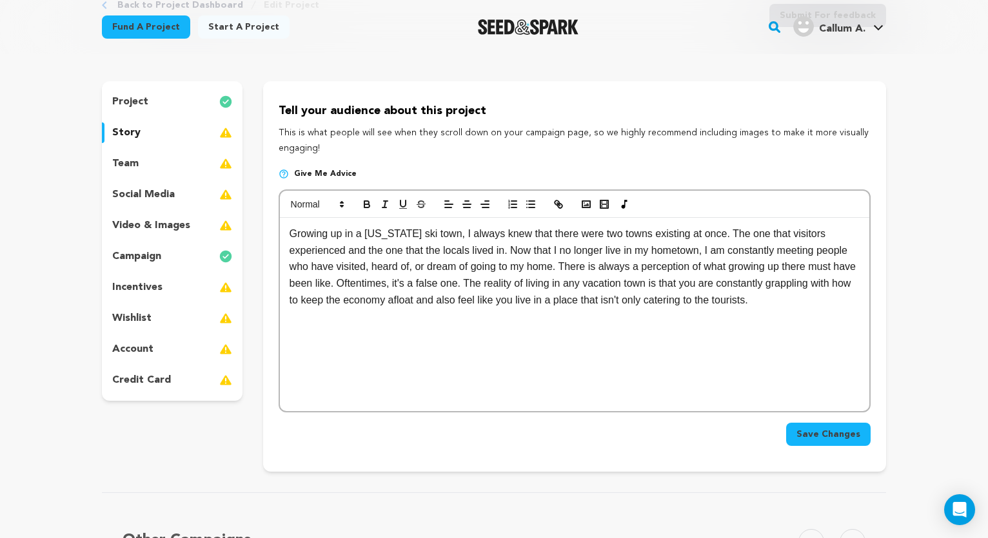
click at [817, 306] on div "Growing up in a [US_STATE] ski town, I always knew that there were two towns ex…" at bounding box center [574, 314] width 589 height 193
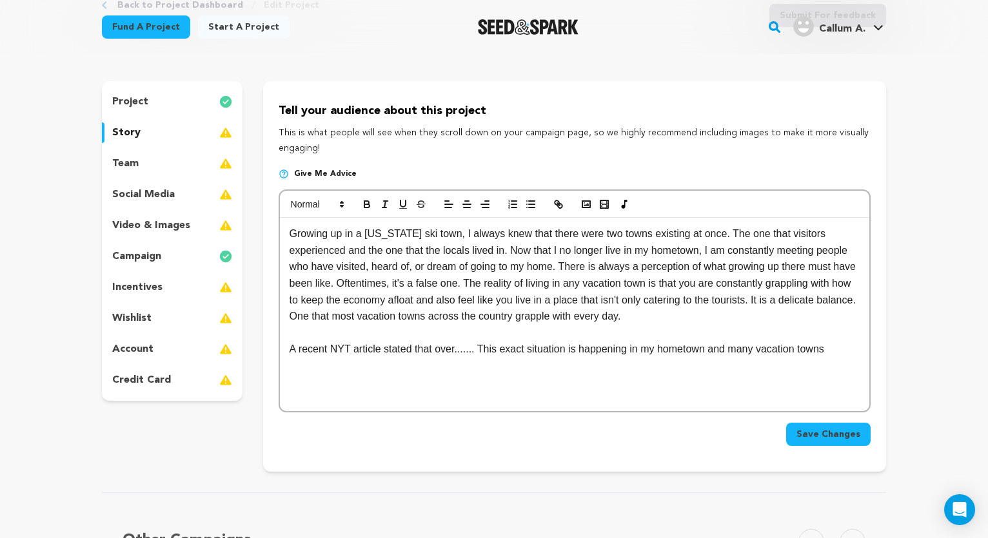
click at [750, 347] on p "A recent NYT article stated that over....... This exact situation is happening …" at bounding box center [574, 349] width 570 height 17
click at [817, 344] on p "A recent NYT article stated that over....... This exact situation is happening …" at bounding box center [574, 349] width 570 height 17
click at [461, 298] on p "Growing up in a Vermont ski town, I always knew that there were two towns exist…" at bounding box center [574, 275] width 570 height 99
click at [522, 299] on p "Growing up in a Vermont ski town, I always knew that there were two towns exist…" at bounding box center [574, 275] width 570 height 99
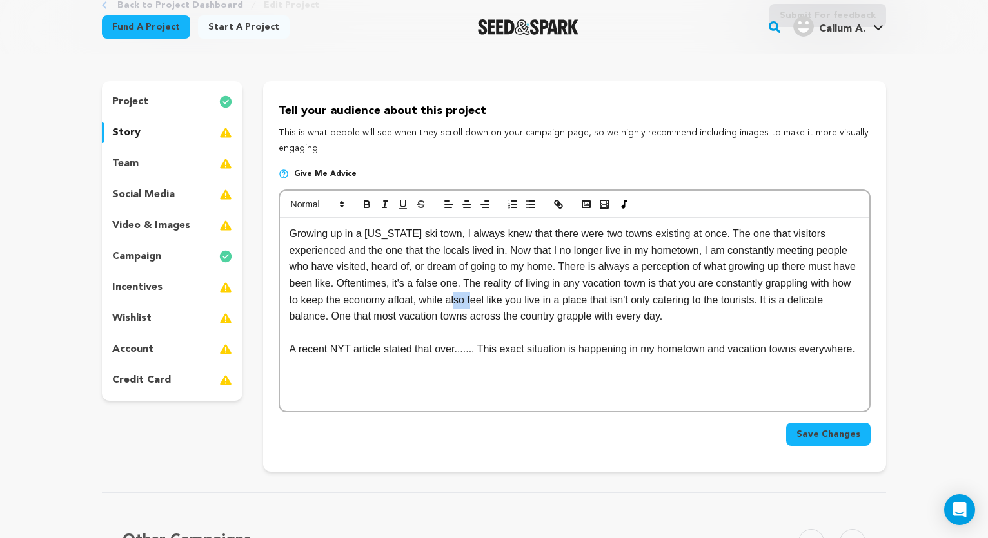
click at [522, 299] on p "Growing up in a Vermont ski town, I always knew that there were two towns exist…" at bounding box center [574, 275] width 570 height 99
click at [522, 325] on p at bounding box center [574, 333] width 570 height 17
click at [326, 398] on div "Growing up in a Vermont ski town, I always knew that there were two towns exist…" at bounding box center [574, 314] width 589 height 193
click at [840, 432] on span "Save Changes" at bounding box center [828, 434] width 64 height 13
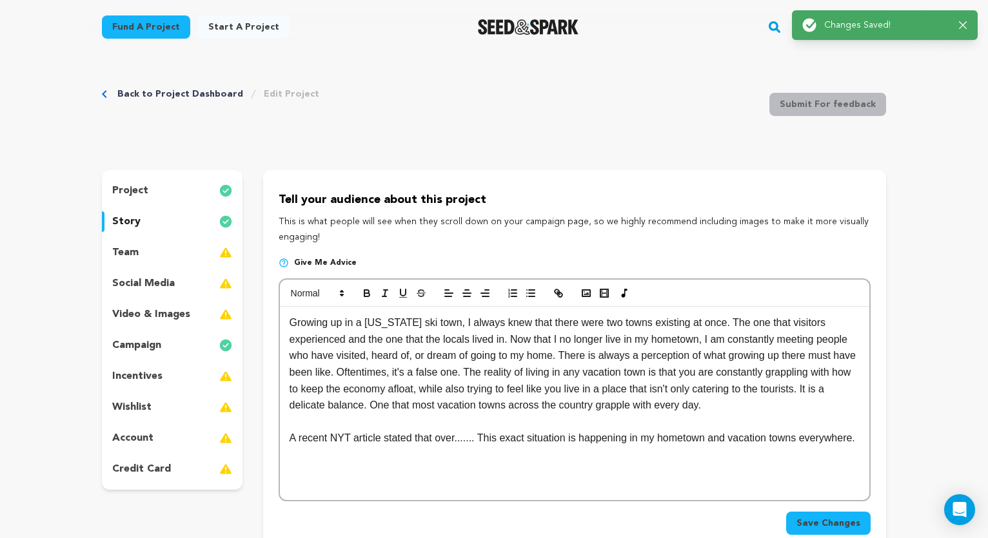
click at [147, 253] on div "team" at bounding box center [172, 252] width 141 height 21
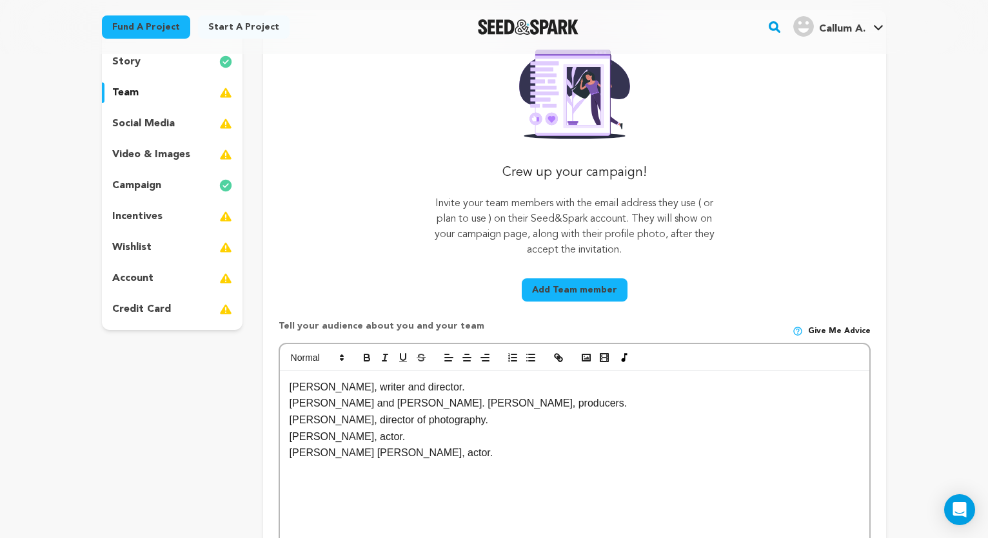
scroll to position [144, 0]
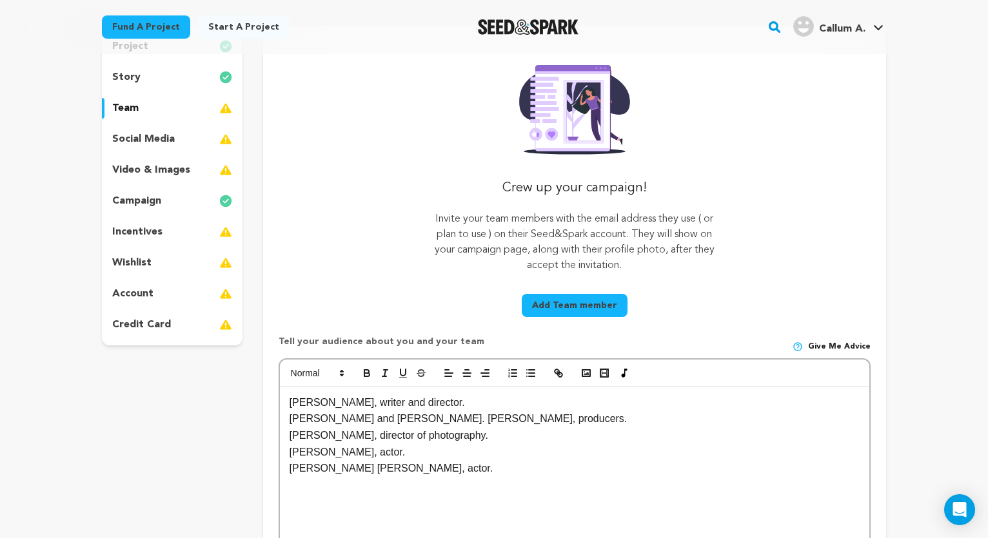
click at [163, 166] on p "video & images" at bounding box center [151, 169] width 78 height 15
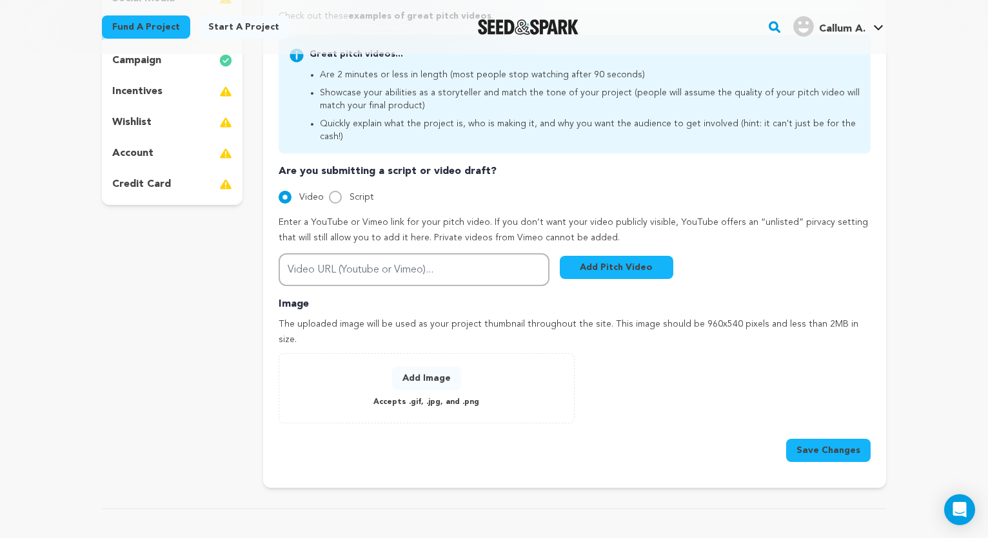
scroll to position [293, 0]
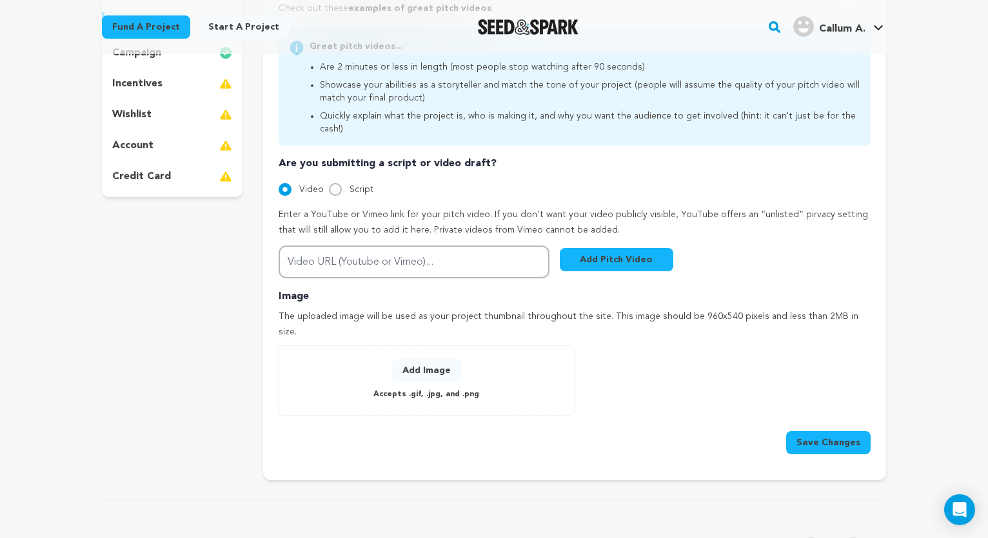
click at [422, 359] on button "Add Image" at bounding box center [426, 370] width 69 height 23
click at [427, 359] on button "Add Image" at bounding box center [426, 370] width 69 height 23
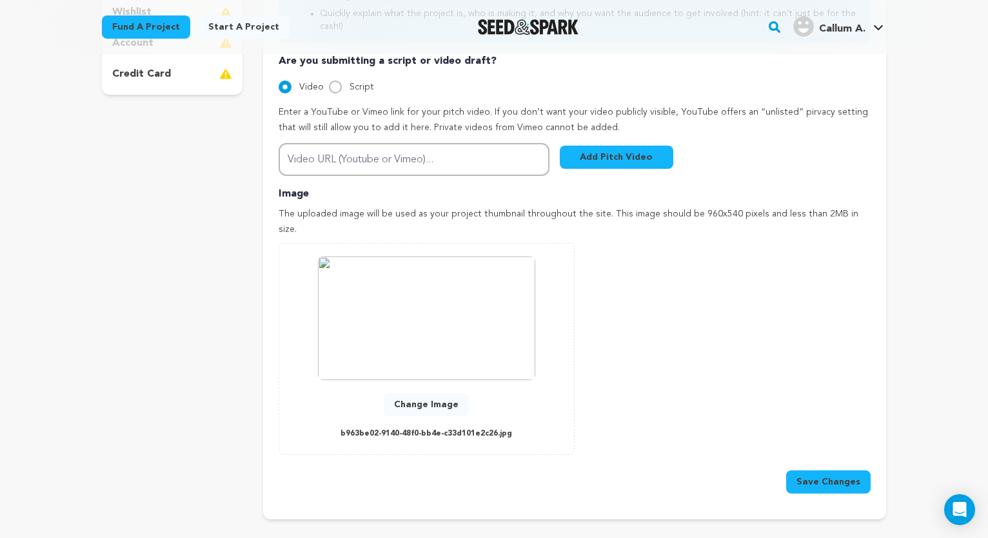
scroll to position [403, 0]
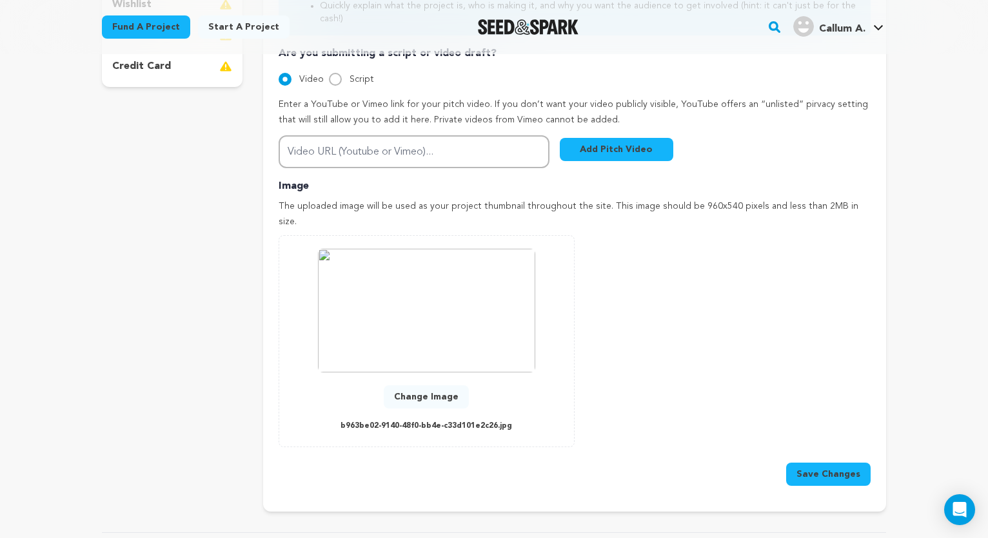
click at [467, 291] on img at bounding box center [426, 311] width 217 height 124
click at [828, 463] on button "Save Changes" at bounding box center [828, 474] width 84 height 23
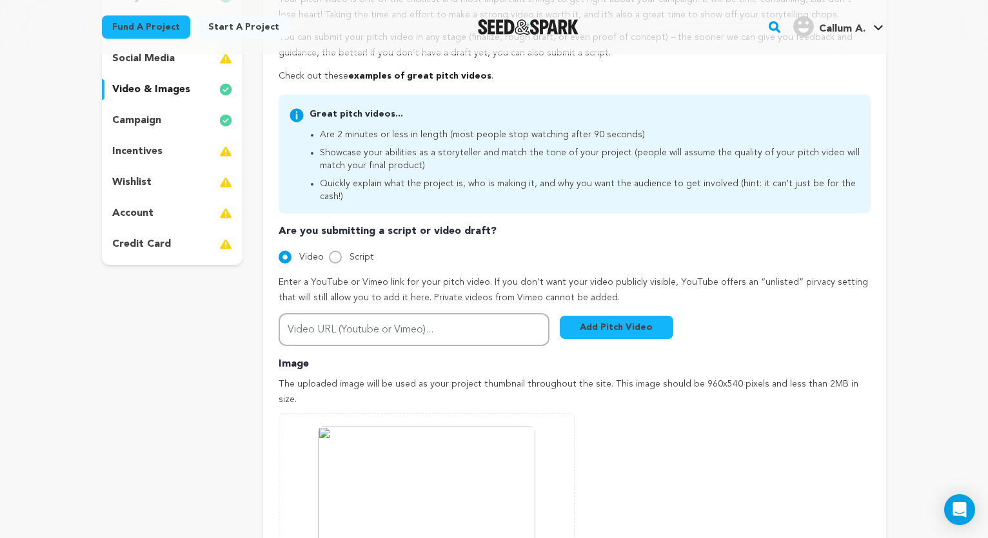
scroll to position [336, 0]
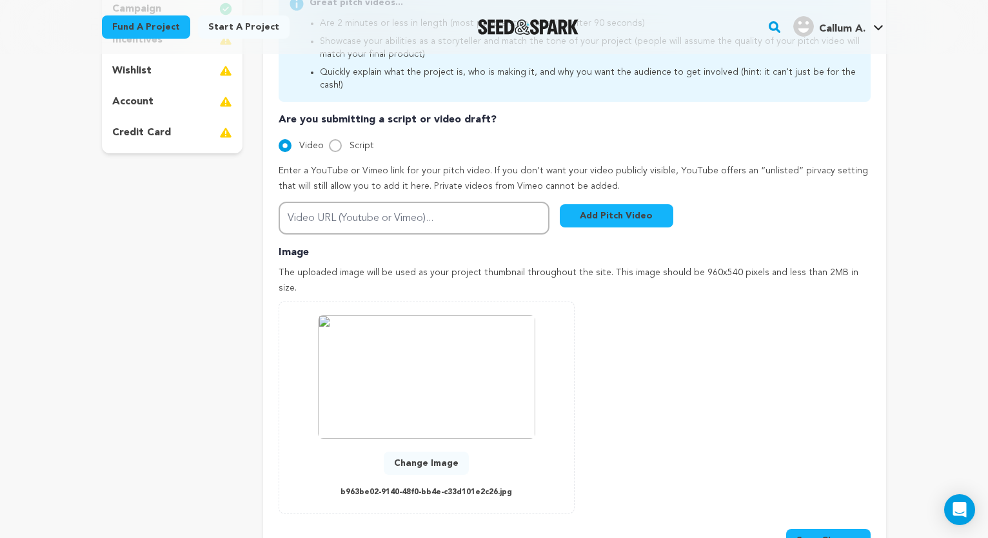
click at [828, 529] on button "Save Changes" at bounding box center [828, 540] width 84 height 23
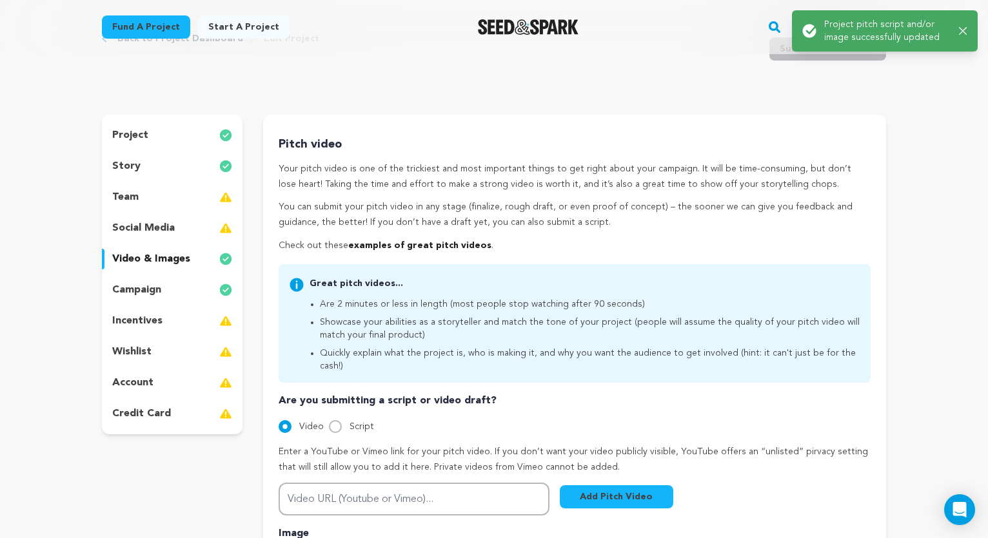
scroll to position [58, 0]
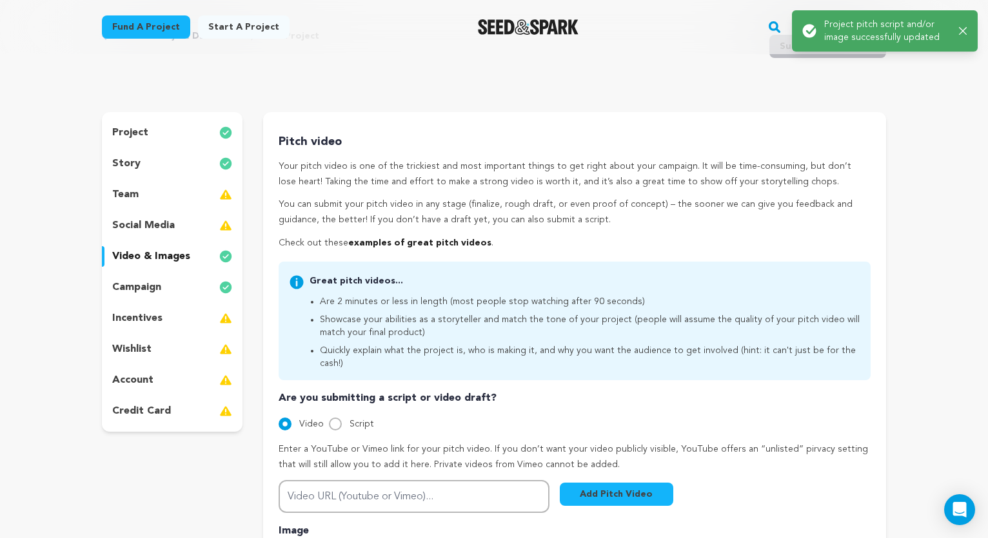
click at [173, 126] on div "project" at bounding box center [172, 132] width 141 height 21
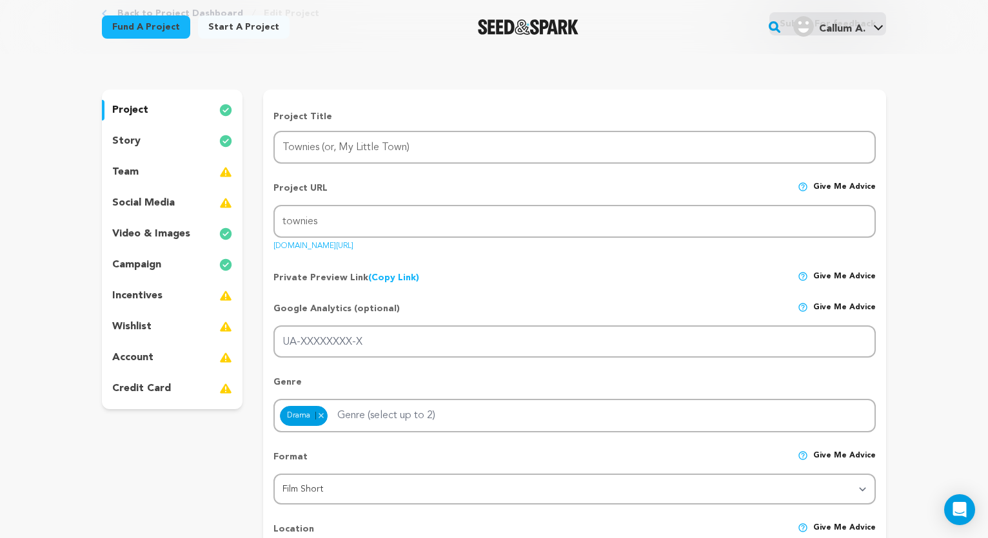
scroll to position [80, 0]
click at [387, 277] on link "(Copy Link) Copy private preview link" at bounding box center [393, 278] width 51 height 9
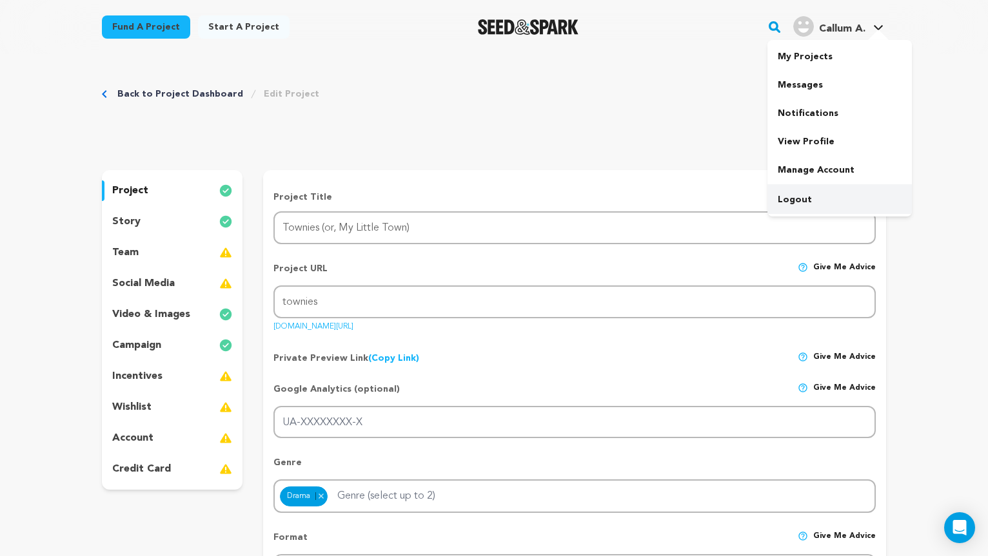
click at [813, 199] on link "Logout" at bounding box center [839, 200] width 144 height 28
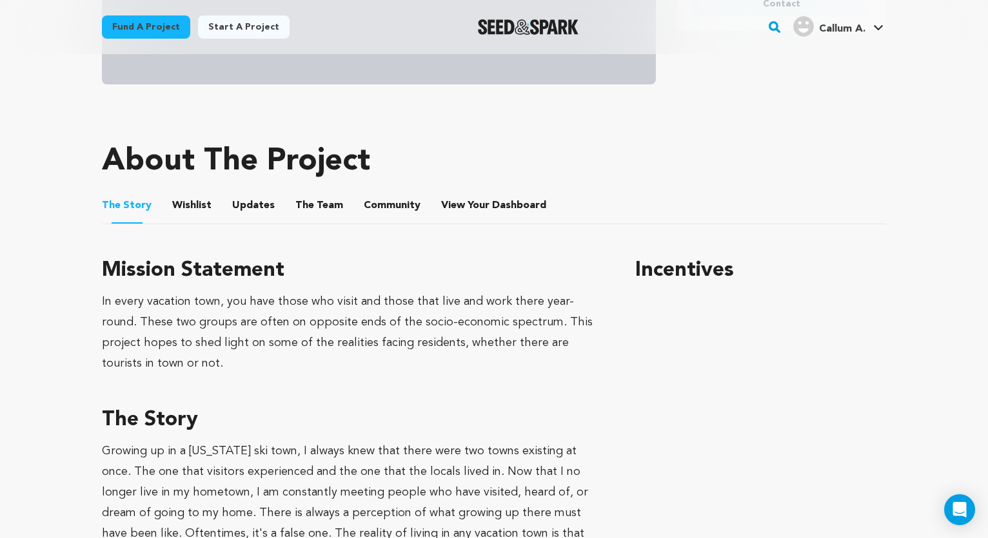
scroll to position [471, 0]
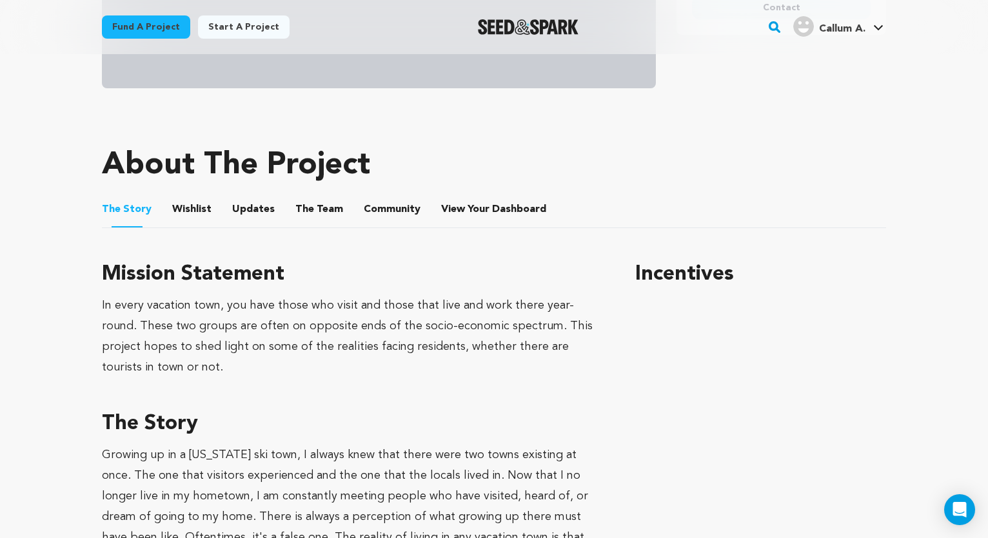
click at [193, 214] on button "Wishlist" at bounding box center [192, 212] width 31 height 31
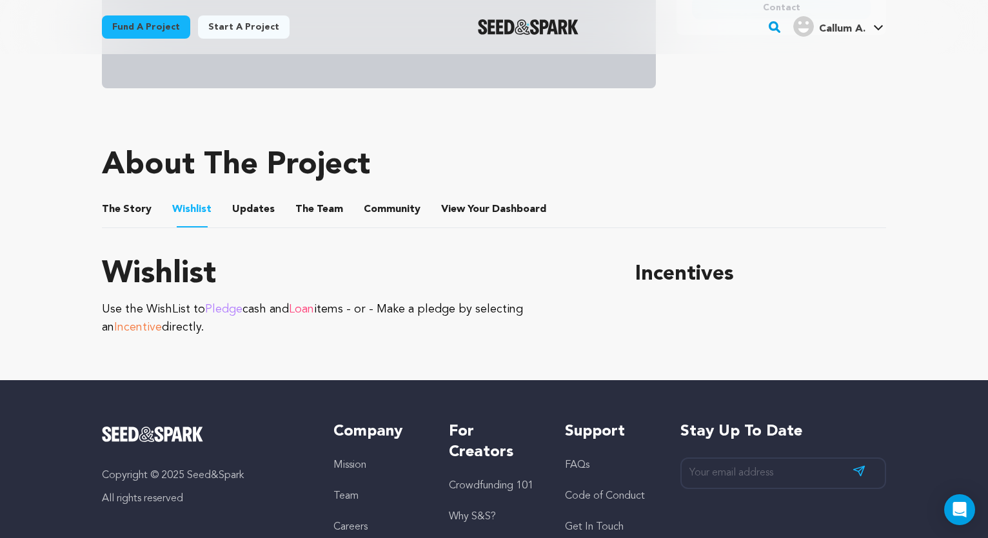
click at [249, 211] on button "Updates" at bounding box center [253, 212] width 31 height 31
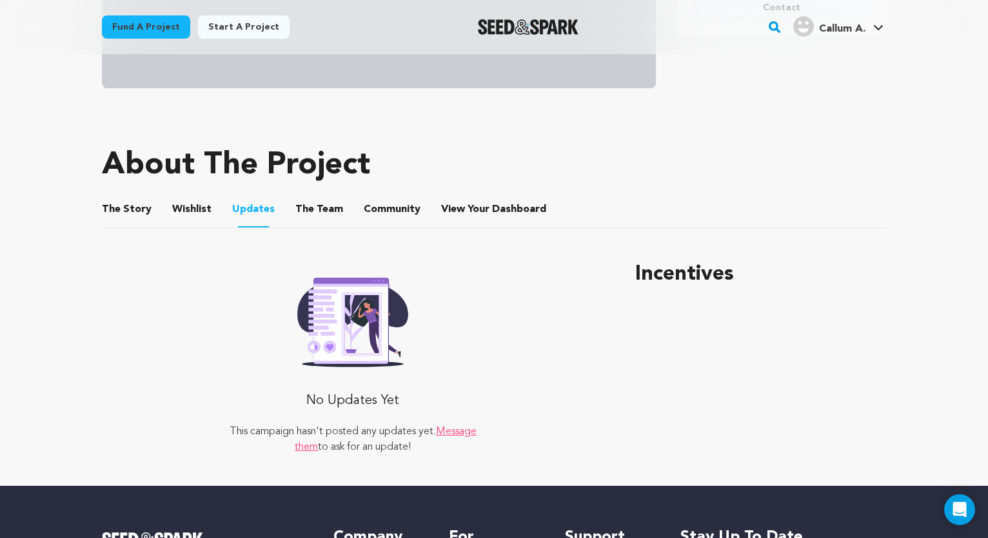
click at [324, 209] on button "The Team" at bounding box center [319, 212] width 31 height 31
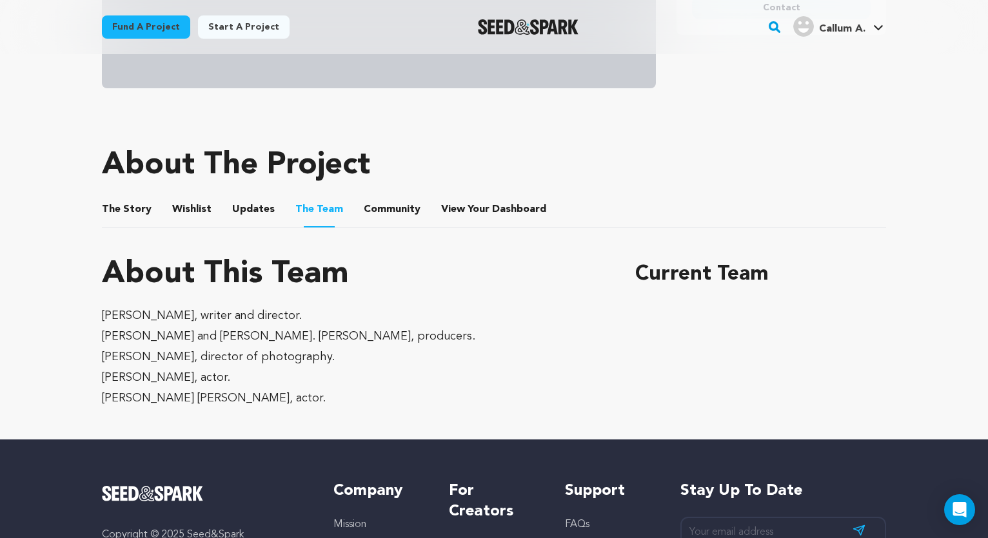
click at [376, 213] on button "Community" at bounding box center [391, 212] width 31 height 31
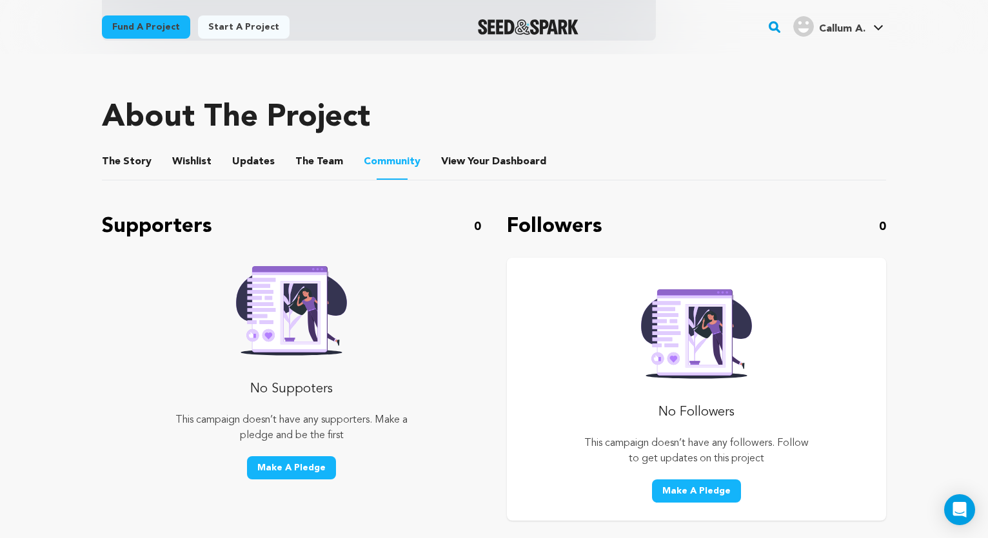
scroll to position [514, 0]
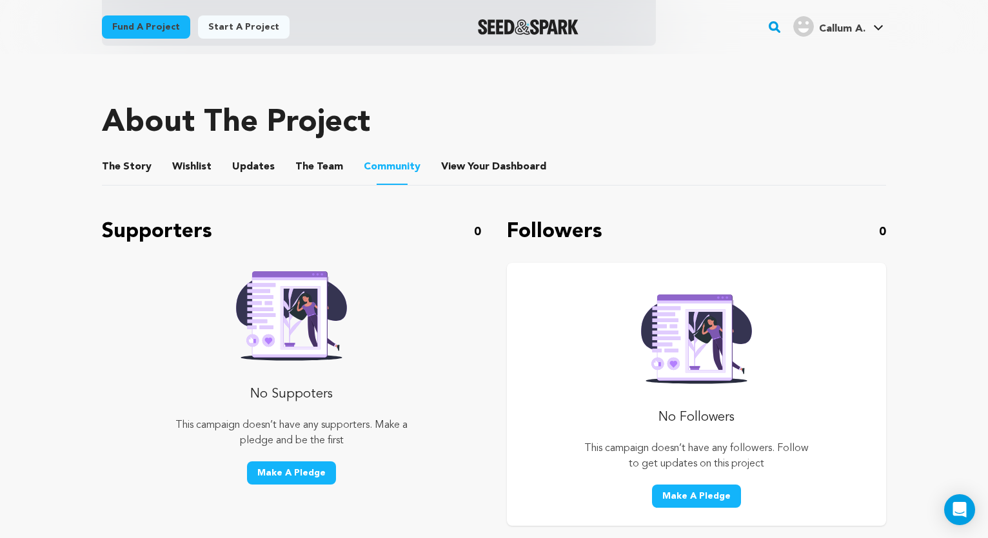
click at [453, 162] on button "View Your Dashboard" at bounding box center [456, 169] width 31 height 31
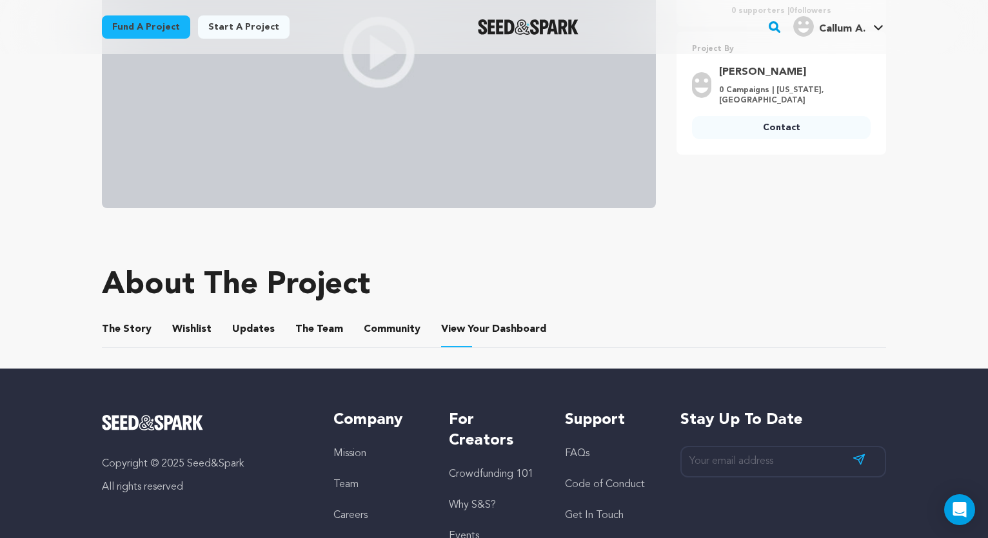
scroll to position [355, 0]
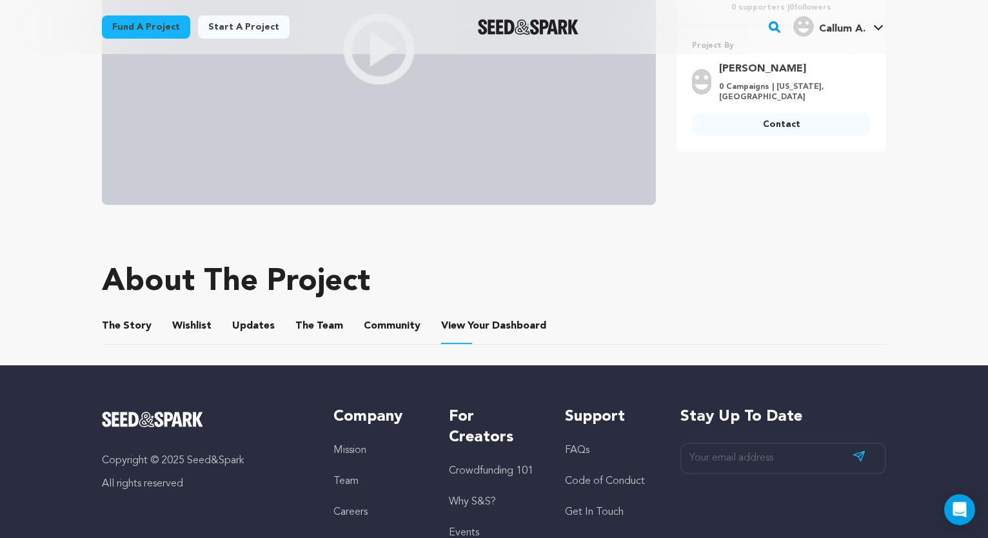
click at [317, 322] on button "The Team" at bounding box center [319, 328] width 31 height 31
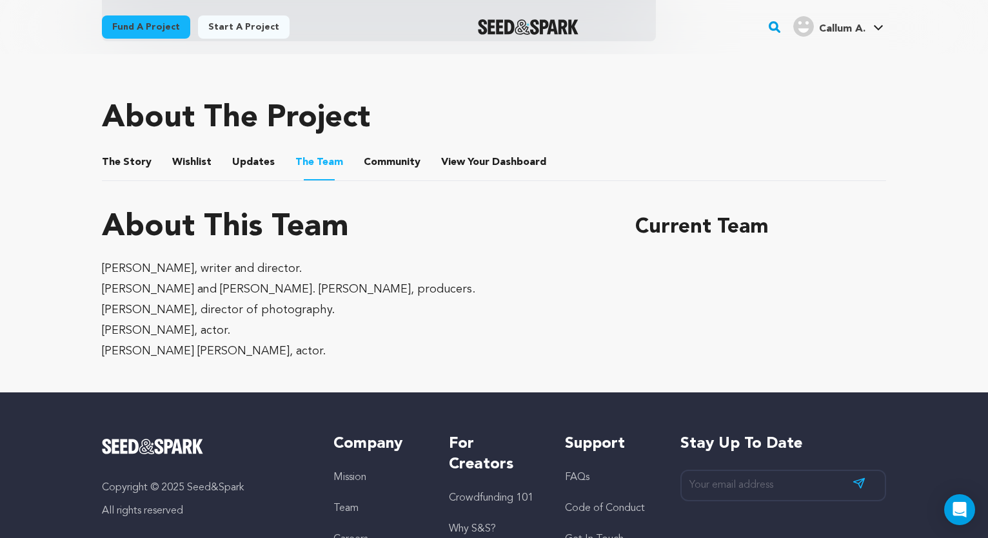
scroll to position [537, 0]
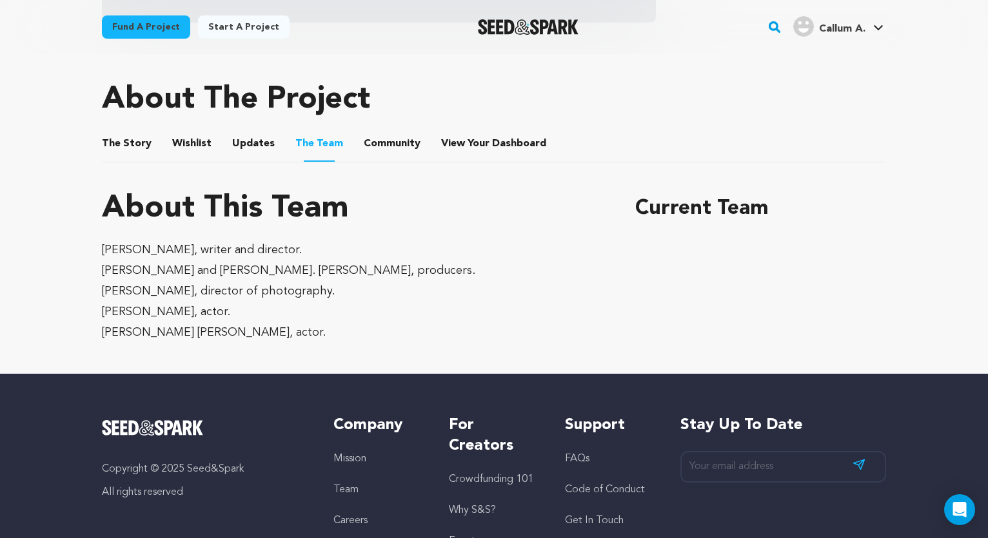
click at [378, 146] on button "Community" at bounding box center [391, 146] width 31 height 31
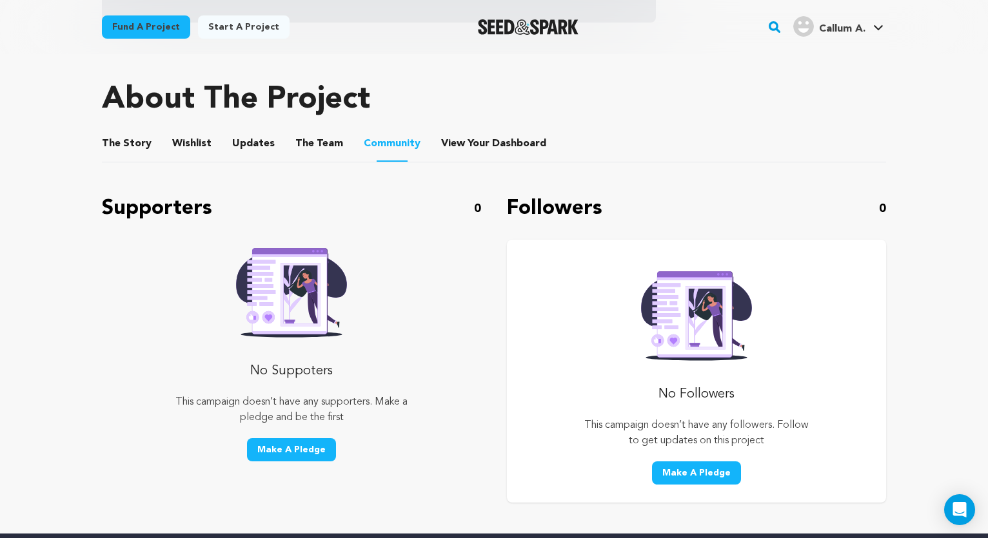
click at [241, 141] on button "Updates" at bounding box center [253, 146] width 31 height 31
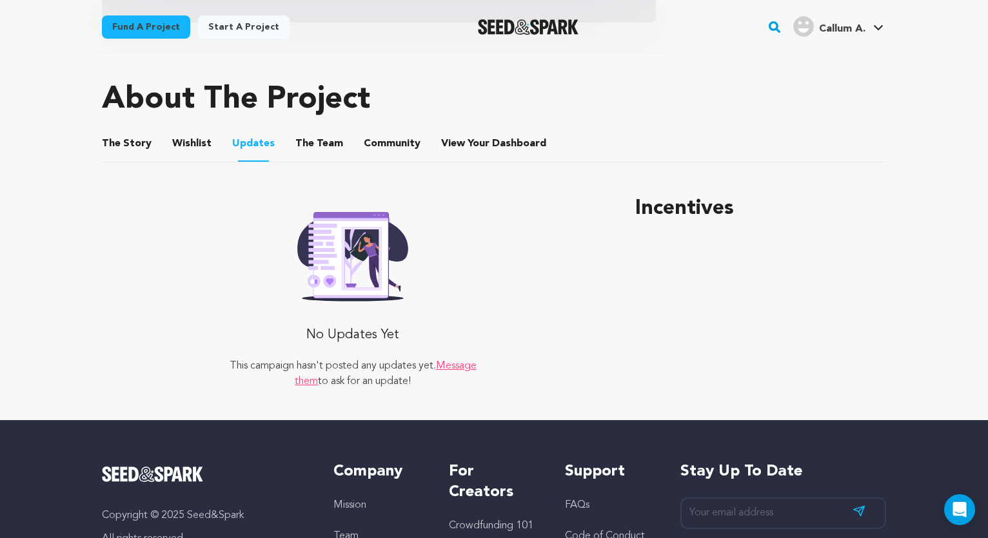
click at [201, 142] on button "Wishlist" at bounding box center [192, 146] width 31 height 31
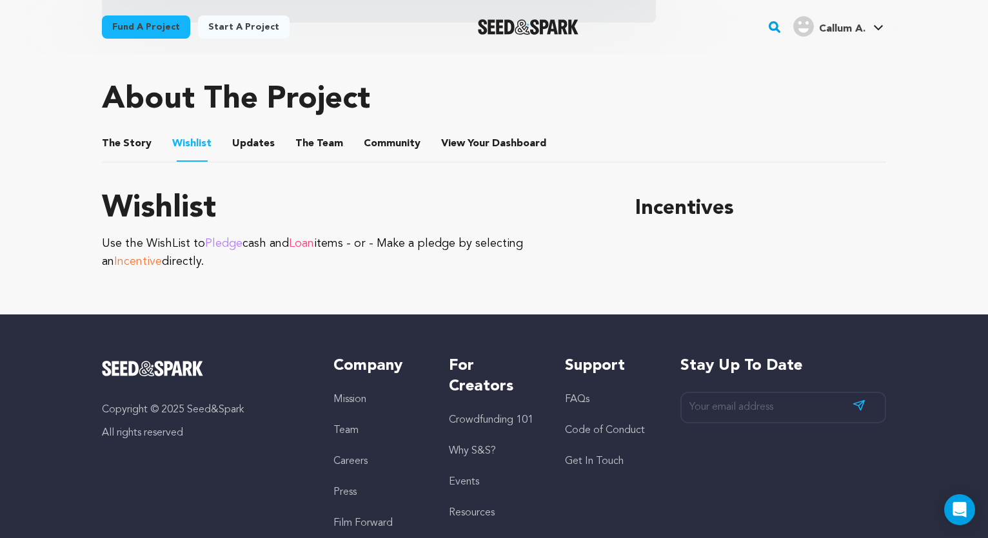
click at [139, 143] on button "The Story" at bounding box center [127, 146] width 31 height 31
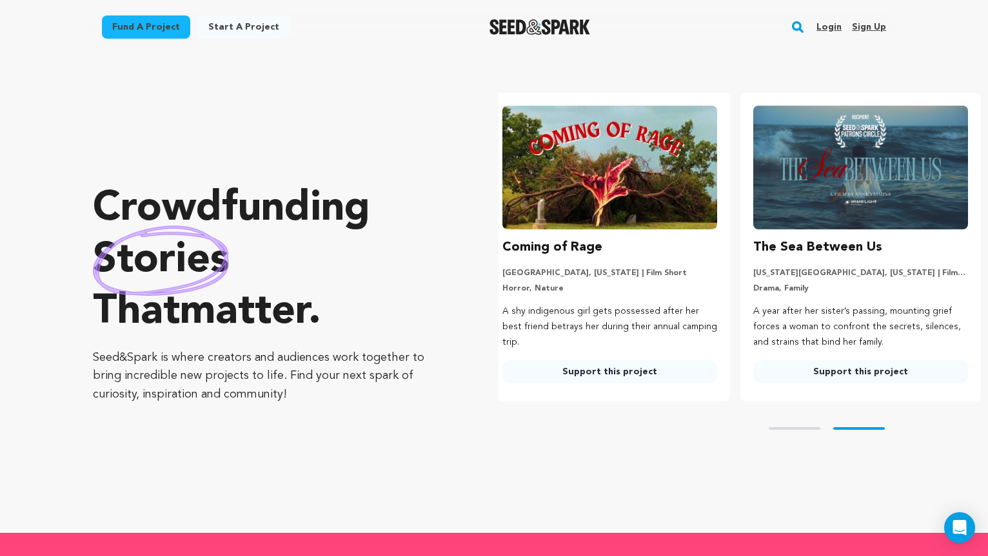
scroll to position [0, 261]
